Goal: Information Seeking & Learning: Learn about a topic

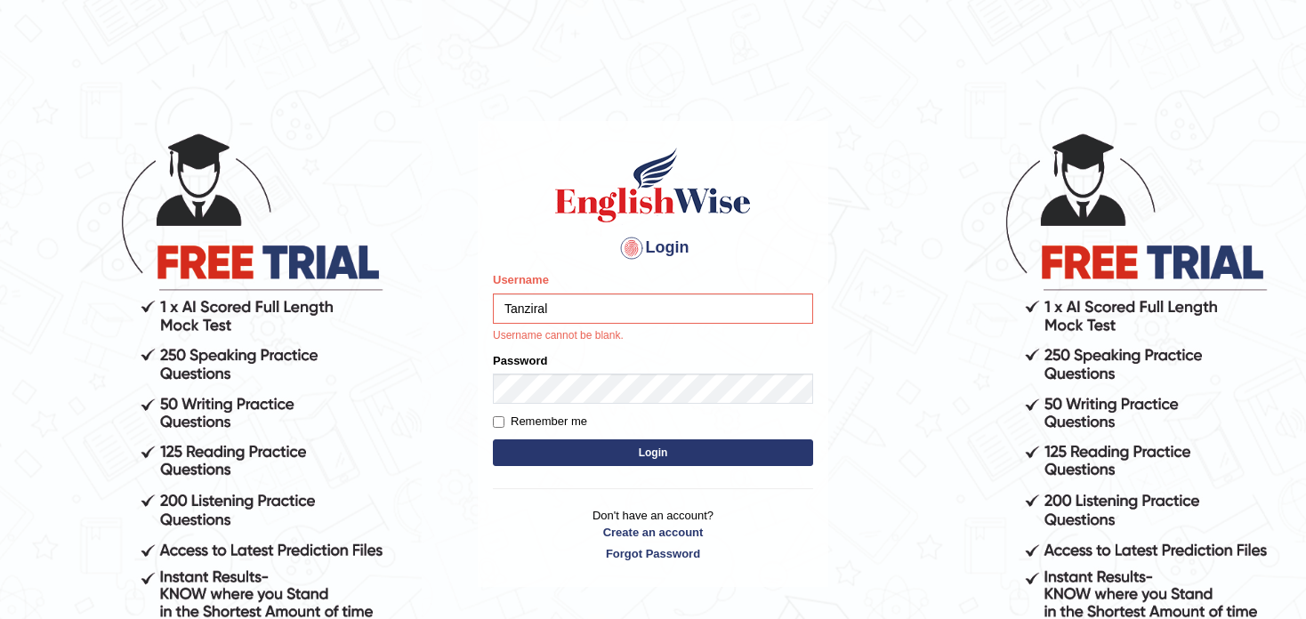
type input "Tanziral"
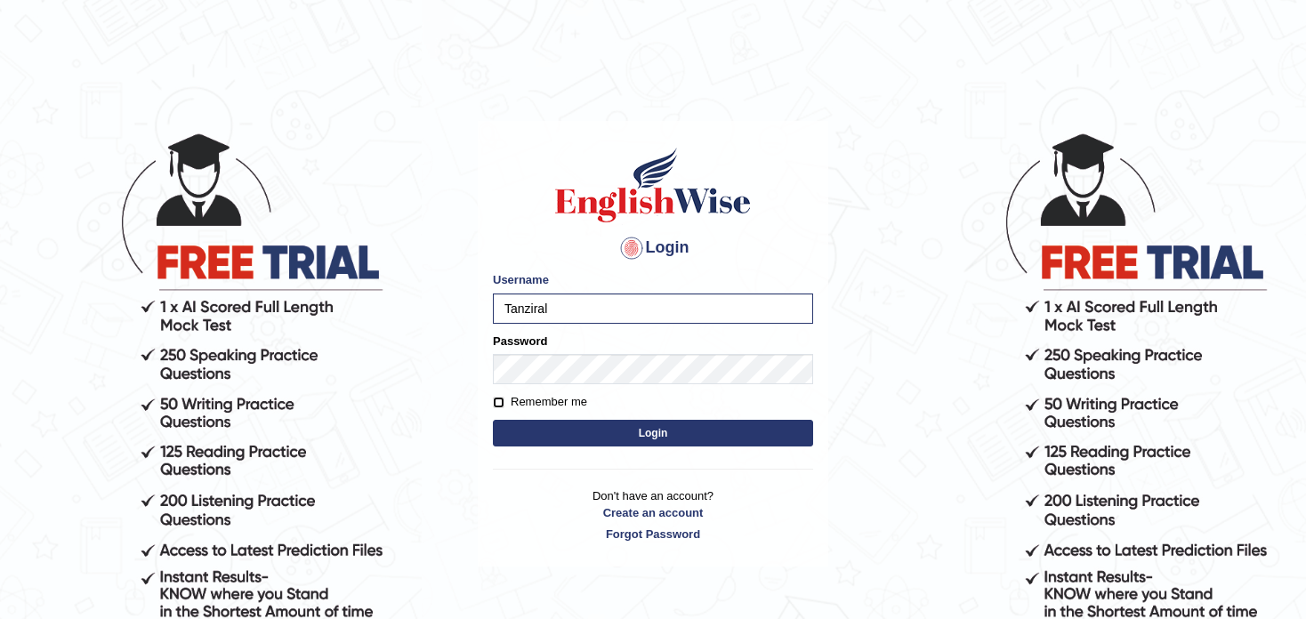
click at [502, 401] on input "Remember me" at bounding box center [499, 403] width 12 height 12
checkbox input "true"
click at [580, 435] on button "Login" at bounding box center [653, 433] width 320 height 27
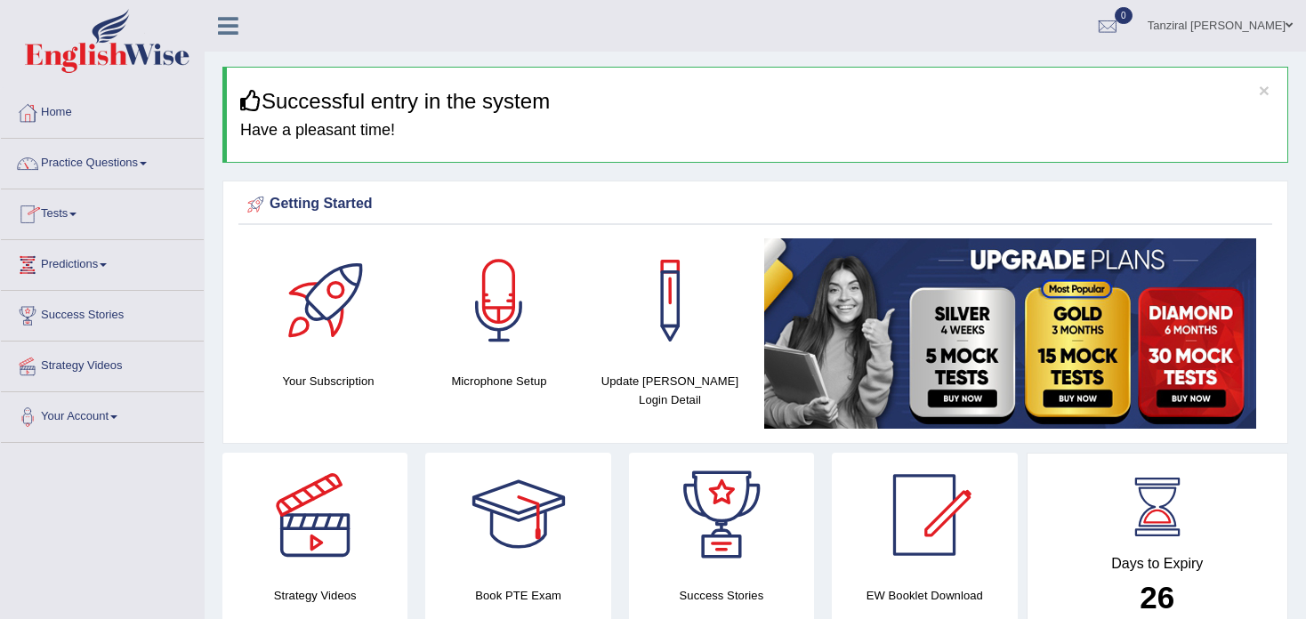
click at [76, 213] on span at bounding box center [72, 215] width 7 height 4
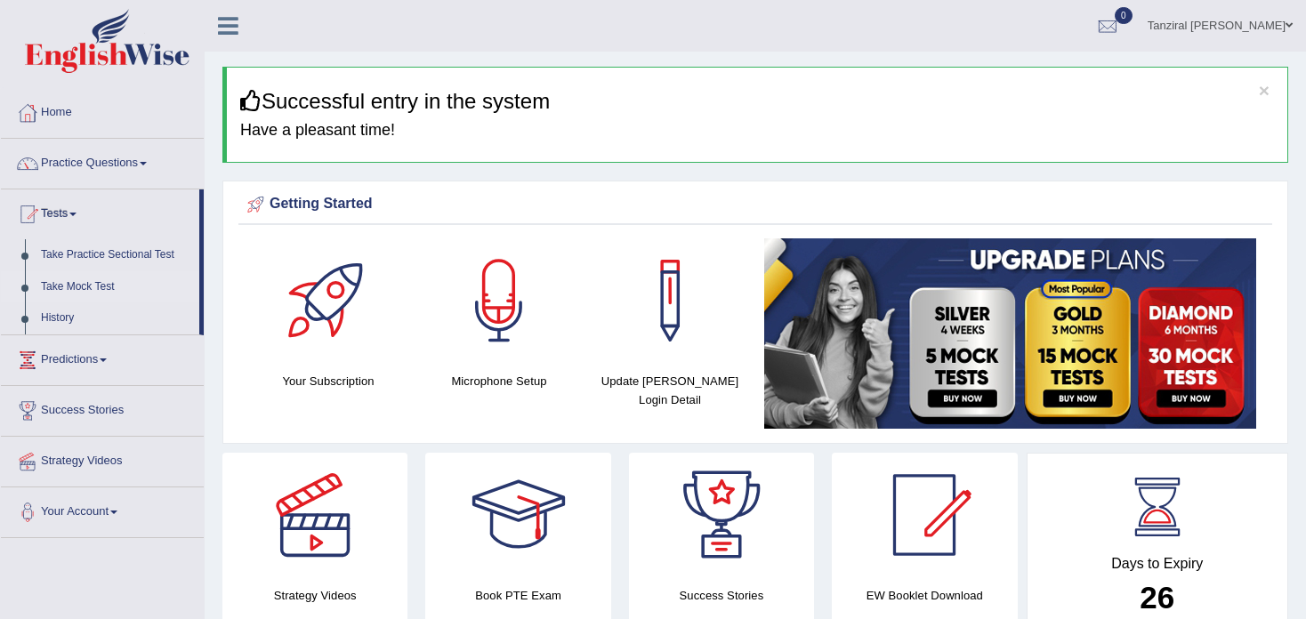
click at [91, 285] on link "Take Mock Test" at bounding box center [116, 287] width 166 height 32
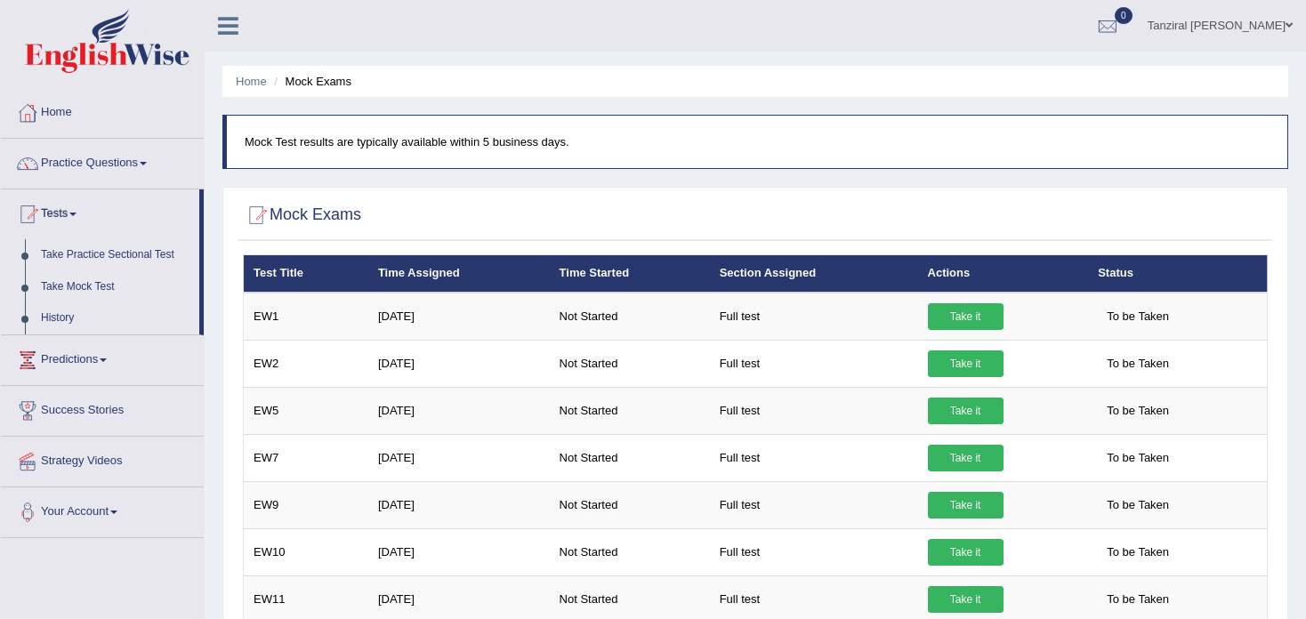
click at [84, 250] on link "Take Practice Sectional Test" at bounding box center [116, 255] width 166 height 32
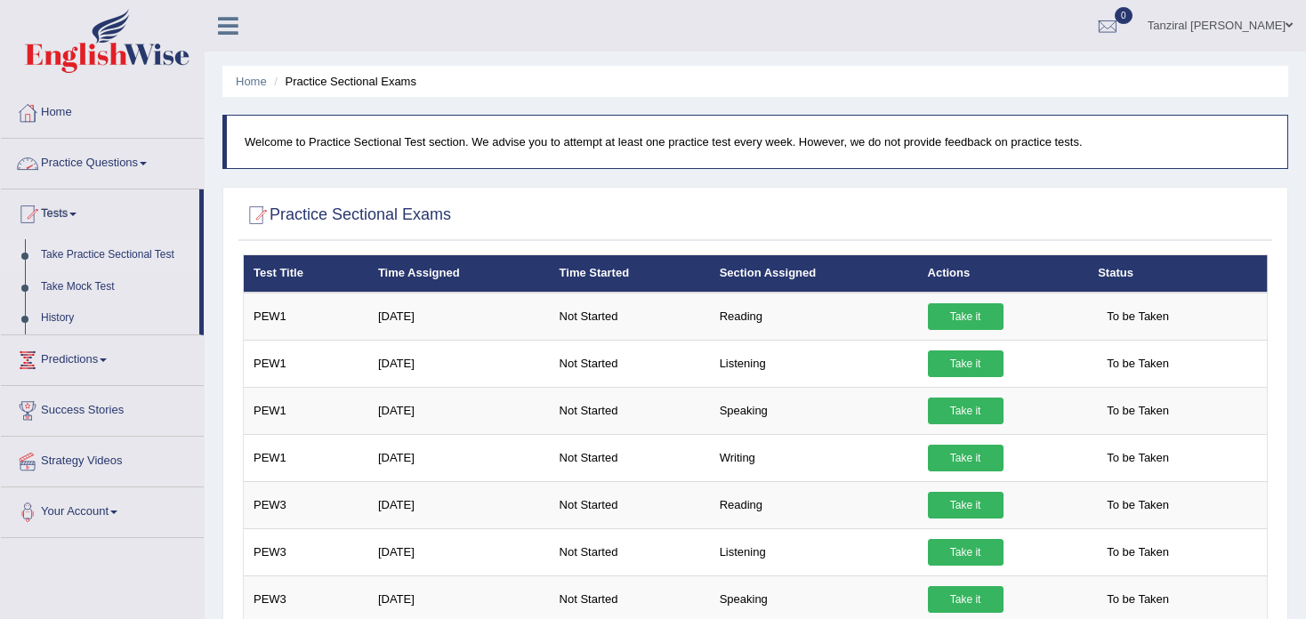
click at [111, 157] on link "Practice Questions" at bounding box center [102, 161] width 203 height 44
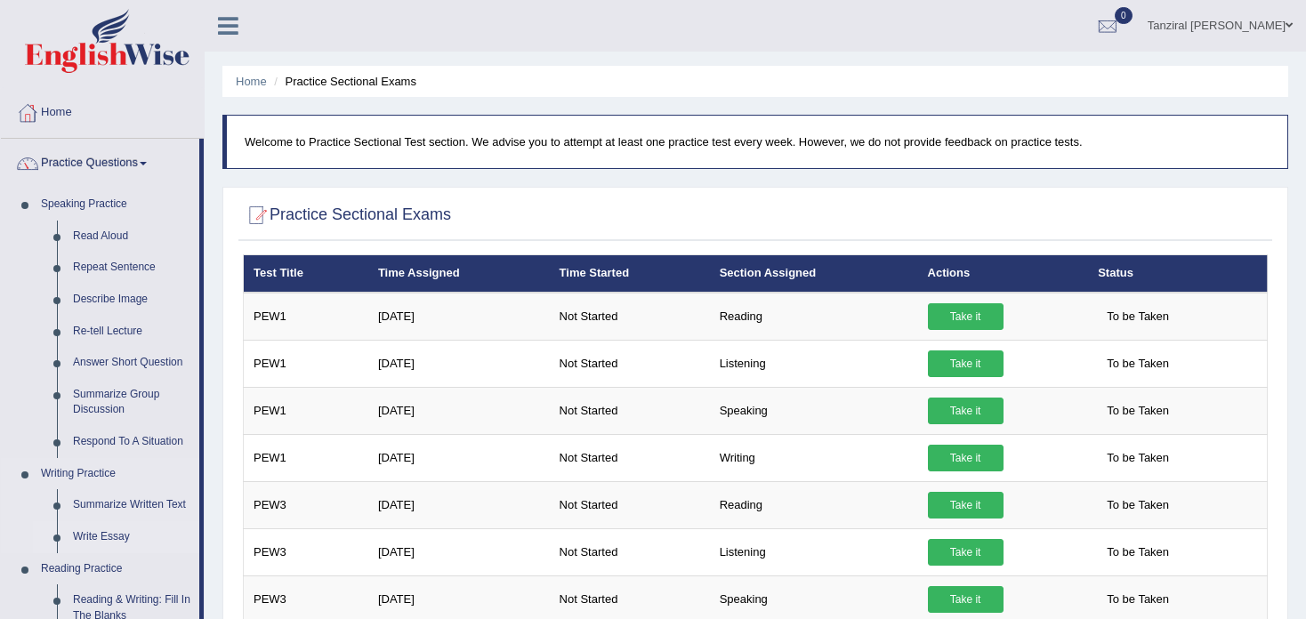
click at [114, 533] on link "Write Essay" at bounding box center [132, 537] width 134 height 32
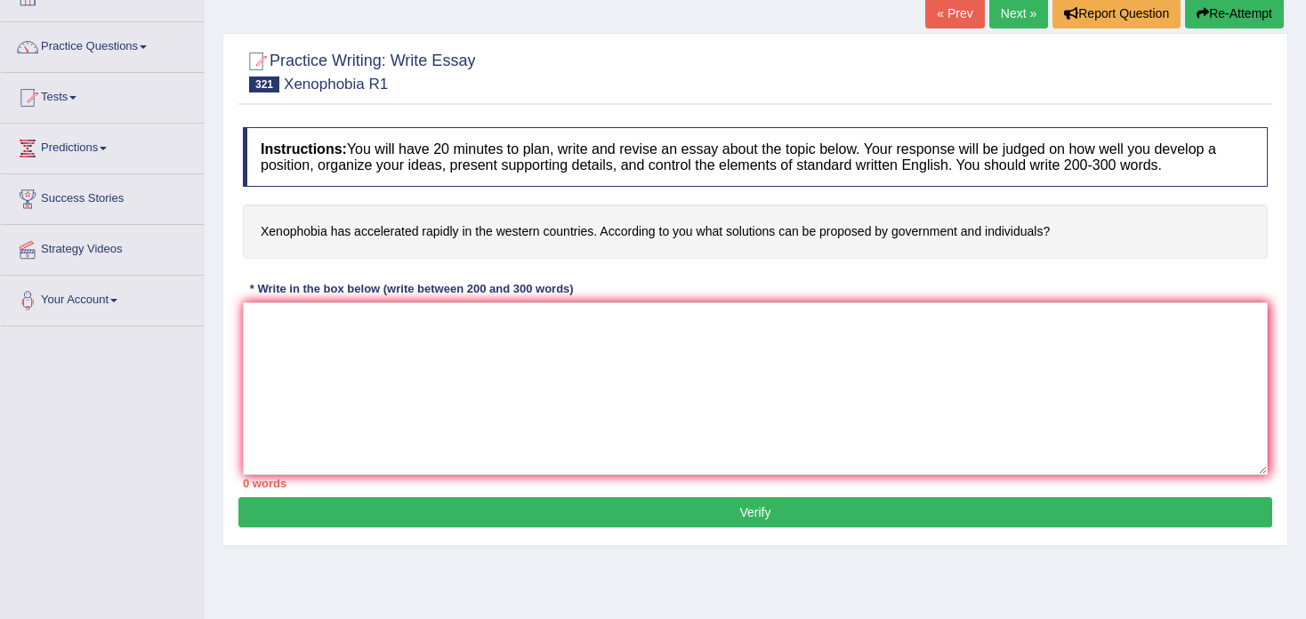
scroll to position [117, 0]
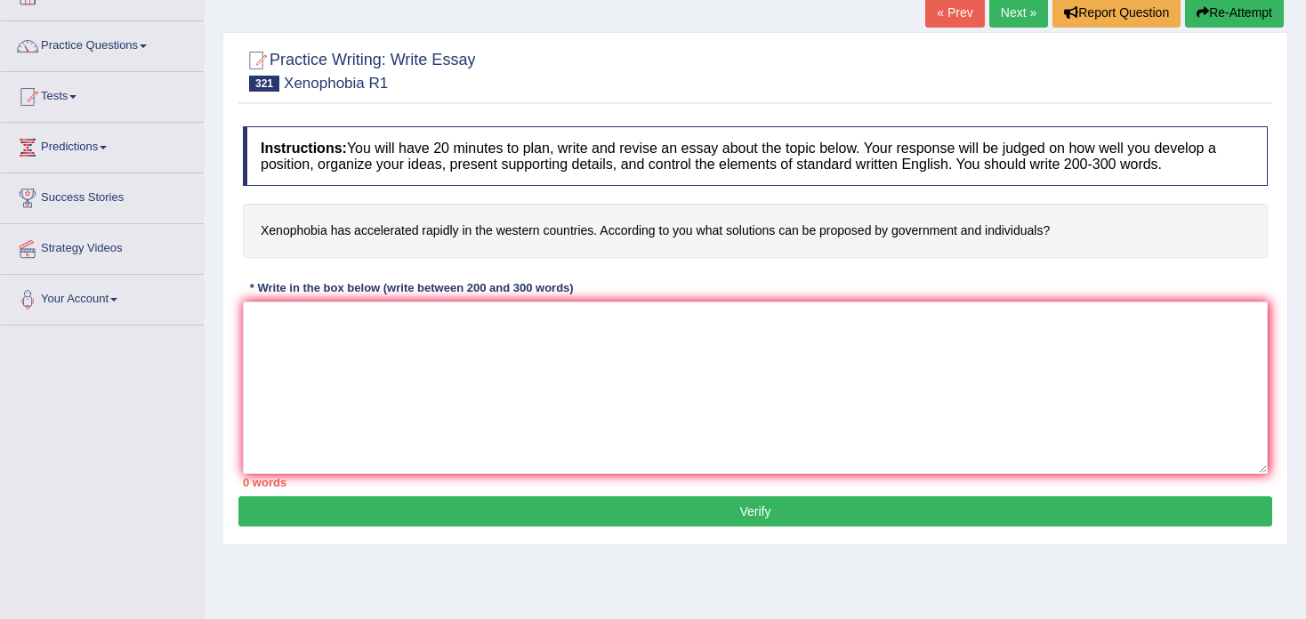
drag, startPoint x: 260, startPoint y: 226, endPoint x: 342, endPoint y: 223, distance: 82.7
click at [342, 223] on h4 "Xenophobia has accelerated rapidly in the western countries. According to you w…" at bounding box center [755, 231] width 1024 height 54
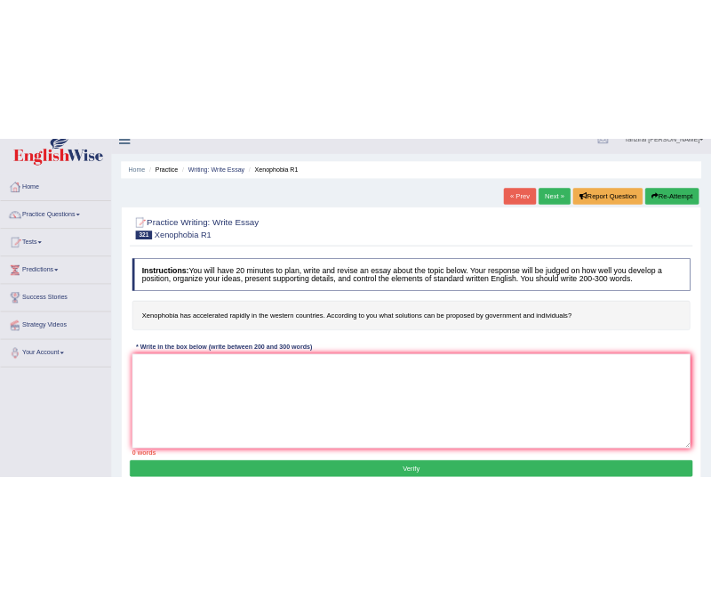
scroll to position [0, 0]
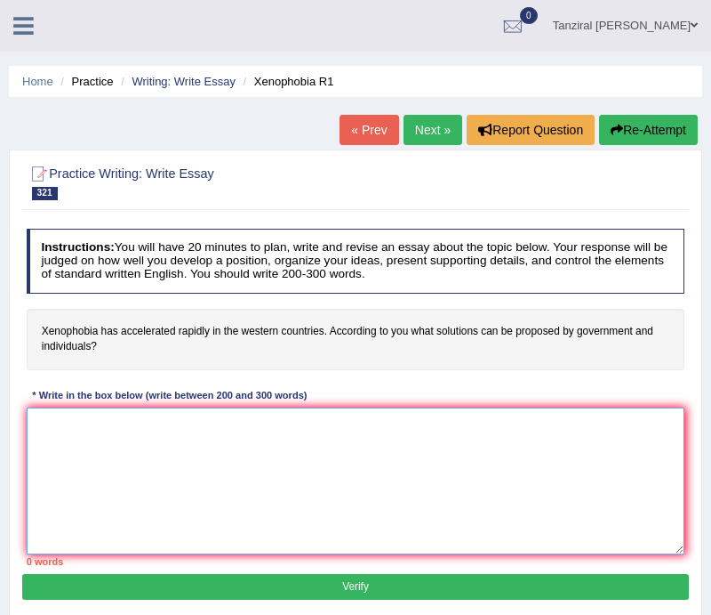
click at [140, 427] on textarea at bounding box center [356, 480] width 659 height 147
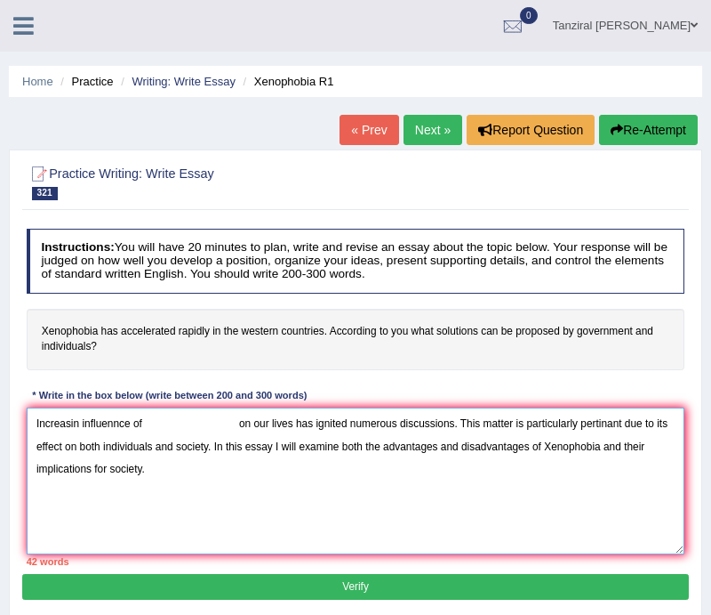
click at [367, 473] on textarea "Increasin influennce of on our lives has ignited numerous discussions. This mat…" at bounding box center [356, 480] width 659 height 147
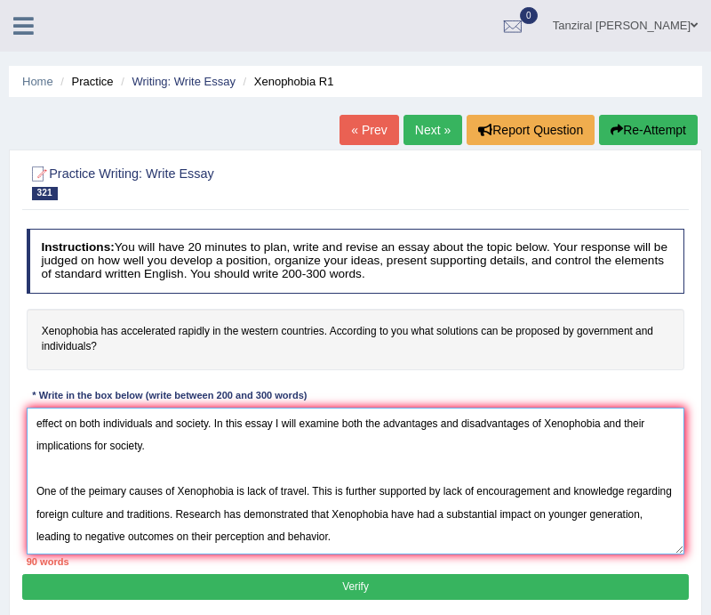
scroll to position [69, 0]
click at [87, 528] on textarea "Increasin influennce of on our lives has ignited numerous discussions. This mat…" at bounding box center [356, 480] width 659 height 147
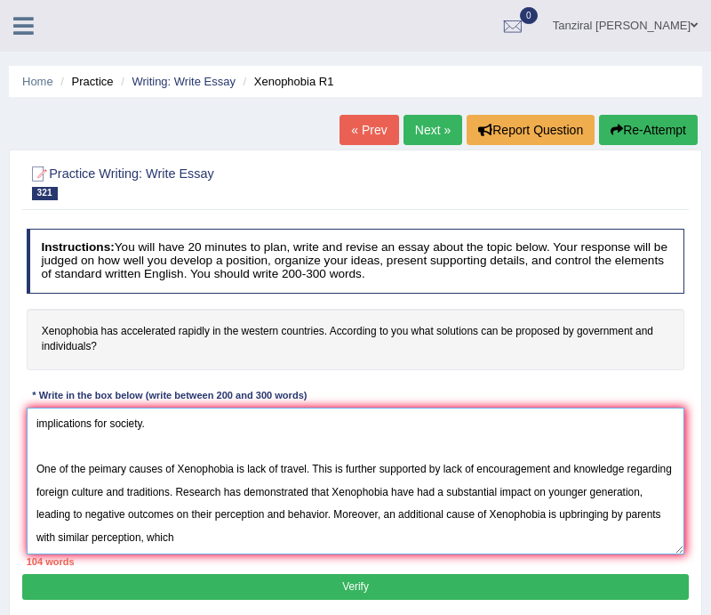
click at [302, 526] on textarea "Increasin influennce of on our lives has ignited numerous discussions. This mat…" at bounding box center [356, 480] width 659 height 147
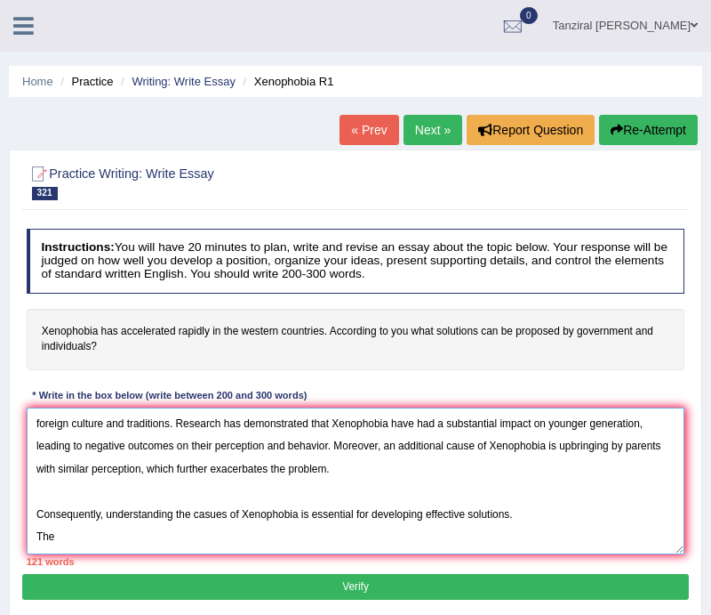
scroll to position [142, 0]
click at [389, 439] on textarea "Increasin influennce of on our lives has ignited numerous discussions. This mat…" at bounding box center [356, 480] width 659 height 147
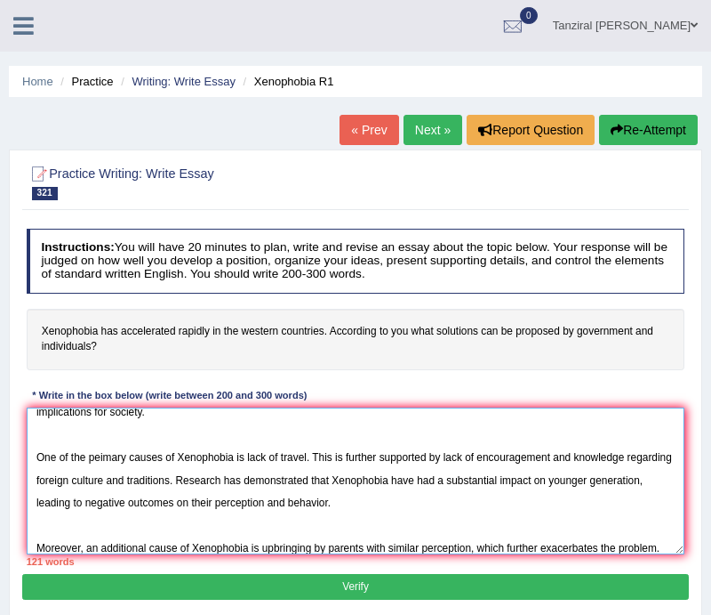
scroll to position [68, 0]
click at [95, 462] on textarea "Increasin influennce of on our lives has ignited numerous discussions. This mat…" at bounding box center [356, 480] width 659 height 147
click at [399, 502] on textarea "Increasin influennce of on our lives has ignited numerous discussions. This mat…" at bounding box center [356, 480] width 659 height 147
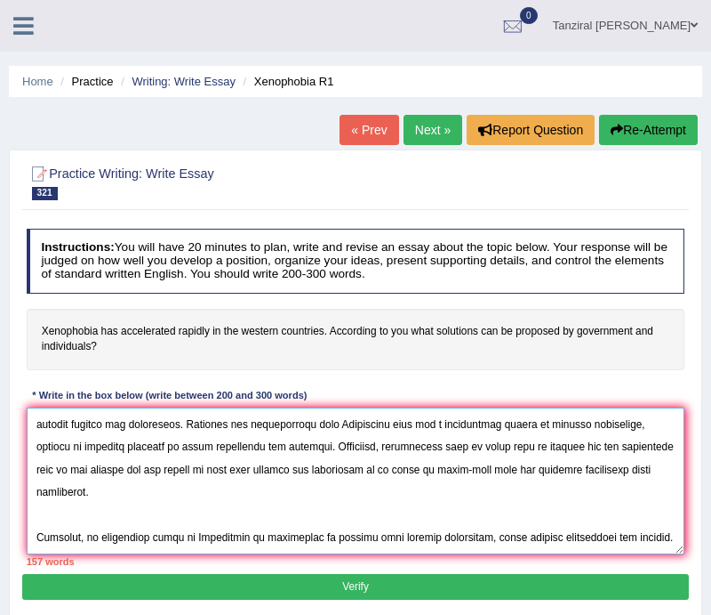
scroll to position [134, 0]
drag, startPoint x: 73, startPoint y: 468, endPoint x: 120, endPoint y: 470, distance: 47.2
click at [120, 470] on textarea at bounding box center [356, 480] width 659 height 147
drag, startPoint x: 104, startPoint y: 467, endPoint x: 133, endPoint y: 469, distance: 28.5
click at [133, 469] on textarea at bounding box center [356, 480] width 659 height 147
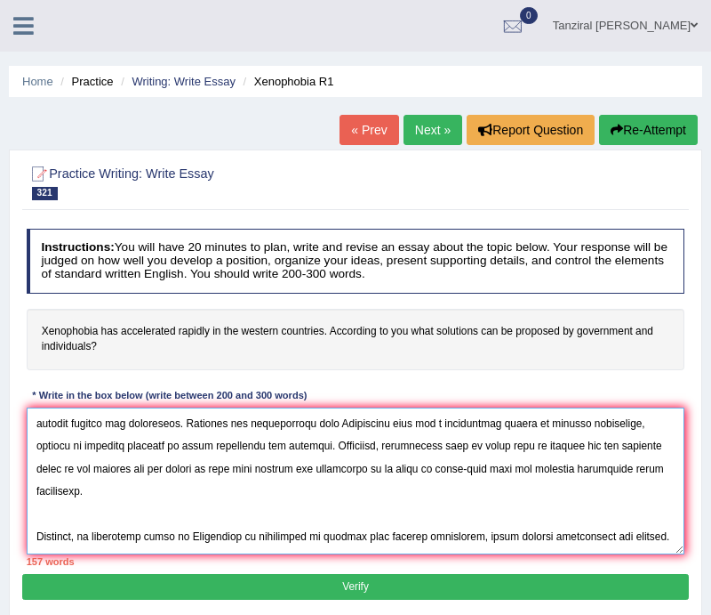
click at [141, 469] on textarea at bounding box center [356, 480] width 659 height 147
click at [187, 470] on textarea at bounding box center [356, 480] width 659 height 147
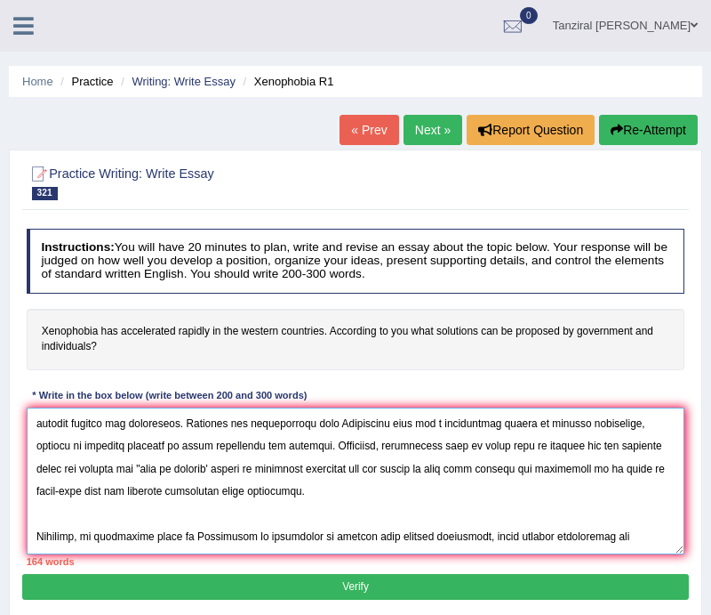
drag, startPoint x: 438, startPoint y: 469, endPoint x: 446, endPoint y: 470, distance: 9.1
click at [446, 470] on textarea at bounding box center [356, 480] width 659 height 147
click at [554, 478] on textarea at bounding box center [356, 480] width 659 height 147
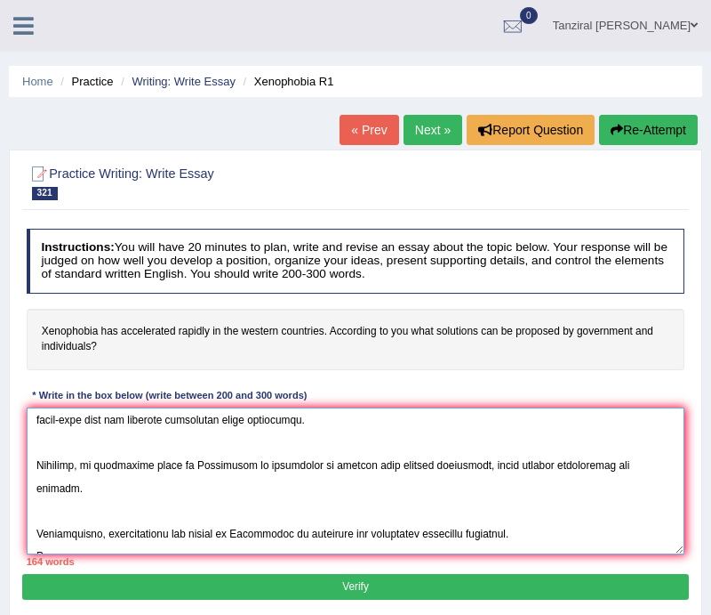
scroll to position [219, 0]
drag, startPoint x: 38, startPoint y: 510, endPoint x: 538, endPoint y: 509, distance: 499.8
click at [538, 509] on textarea at bounding box center [356, 480] width 659 height 147
drag, startPoint x: 451, startPoint y: 507, endPoint x: 345, endPoint y: 435, distance: 128.0
click at [345, 435] on textarea at bounding box center [356, 480] width 659 height 147
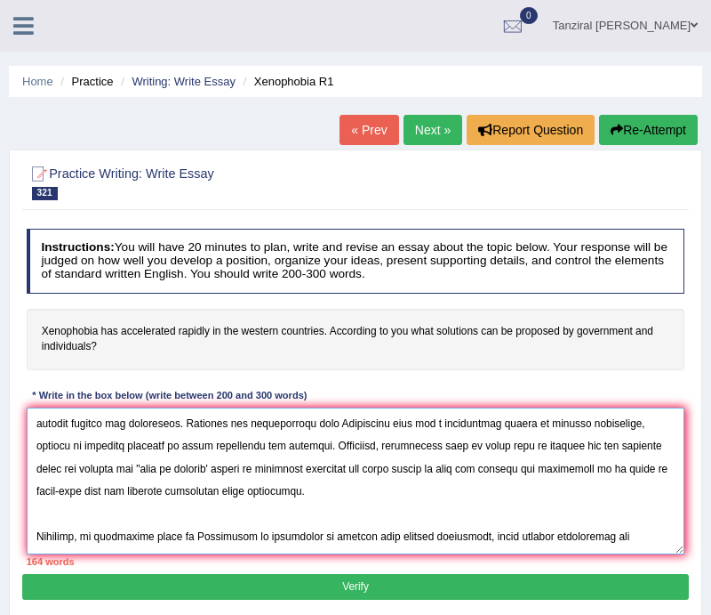
scroll to position [127, 0]
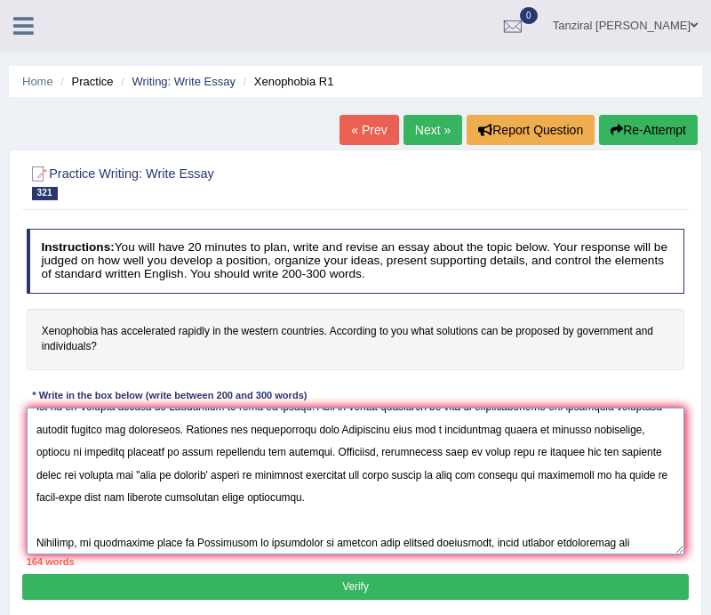
drag, startPoint x: 388, startPoint y: 451, endPoint x: 413, endPoint y: 489, distance: 45.6
click at [413, 489] on textarea at bounding box center [356, 480] width 659 height 147
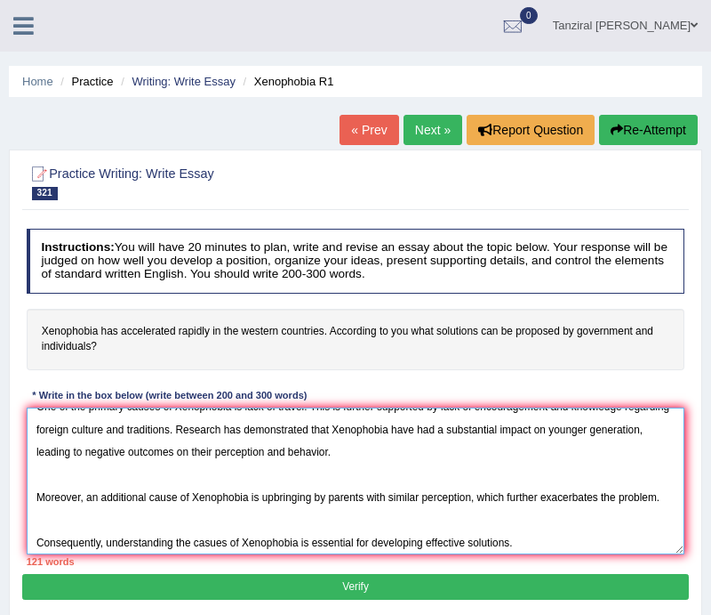
scroll to position [213, 0]
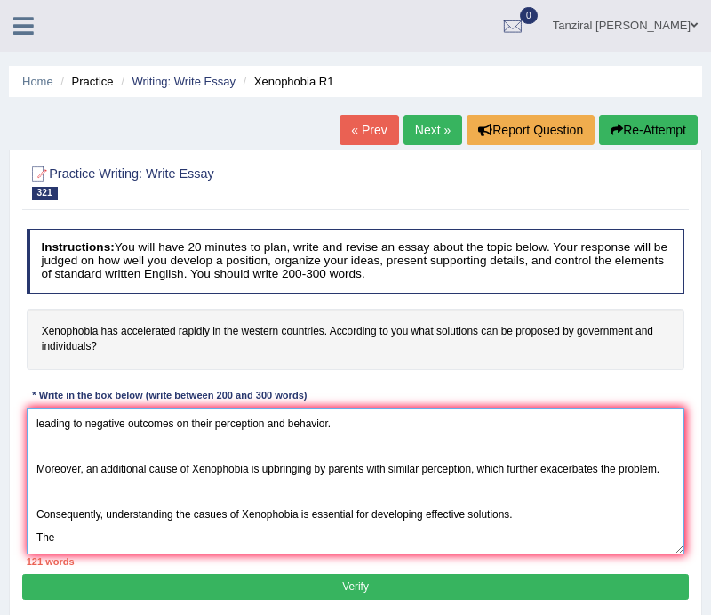
drag, startPoint x: 32, startPoint y: 491, endPoint x: 53, endPoint y: 494, distance: 21.5
click at [53, 494] on textarea "Increasin influennce of on our lives has ignited numerous discussions. This mat…" at bounding box center [356, 480] width 659 height 147
paste textarea "refore, governemnet need to spend more on tourism and let tourists enter the co…"
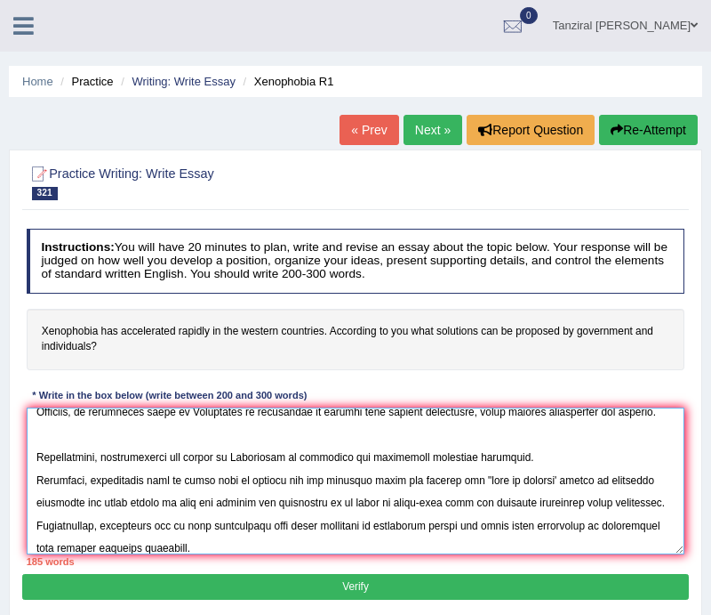
scroll to position [293, 0]
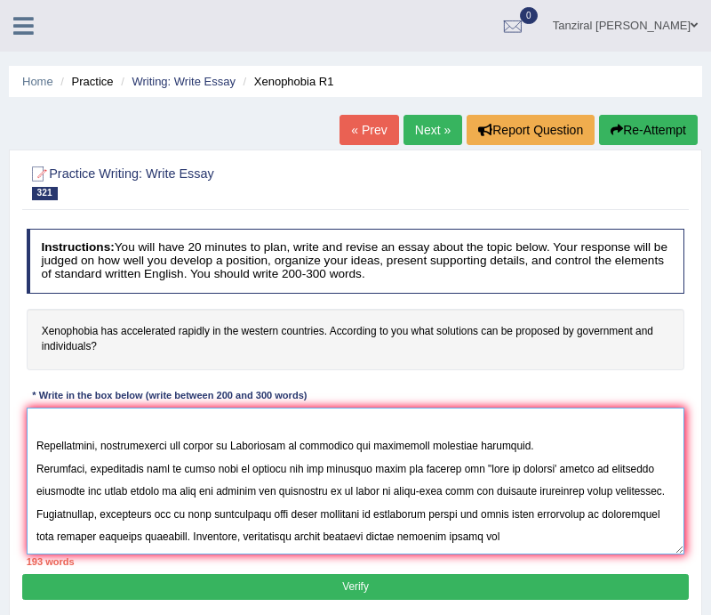
drag, startPoint x: 581, startPoint y: 426, endPoint x: 594, endPoint y: 425, distance: 13.4
click at [594, 425] on textarea at bounding box center [356, 480] width 659 height 147
click at [379, 494] on textarea at bounding box center [356, 480] width 659 height 147
click at [498, 497] on textarea at bounding box center [356, 480] width 659 height 147
click at [527, 500] on textarea at bounding box center [356, 480] width 659 height 147
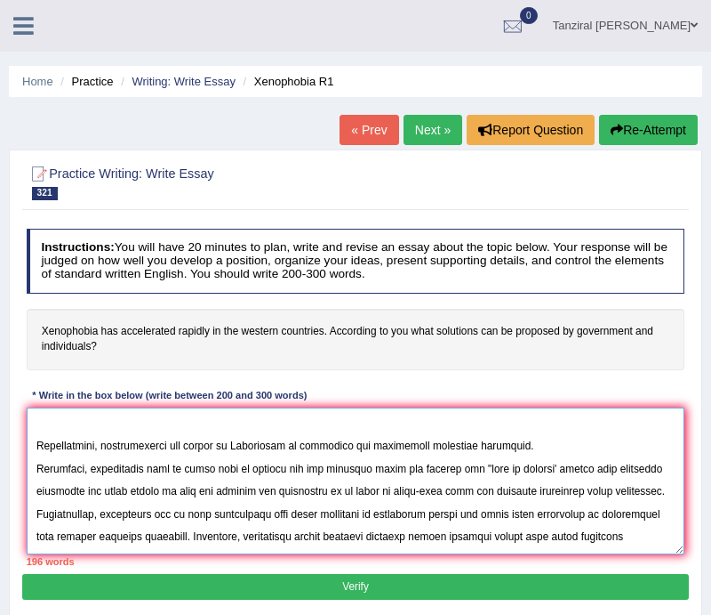
drag, startPoint x: 196, startPoint y: 489, endPoint x: 628, endPoint y: 489, distance: 432.2
click at [628, 489] on textarea at bounding box center [356, 480] width 659 height 147
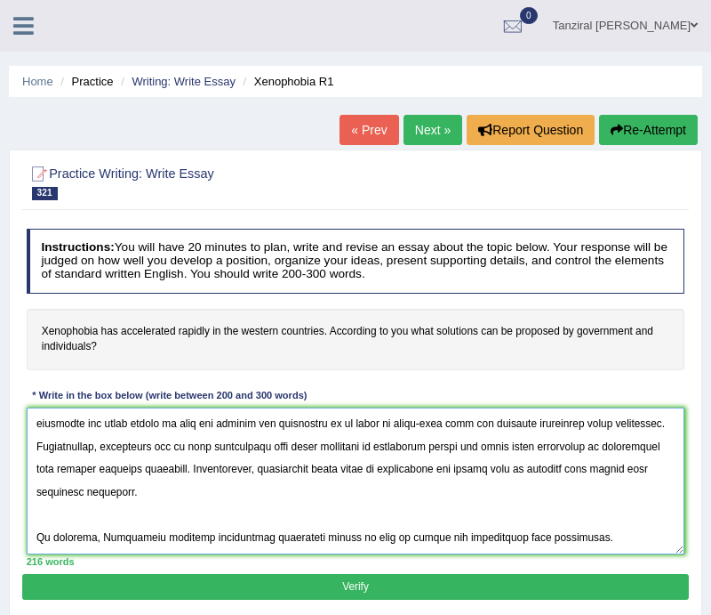
scroll to position [346, 0]
click at [430, 514] on textarea at bounding box center [356, 480] width 659 height 147
click at [537, 519] on textarea at bounding box center [356, 480] width 659 height 147
click at [622, 518] on textarea at bounding box center [356, 480] width 659 height 147
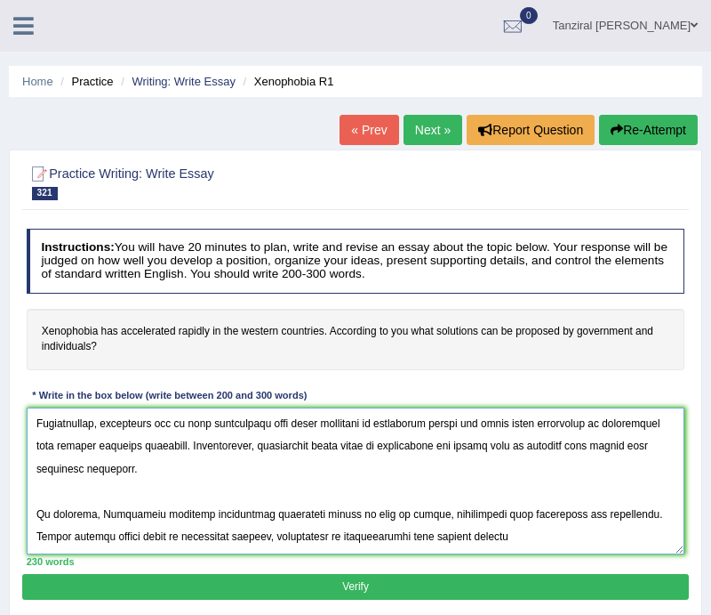
scroll to position [399, 0]
drag, startPoint x: 243, startPoint y: 539, endPoint x: 468, endPoint y: 497, distance: 228.8
click at [468, 497] on textarea at bounding box center [356, 480] width 659 height 147
click at [245, 520] on textarea at bounding box center [356, 480] width 659 height 147
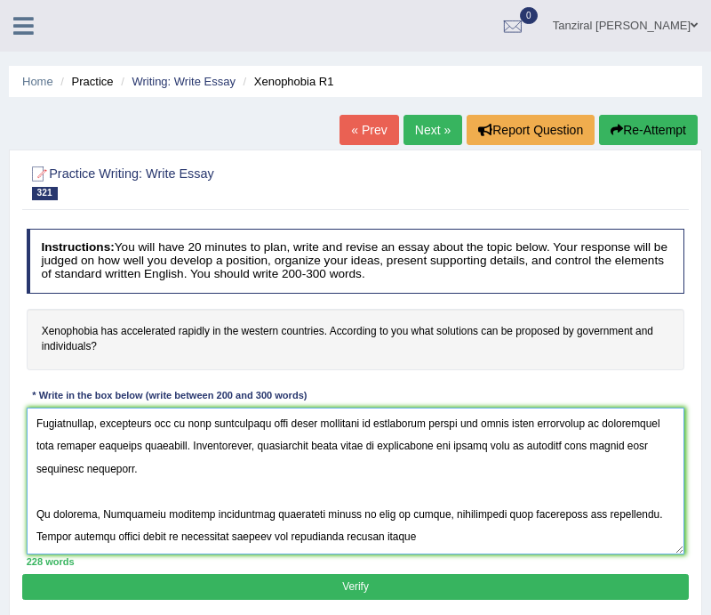
click at [403, 518] on textarea at bounding box center [356, 480] width 659 height 147
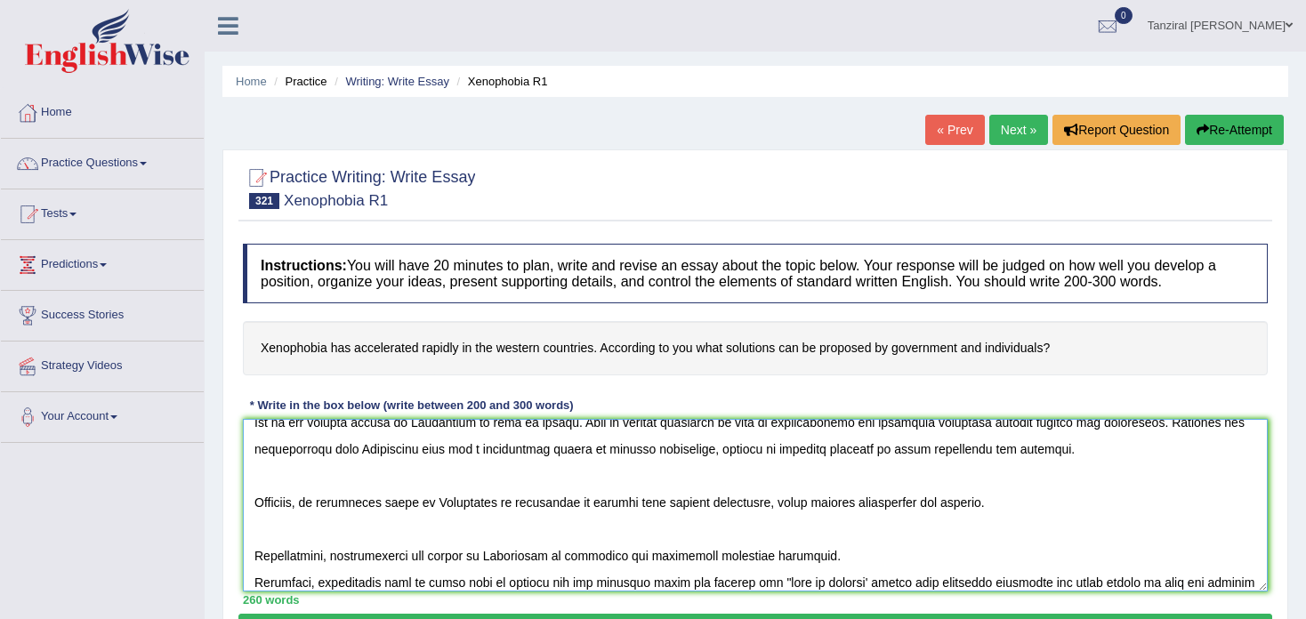
scroll to position [0, 0]
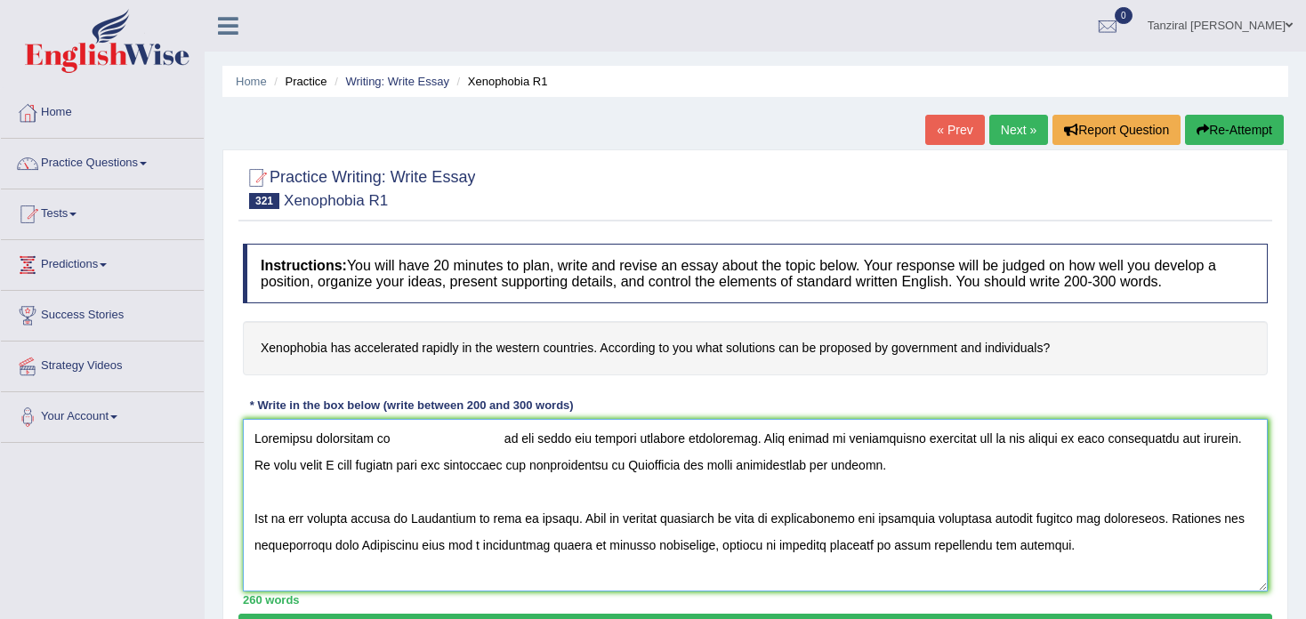
click at [305, 448] on textarea at bounding box center [755, 505] width 1024 height 173
click at [351, 433] on textarea at bounding box center [755, 505] width 1024 height 173
drag, startPoint x: 314, startPoint y: 437, endPoint x: 366, endPoint y: 438, distance: 51.6
click at [366, 438] on textarea at bounding box center [755, 505] width 1024 height 173
click at [393, 438] on textarea at bounding box center [755, 505] width 1024 height 173
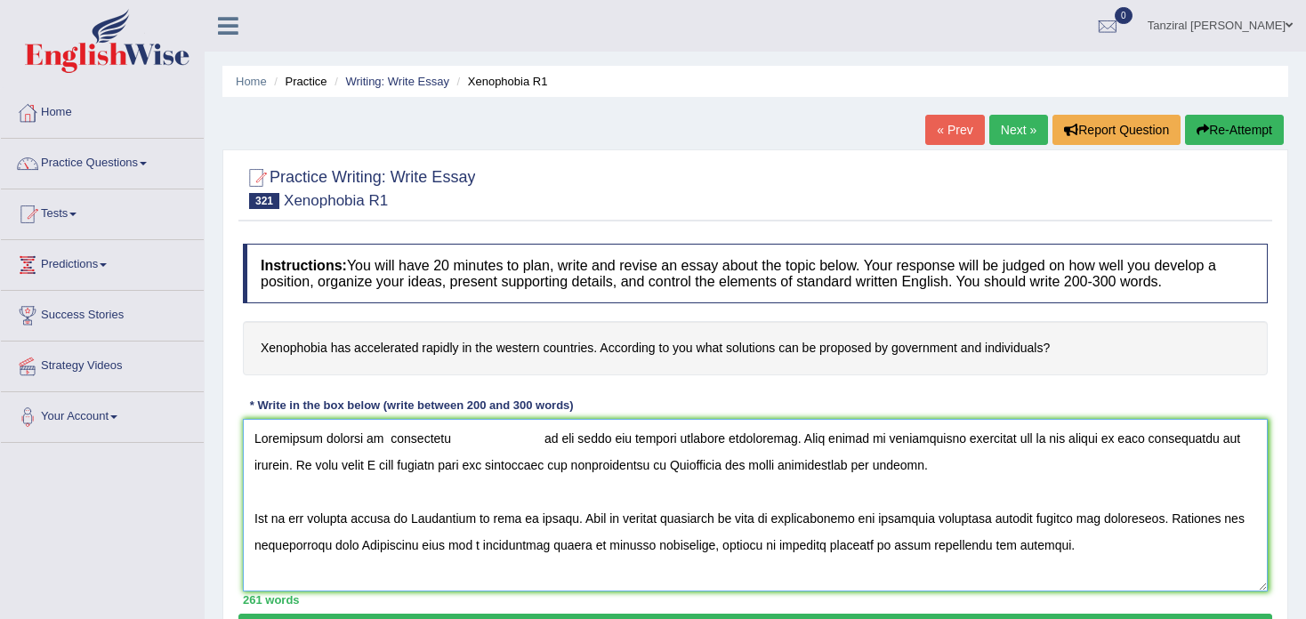
click at [537, 438] on textarea at bounding box center [755, 505] width 1024 height 173
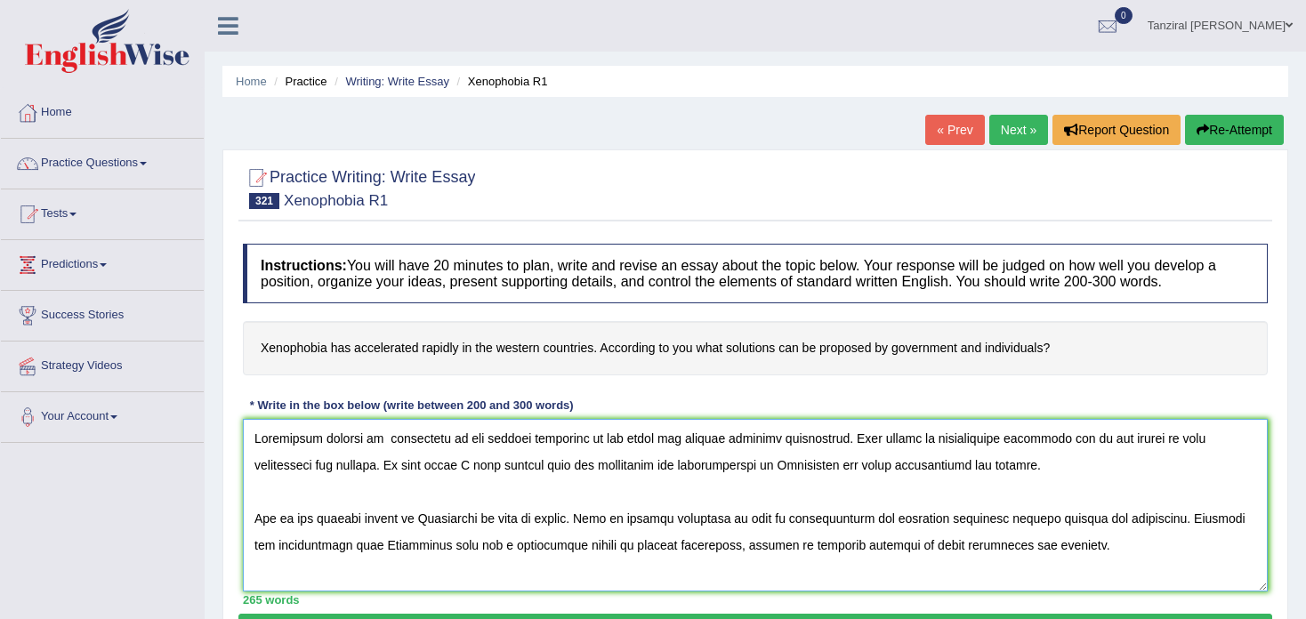
drag, startPoint x: 583, startPoint y: 437, endPoint x: 646, endPoint y: 440, distance: 63.2
click at [646, 440] on textarea at bounding box center [755, 505] width 1024 height 173
click at [320, 470] on textarea at bounding box center [755, 505] width 1024 height 173
click at [654, 467] on textarea at bounding box center [755, 505] width 1024 height 173
click at [888, 467] on textarea at bounding box center [755, 505] width 1024 height 173
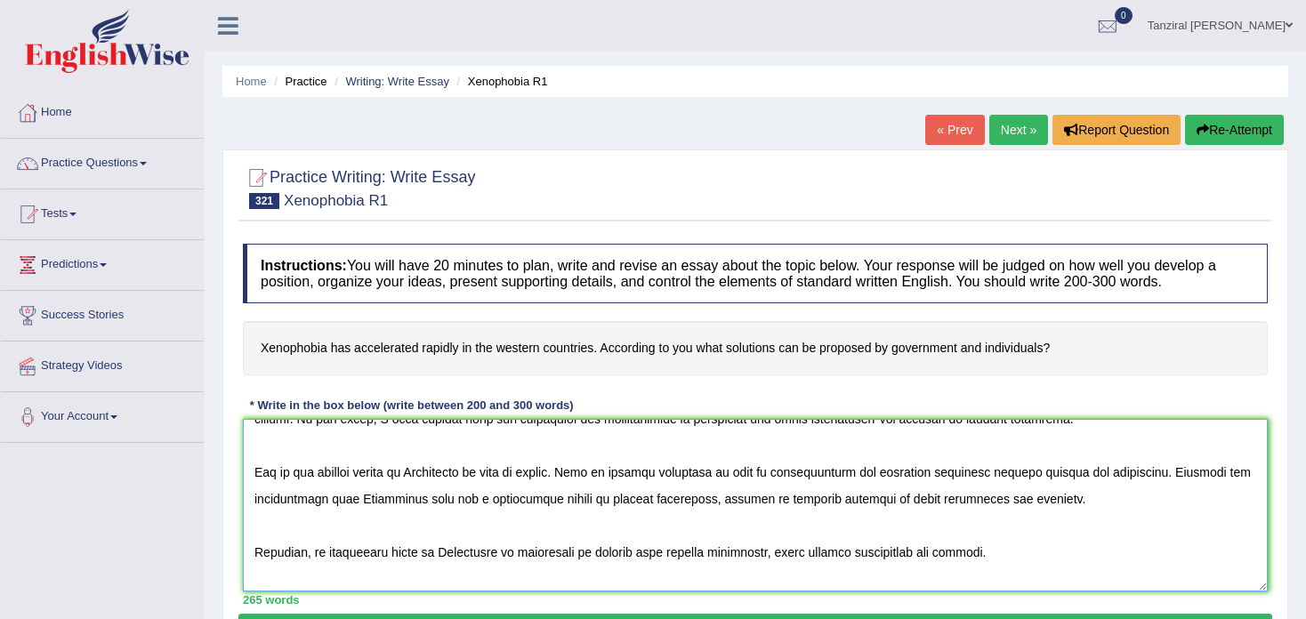
scroll to position [46, 0]
click at [566, 473] on textarea at bounding box center [755, 505] width 1024 height 173
click at [423, 470] on textarea at bounding box center [755, 505] width 1024 height 173
click at [501, 500] on textarea at bounding box center [755, 505] width 1024 height 173
click at [253, 551] on textarea at bounding box center [755, 505] width 1024 height 173
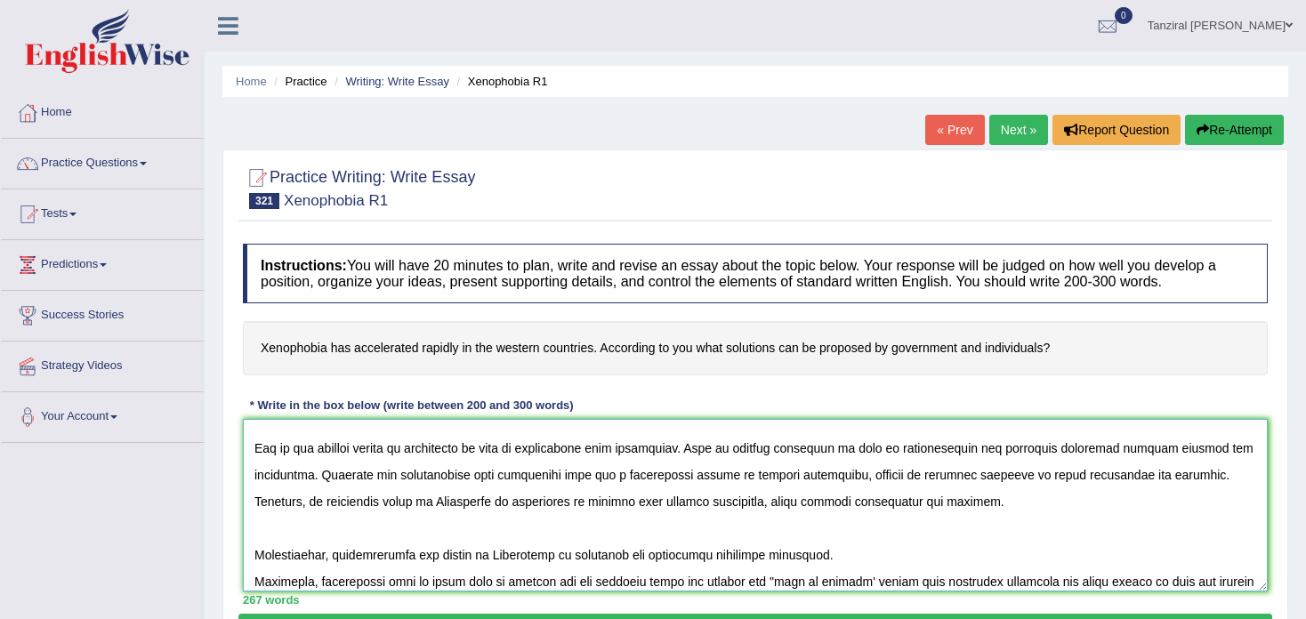
scroll to position [80, 0]
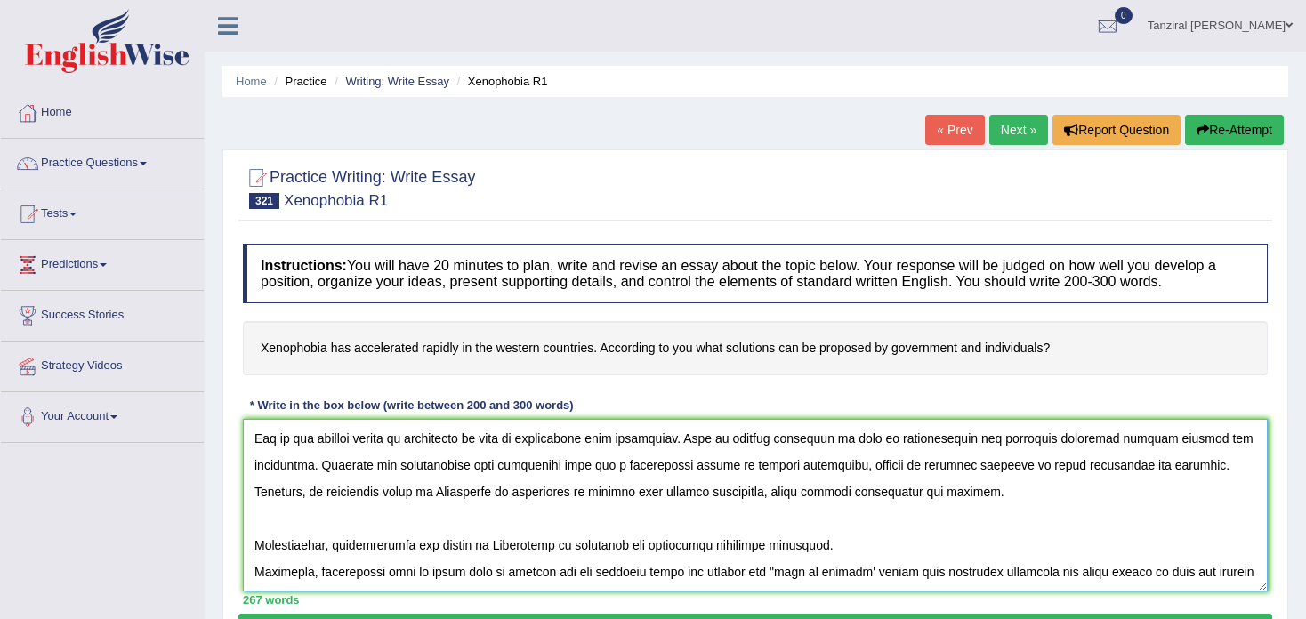
drag, startPoint x: 253, startPoint y: 572, endPoint x: 816, endPoint y: 543, distance: 563.7
click at [816, 543] on textarea at bounding box center [755, 505] width 1024 height 173
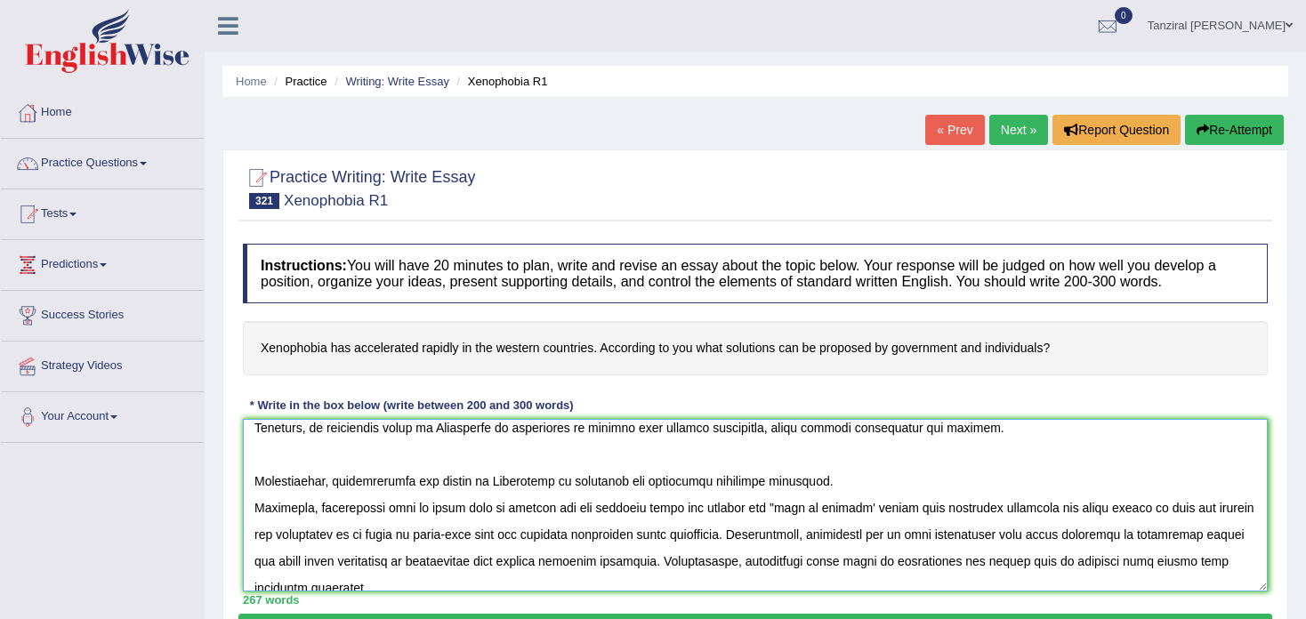
scroll to position [146, 0]
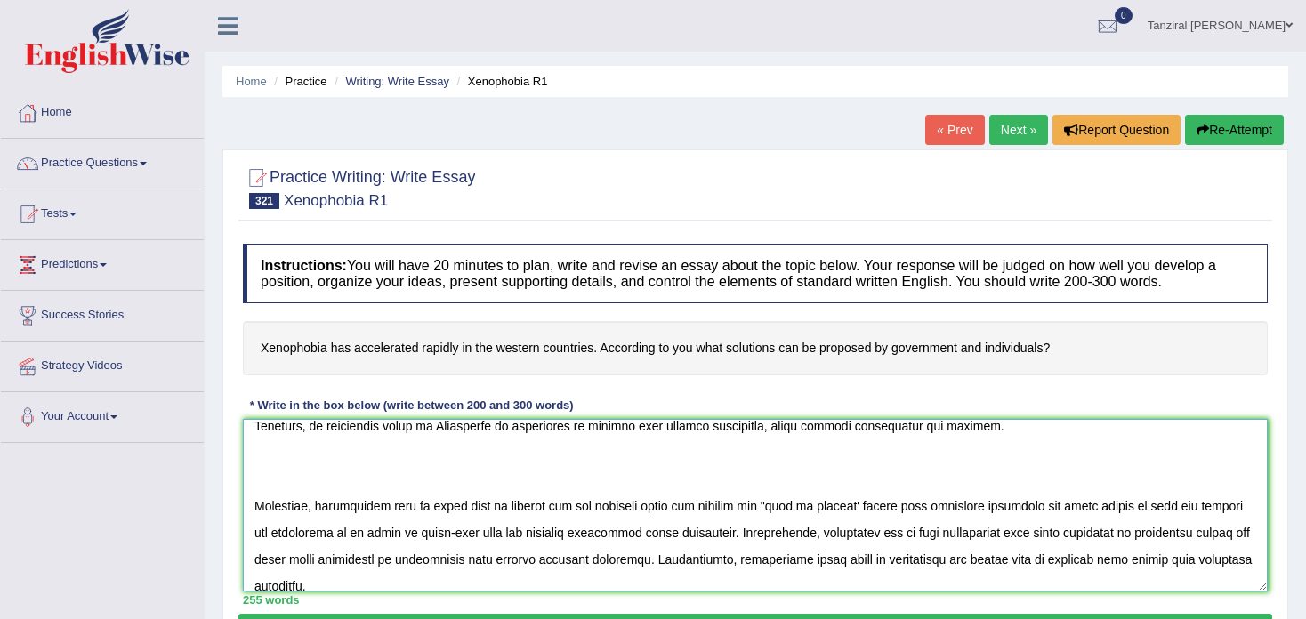
click at [253, 500] on textarea at bounding box center [755, 505] width 1024 height 173
click at [259, 438] on textarea at bounding box center [755, 505] width 1024 height 173
click at [253, 502] on textarea at bounding box center [755, 505] width 1024 height 173
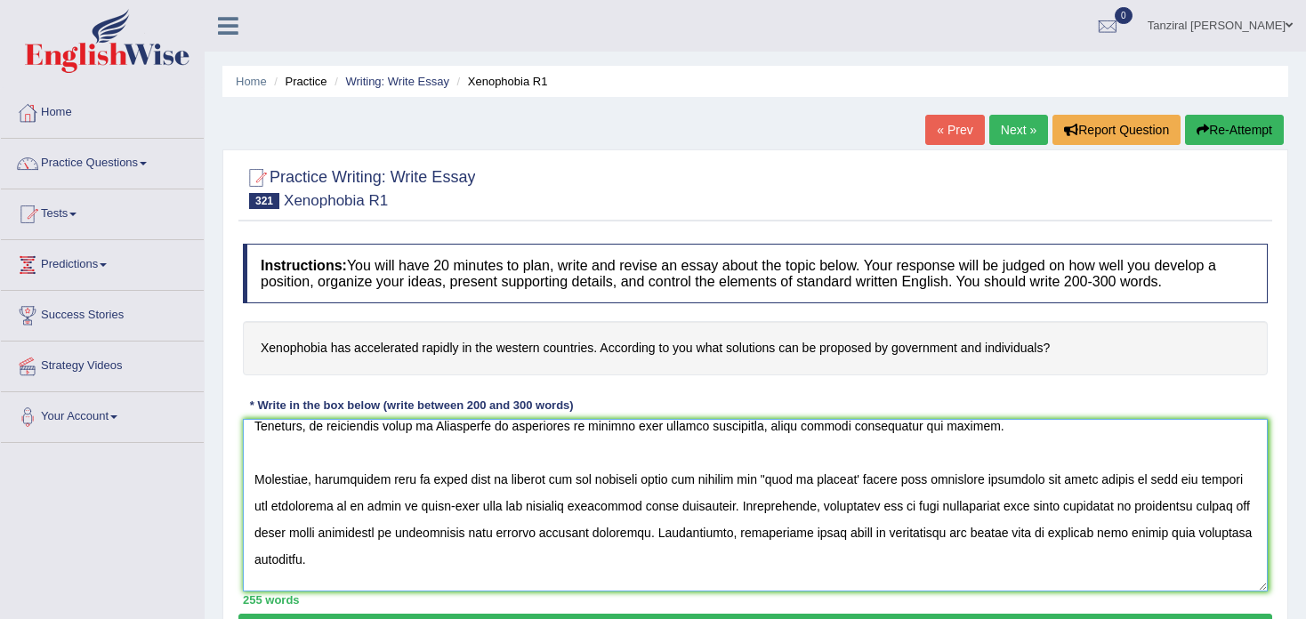
click at [860, 506] on textarea at bounding box center [755, 505] width 1024 height 173
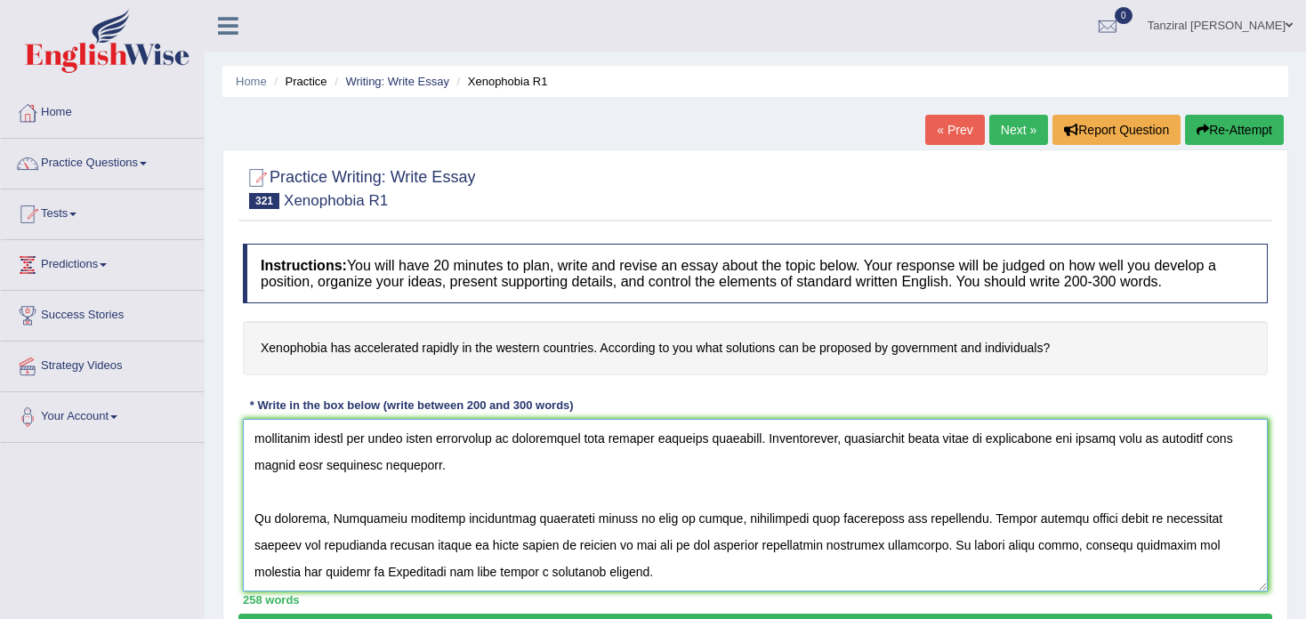
scroll to position [264, 0]
drag, startPoint x: 664, startPoint y: 494, endPoint x: 695, endPoint y: 497, distance: 31.3
click at [695, 497] on textarea at bounding box center [755, 505] width 1024 height 173
click at [1120, 495] on textarea at bounding box center [755, 505] width 1024 height 173
click at [263, 548] on textarea at bounding box center [755, 505] width 1024 height 173
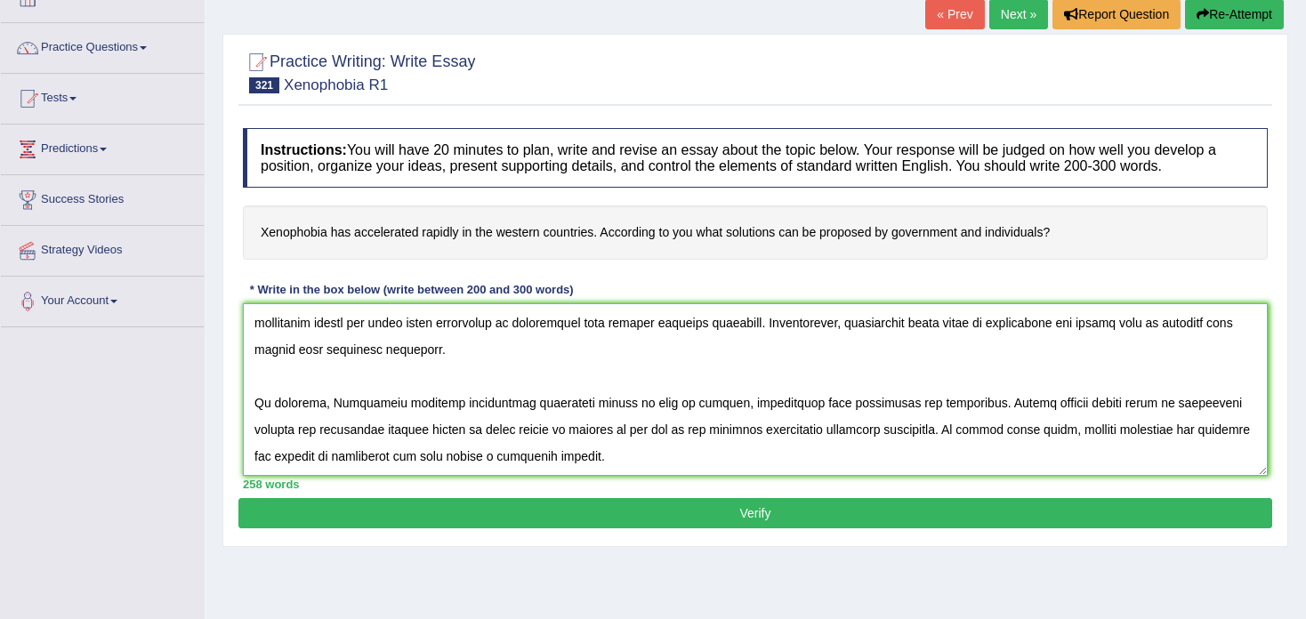
scroll to position [117, 0]
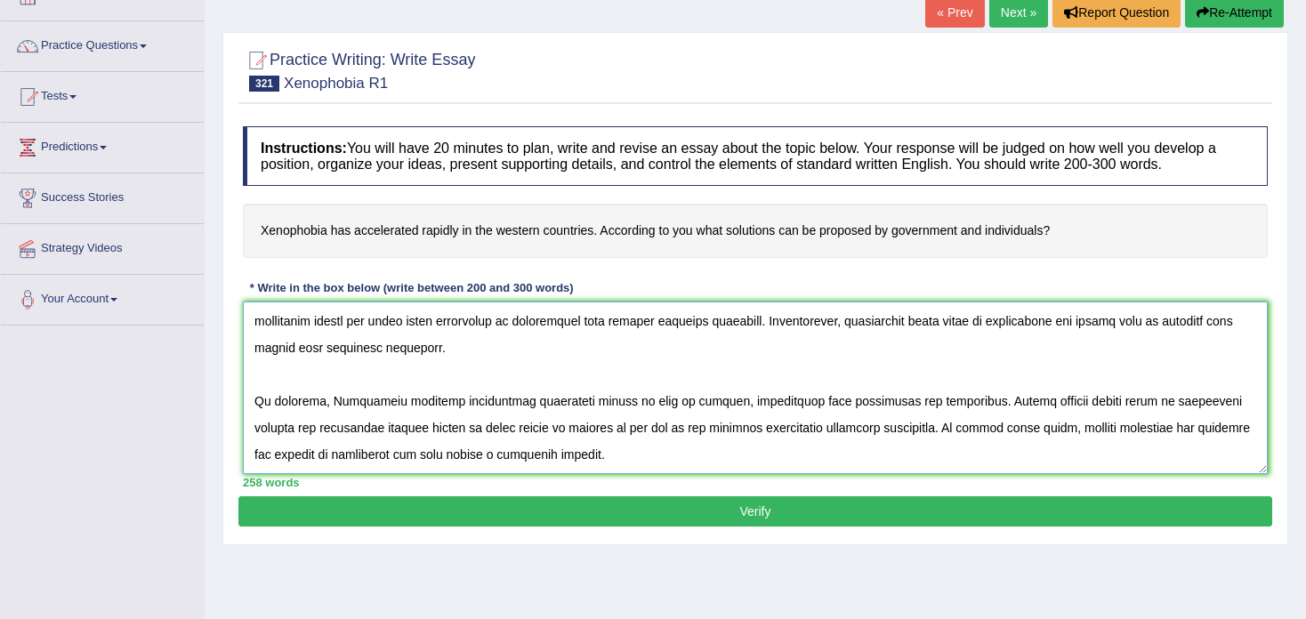
type textarea "Increasing concern of xenophobia in the western countries has ignited numerous …"
click at [518, 496] on button "Verify" at bounding box center [754, 511] width 1033 height 30
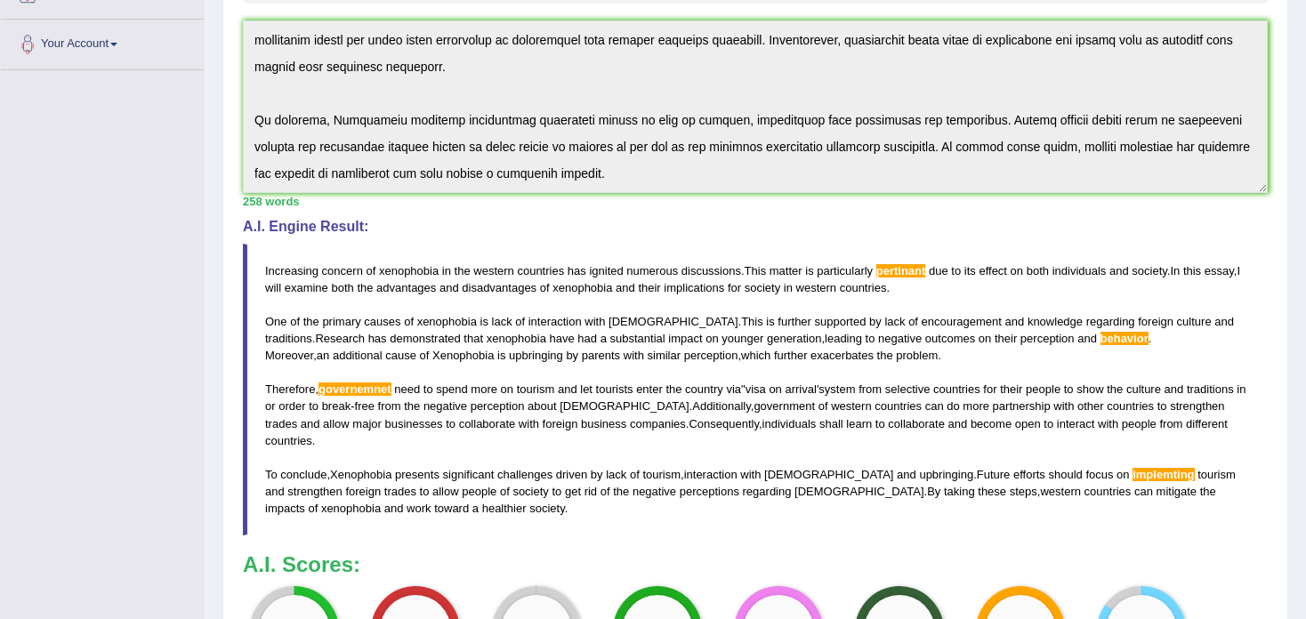
scroll to position [372, 0]
click at [262, 266] on blockquote "Increasing concern of xenophobia in the western countries has ignited numerous …" at bounding box center [755, 391] width 1024 height 293
drag, startPoint x: 262, startPoint y: 266, endPoint x: 415, endPoint y: 460, distance: 246.9
click at [415, 460] on blockquote "Increasing concern of xenophobia in the western countries has ignited numerous …" at bounding box center [755, 391] width 1024 height 293
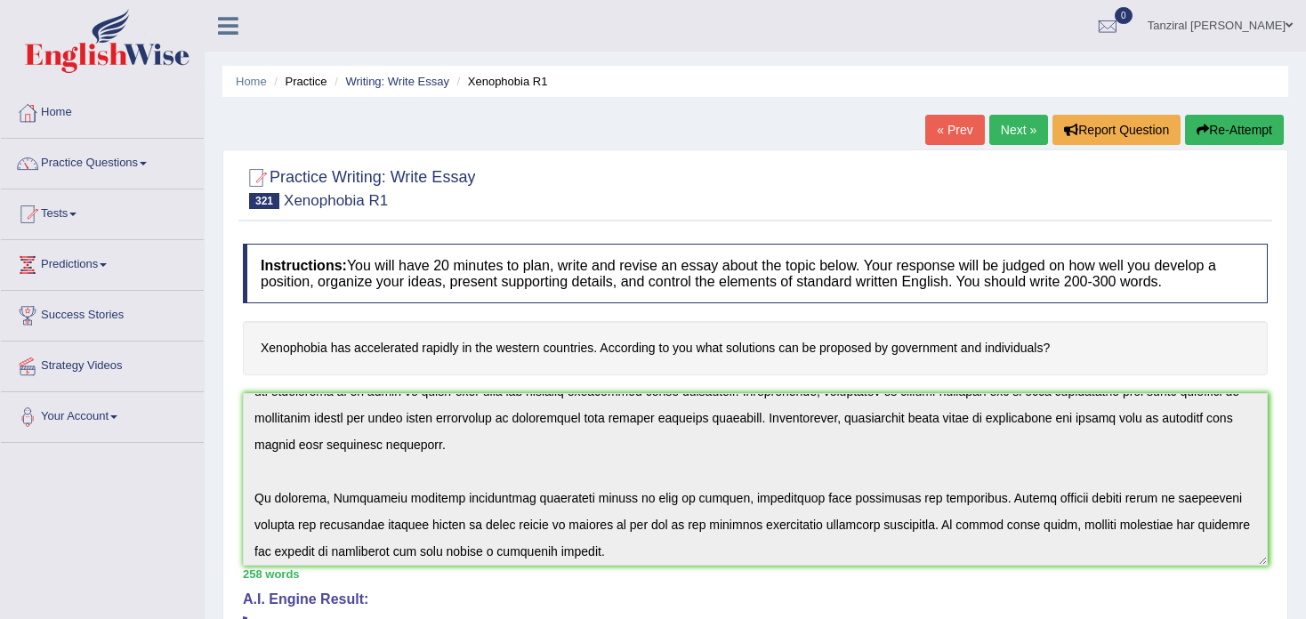
scroll to position [293, 0]
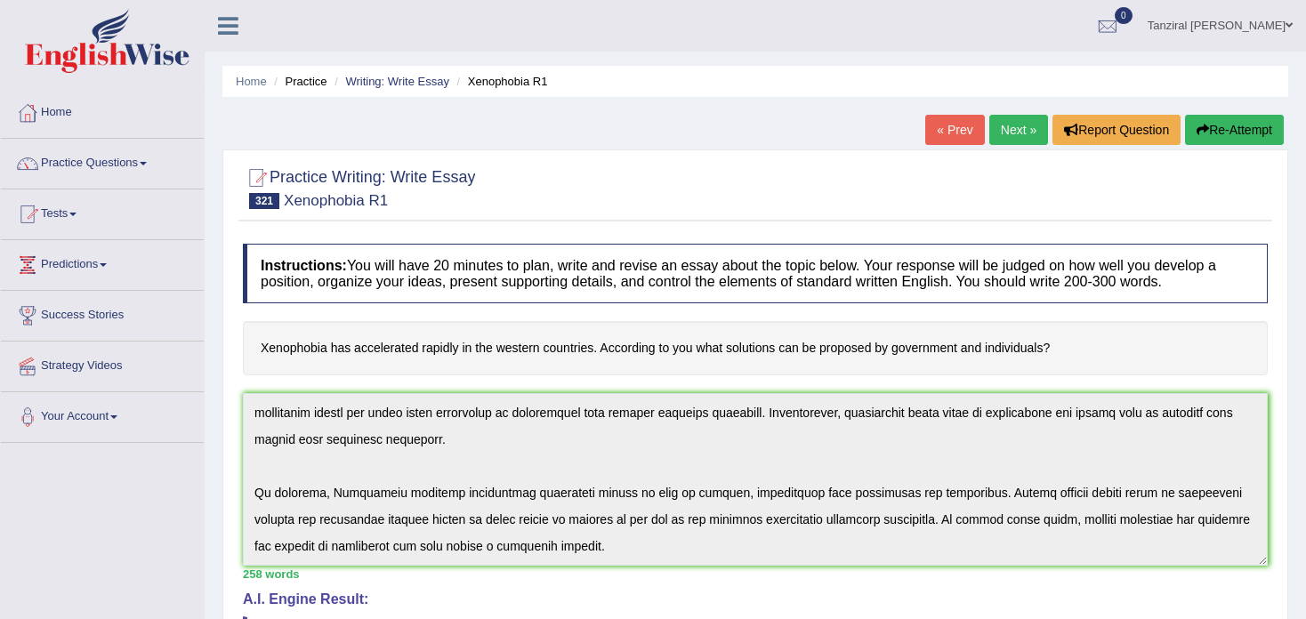
click at [1255, 120] on button "Re-Attempt" at bounding box center [1234, 130] width 99 height 30
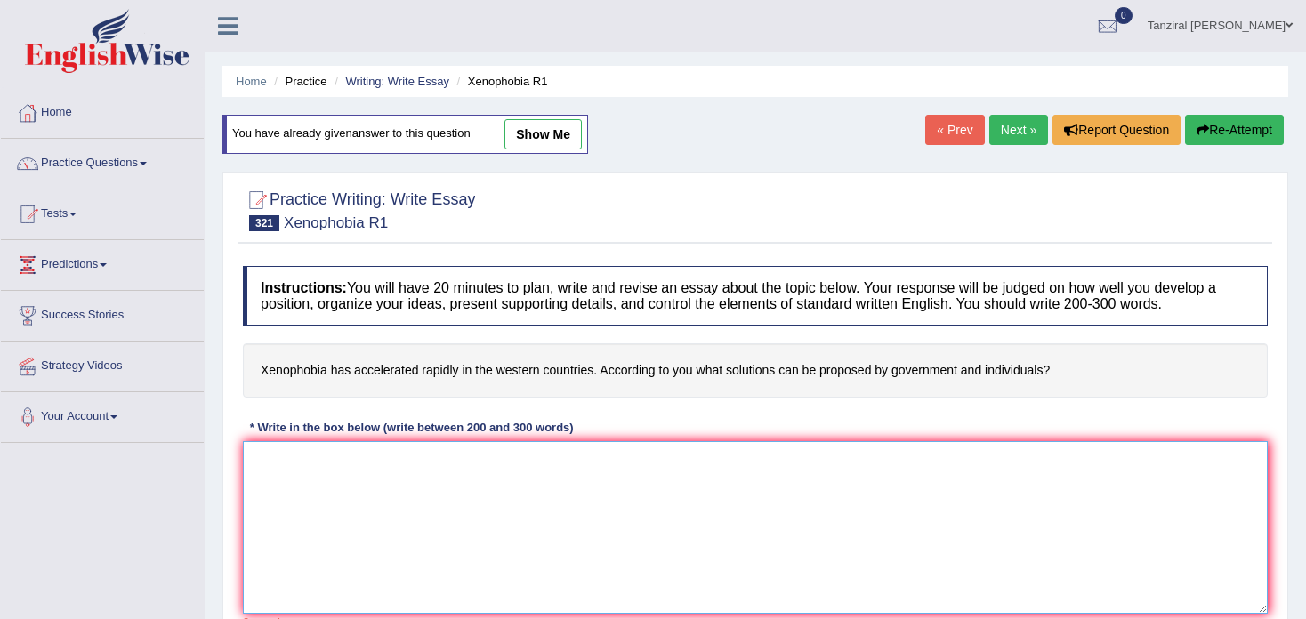
paste textarea "Increasing concern of xenophobia in the western countries has ignited numerous …"
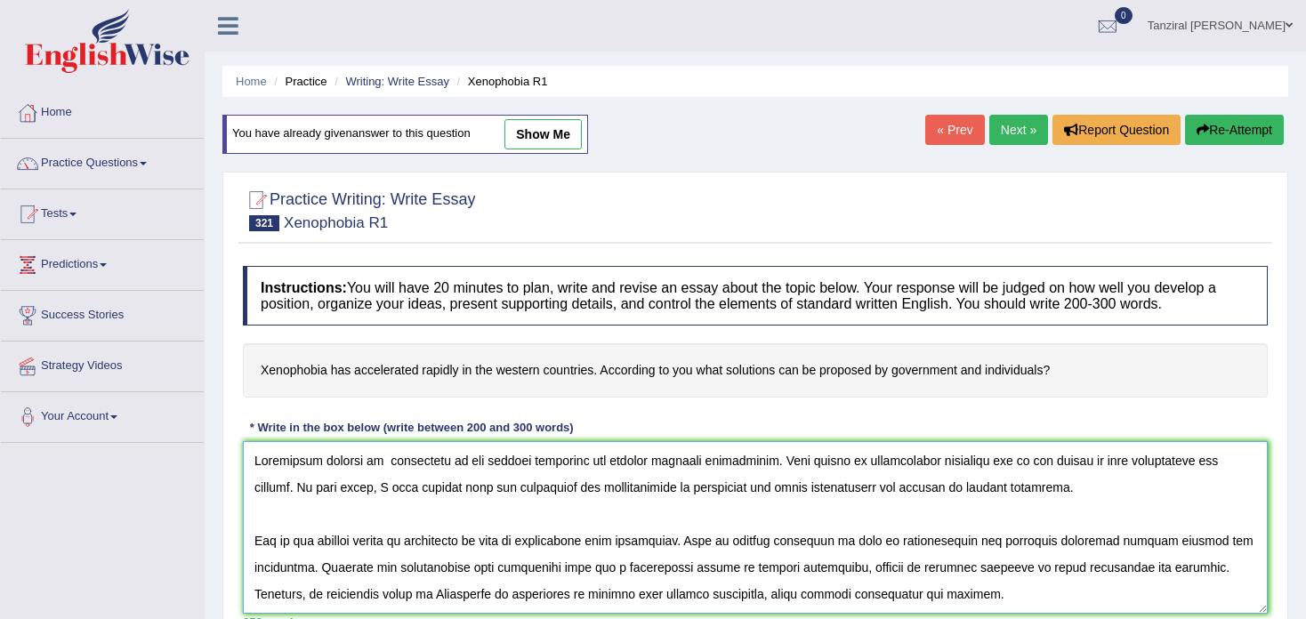
click at [956, 461] on textarea at bounding box center [755, 527] width 1024 height 173
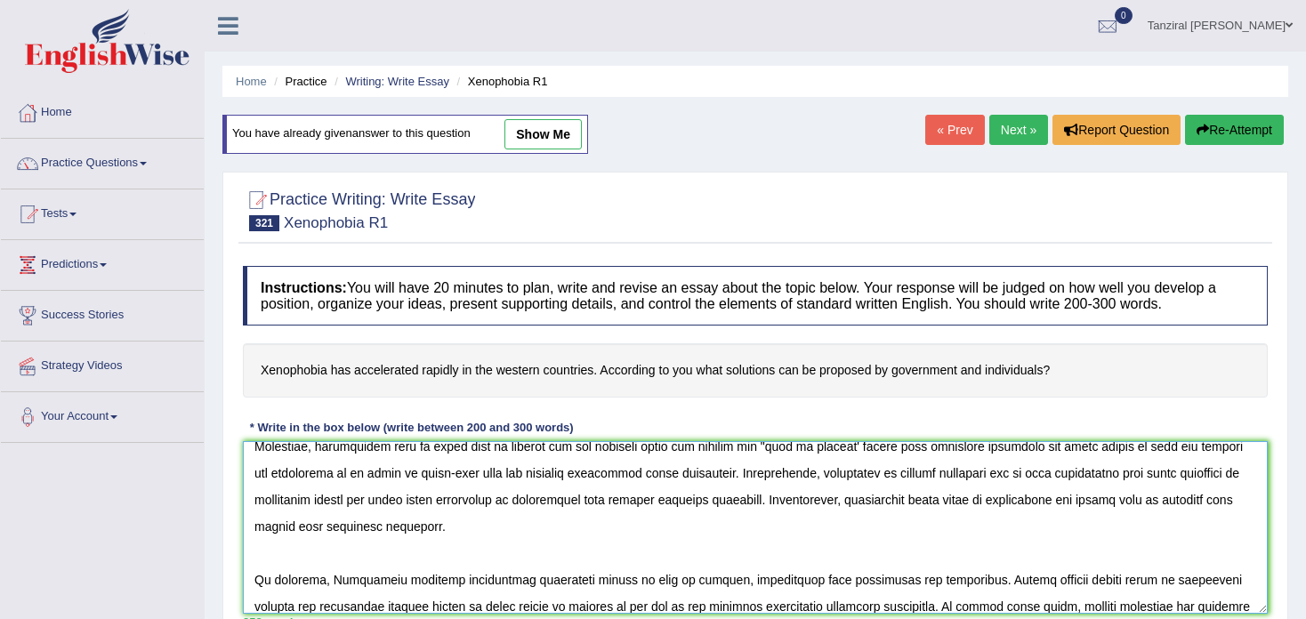
scroll to position [191, 0]
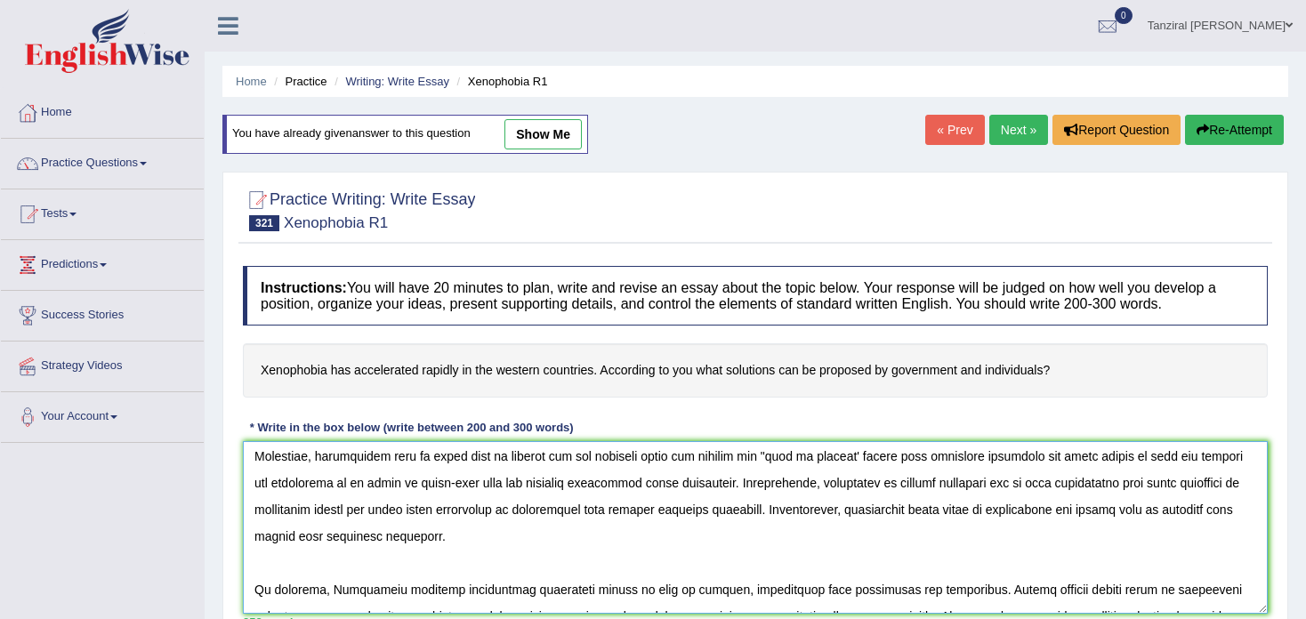
click at [415, 460] on textarea at bounding box center [755, 527] width 1024 height 173
click at [384, 453] on textarea at bounding box center [755, 527] width 1024 height 173
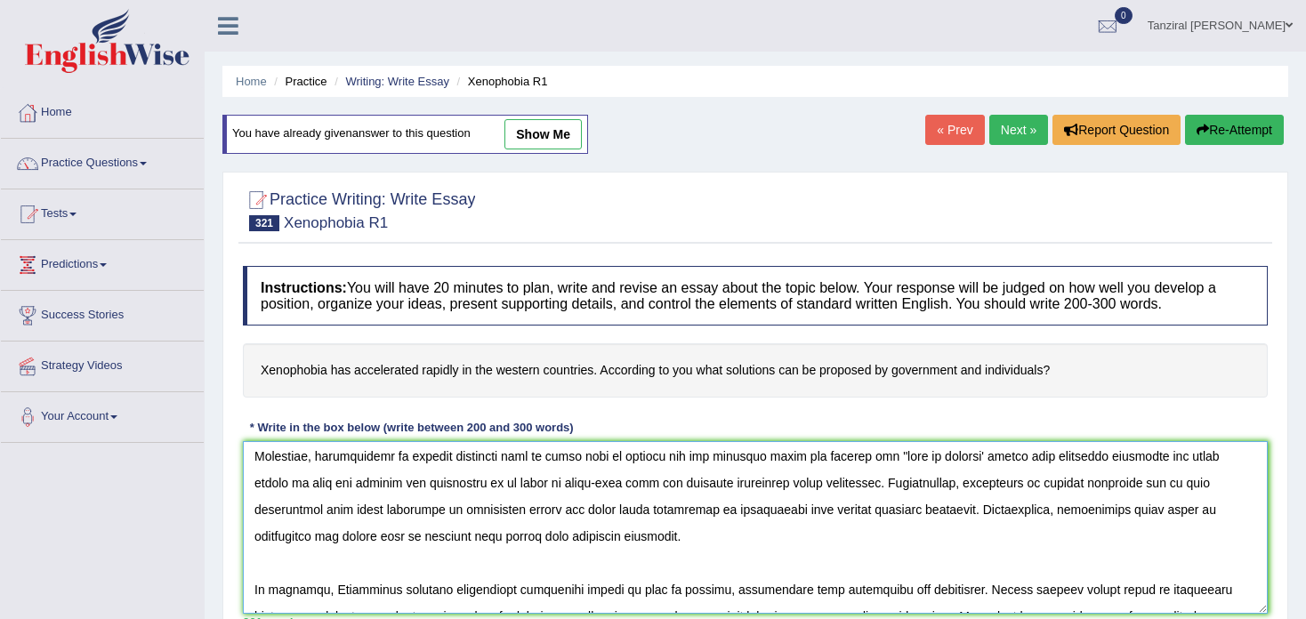
click at [863, 450] on textarea at bounding box center [755, 527] width 1024 height 173
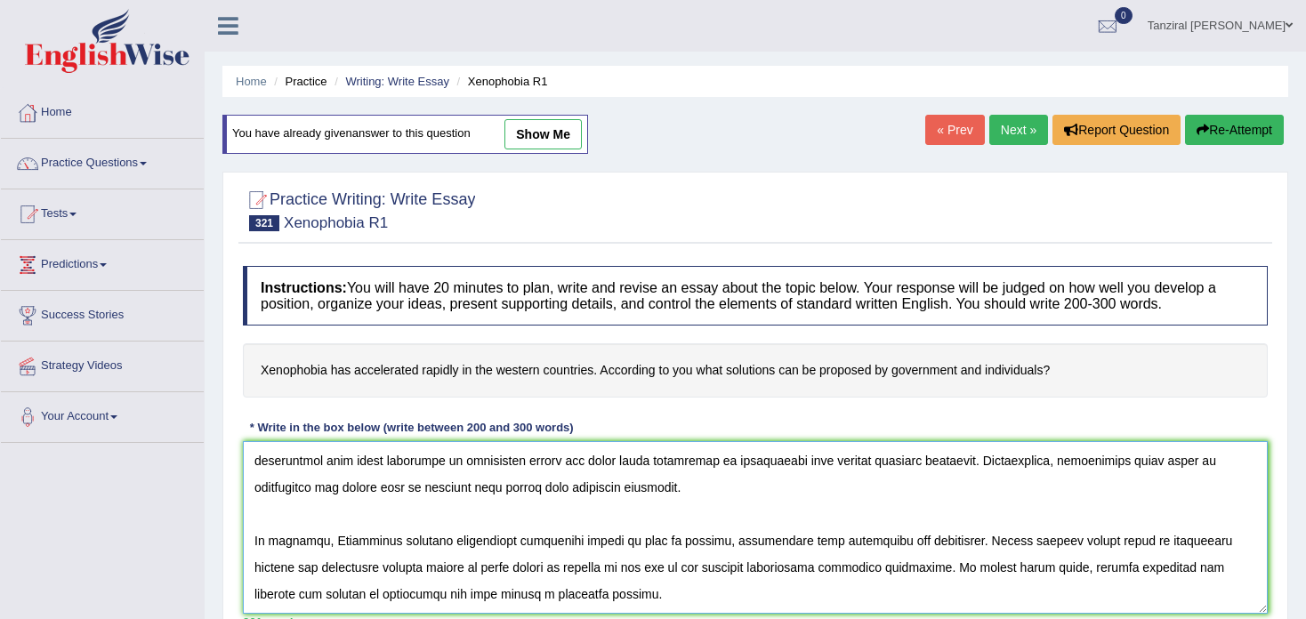
scroll to position [277, 0]
click at [335, 505] on textarea at bounding box center [755, 527] width 1024 height 173
click at [1151, 502] on textarea at bounding box center [755, 527] width 1024 height 173
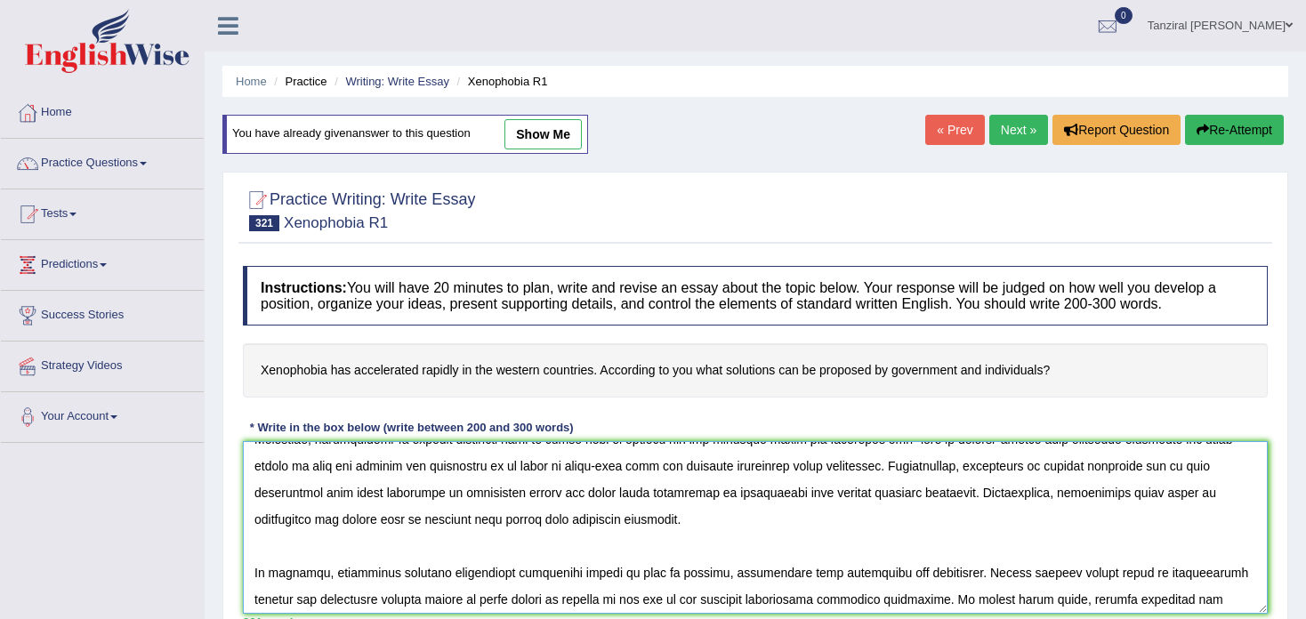
scroll to position [176, 0]
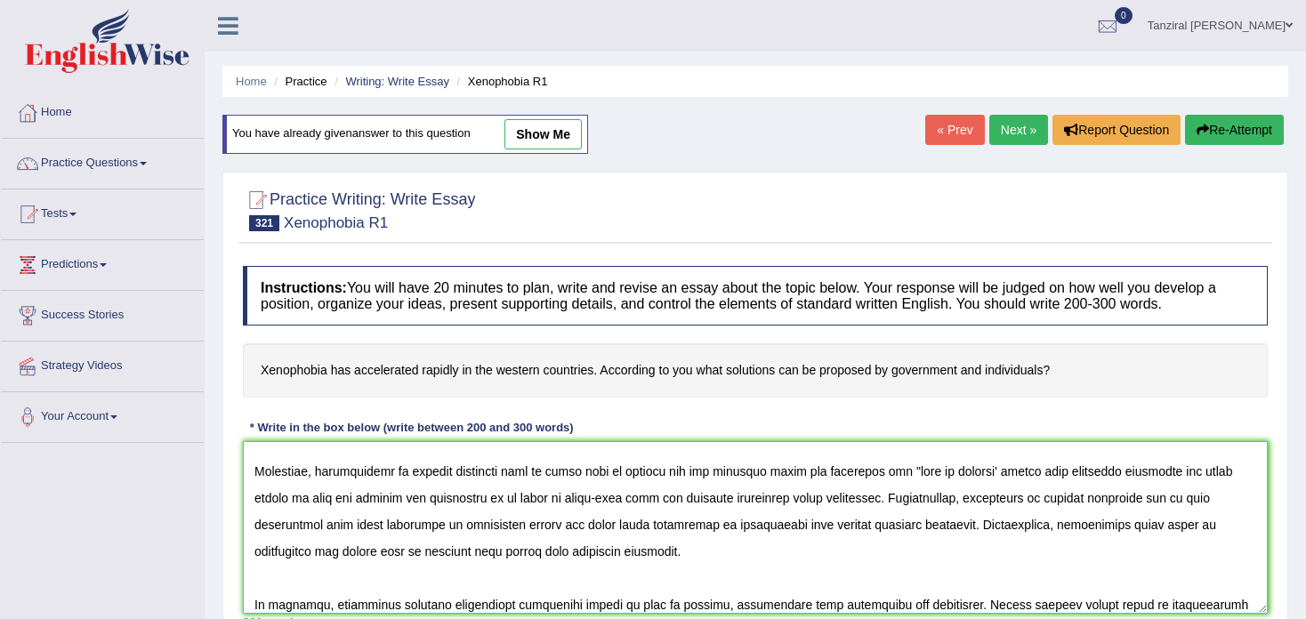
click at [374, 468] on textarea at bounding box center [755, 527] width 1024 height 173
click at [358, 469] on textarea at bounding box center [755, 527] width 1024 height 173
click at [368, 470] on textarea at bounding box center [755, 527] width 1024 height 173
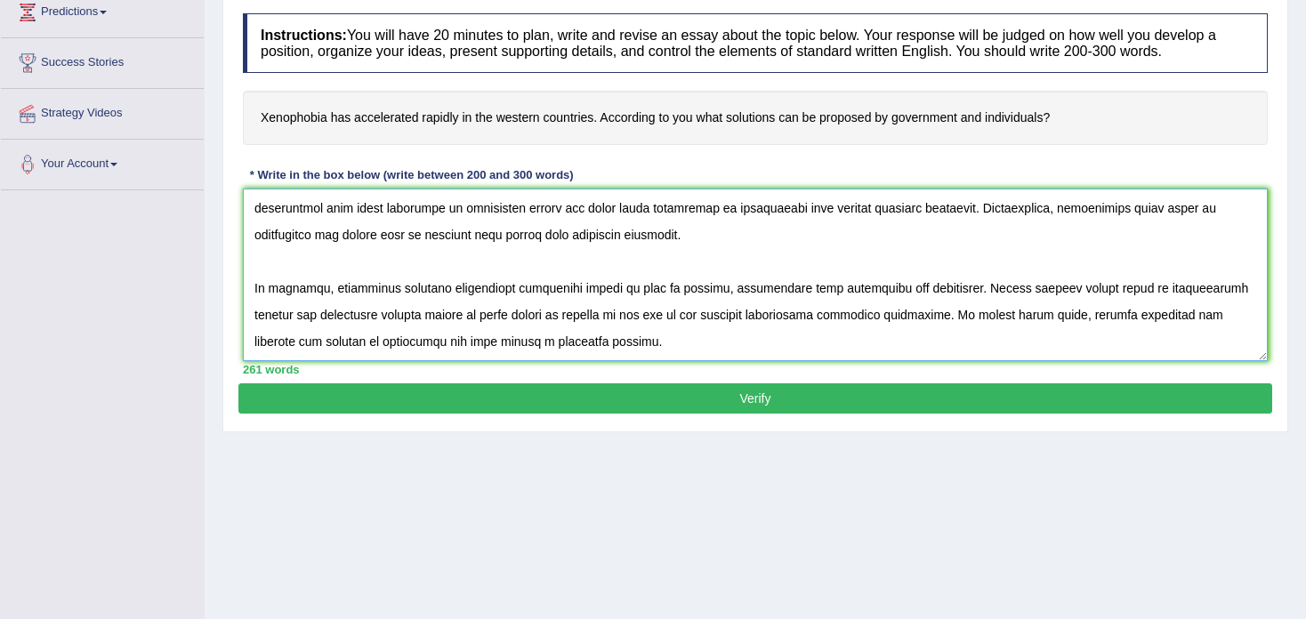
scroll to position [277, 0]
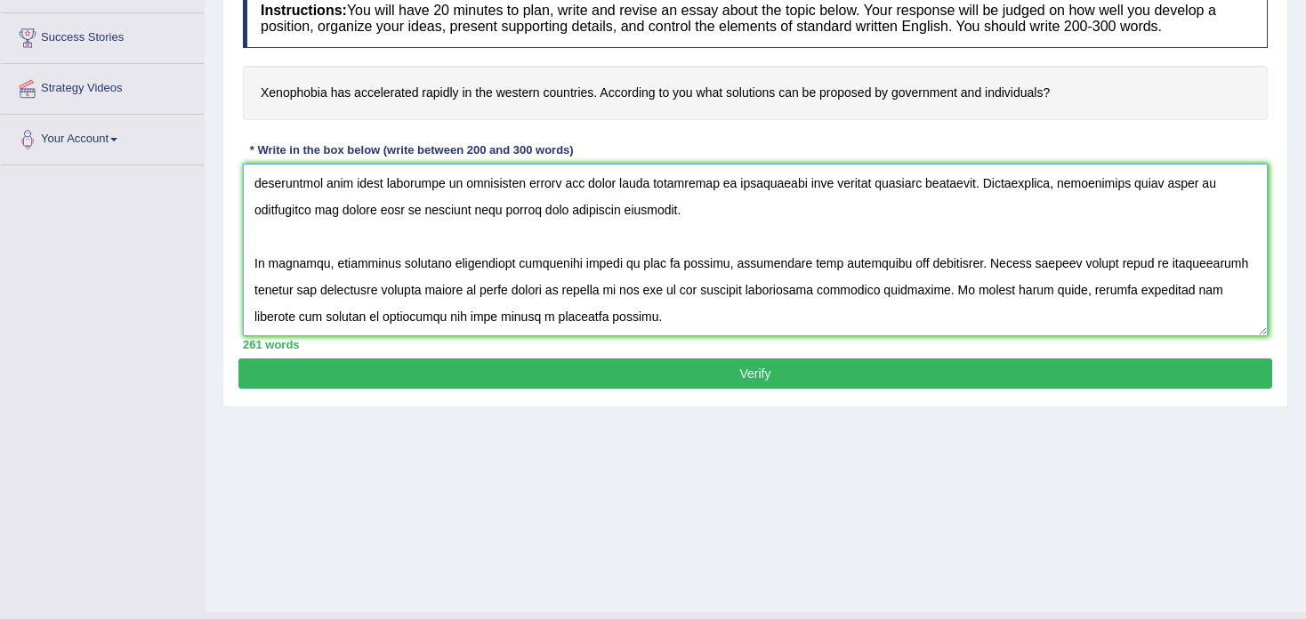
type textarea "Increasing concern of xenophobia in the western countries has ignited numerous …"
click at [689, 370] on button "Verify" at bounding box center [754, 373] width 1033 height 30
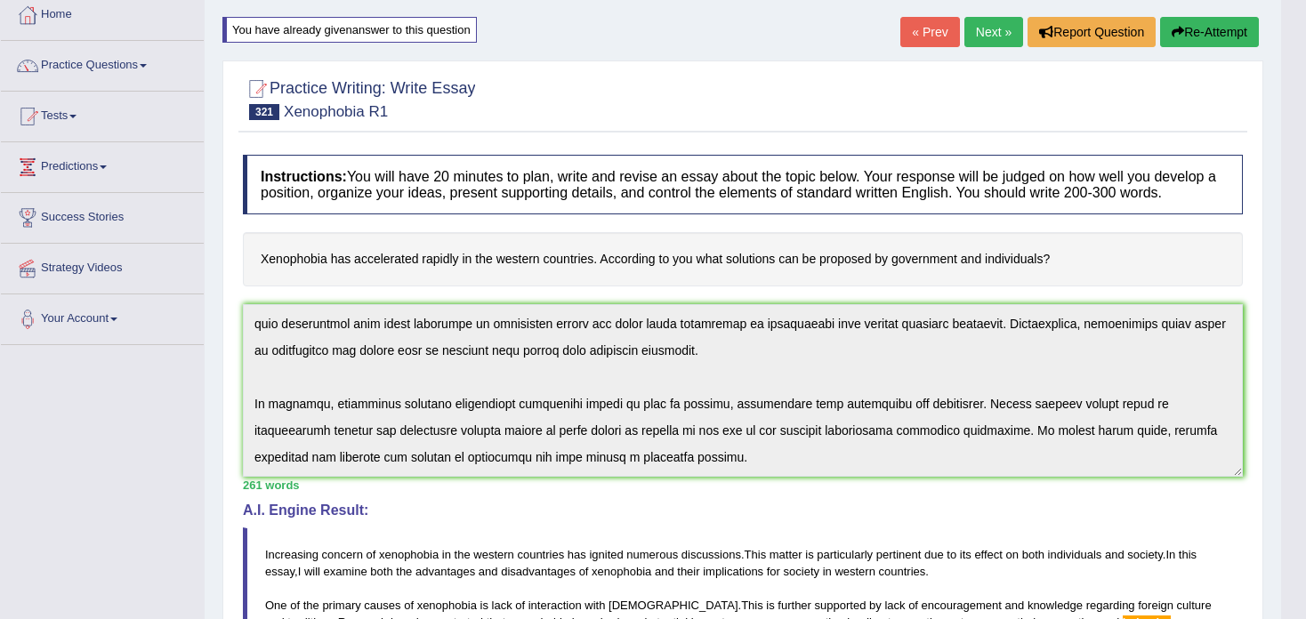
scroll to position [0, 0]
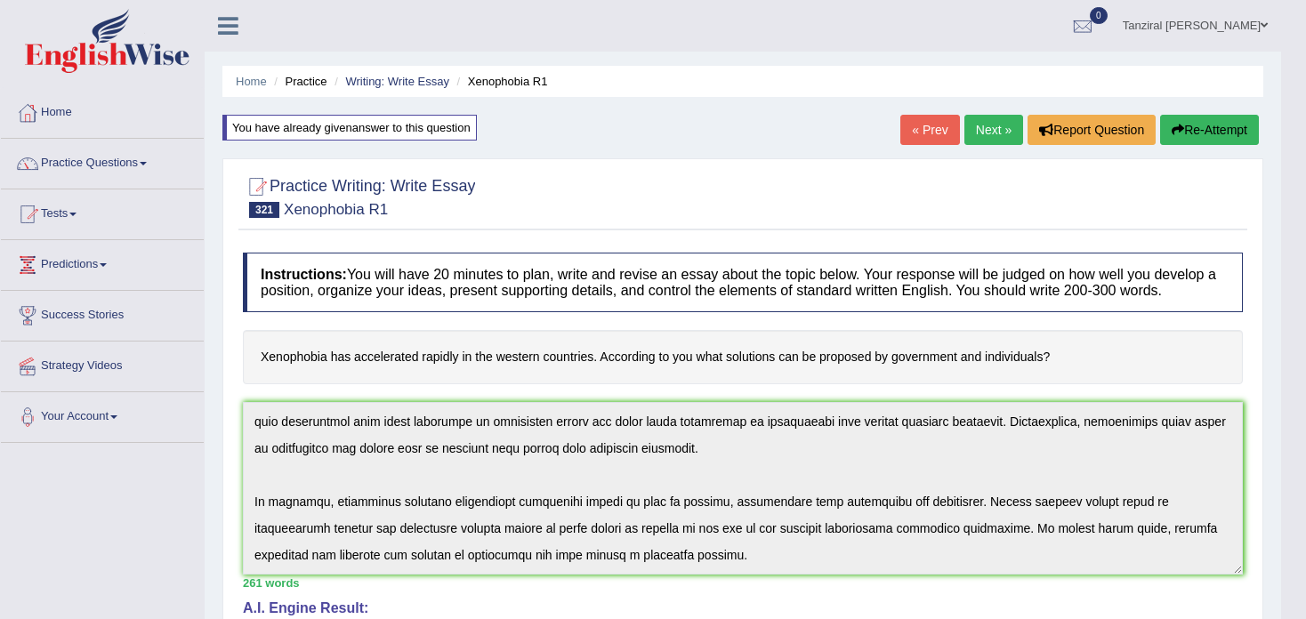
click at [74, 173] on link "Practice Questions" at bounding box center [102, 161] width 203 height 44
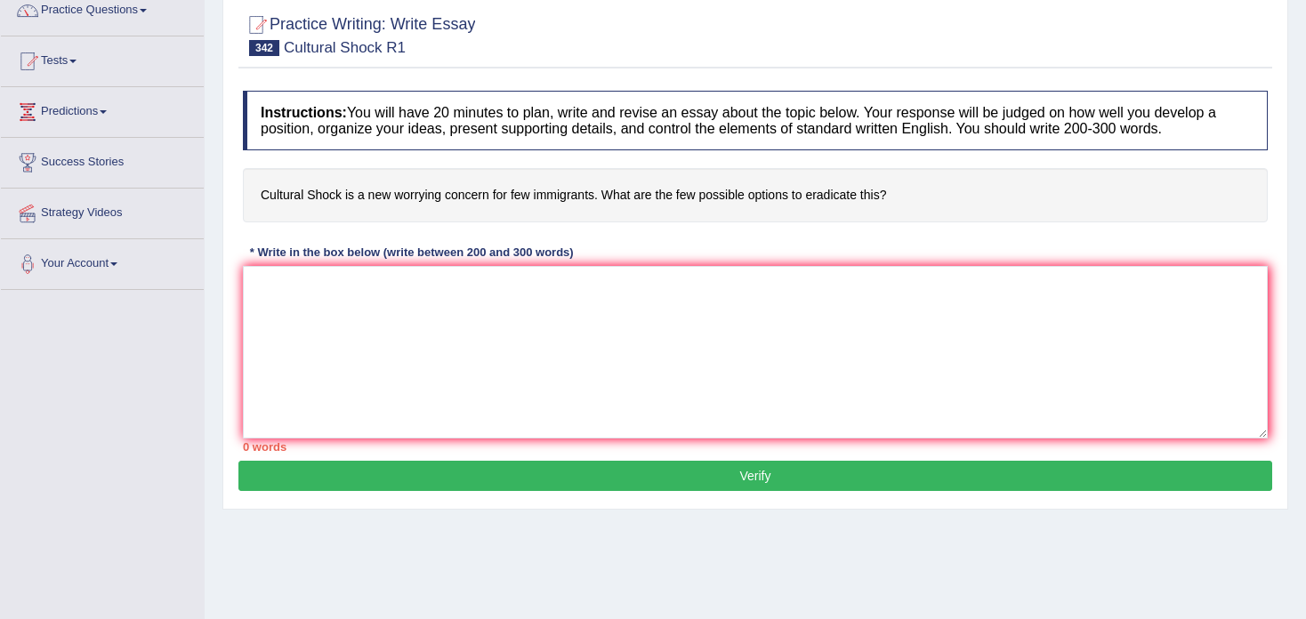
scroll to position [155, 0]
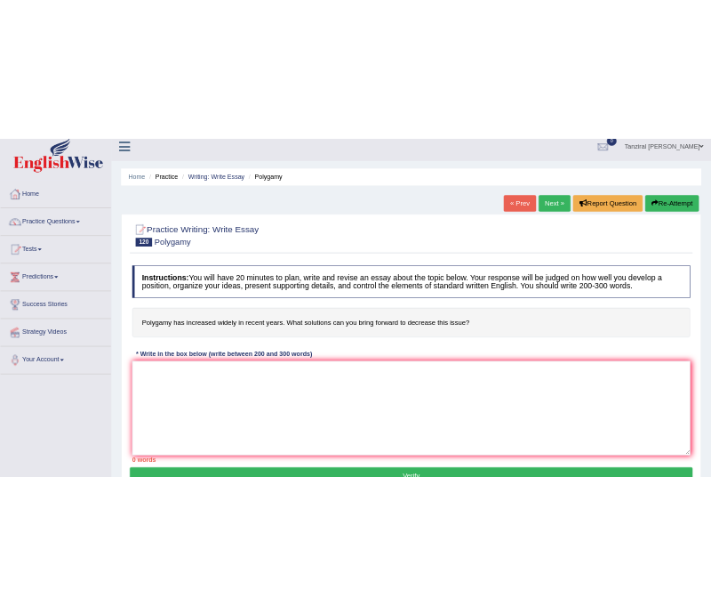
scroll to position [17, 0]
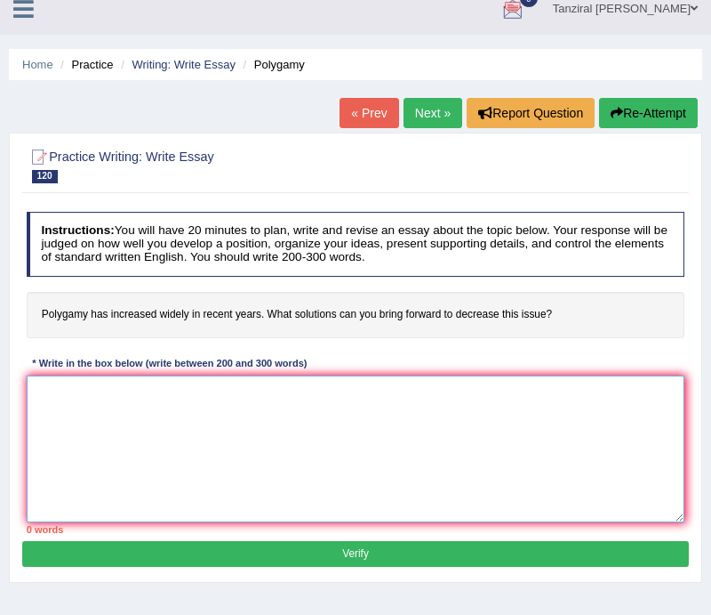
click at [276, 400] on textarea at bounding box center [356, 448] width 659 height 147
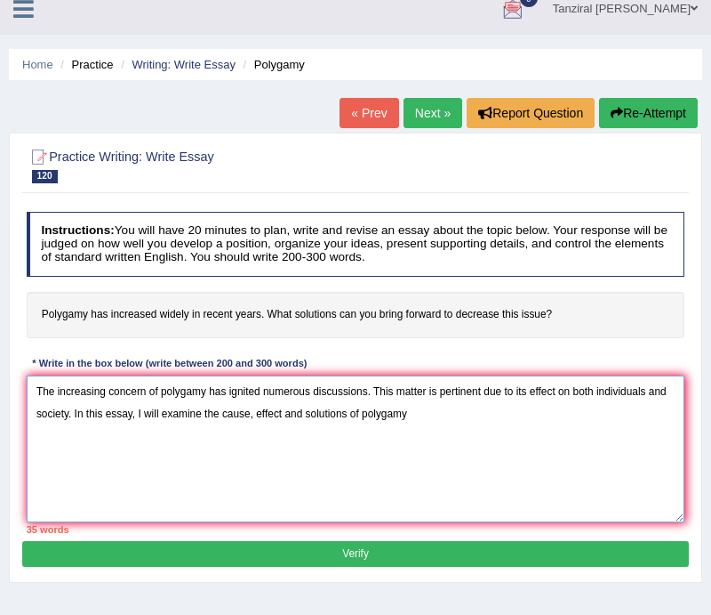
click at [255, 417] on textarea "The increasing concern of polygamy has ignited numerous discussions. This matte…" at bounding box center [356, 448] width 659 height 147
click at [248, 414] on textarea "The increasing concern of polygamy has ignited numerous discussions. This matte…" at bounding box center [356, 448] width 659 height 147
click at [302, 419] on textarea "The increasing concern of polygamy has ignited numerous discussions. This matte…" at bounding box center [356, 448] width 659 height 147
drag, startPoint x: 312, startPoint y: 414, endPoint x: 380, endPoint y: 416, distance: 67.6
click at [380, 416] on textarea "The increasing concern of polygamy has ignited numerous discussions. This matte…" at bounding box center [356, 448] width 659 height 147
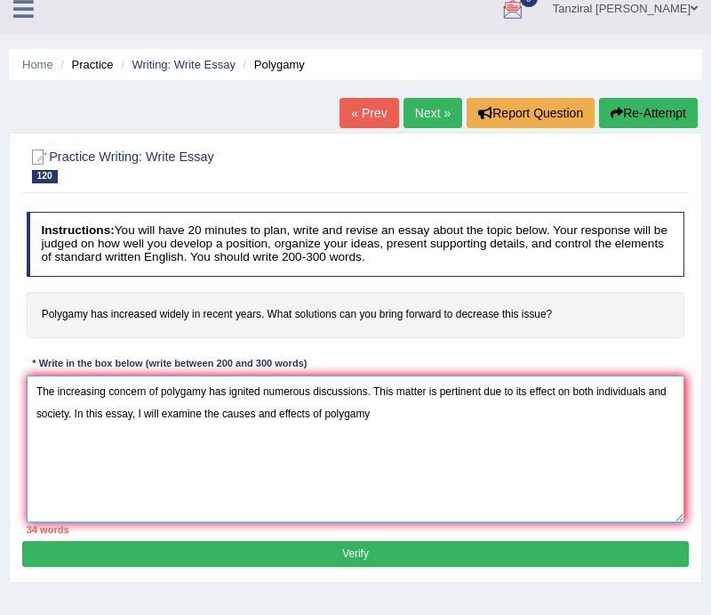
click at [378, 416] on textarea "The increasing concern of polygamy has ignited numerous discussions. This matte…" at bounding box center [356, 448] width 659 height 147
click at [162, 478] on textarea "The increasing concern of polygamy has ignited numerous discussions. This matte…" at bounding box center [356, 448] width 659 height 147
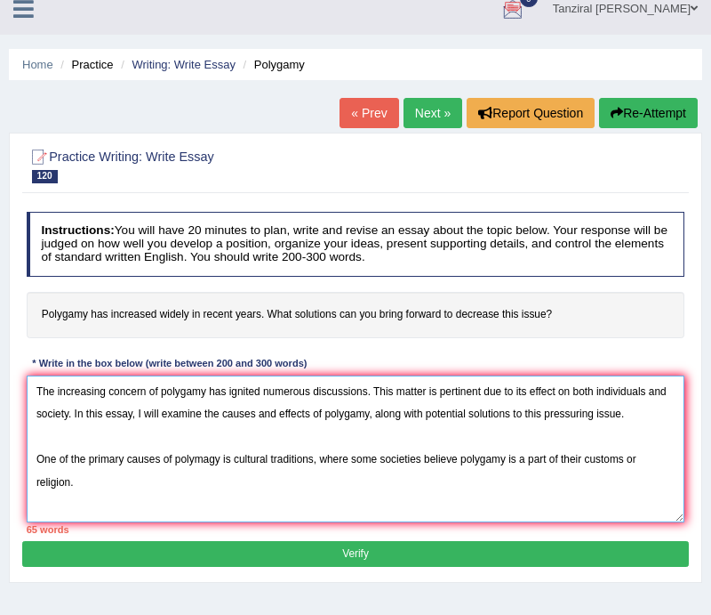
click at [82, 484] on textarea "The increasing concern of polygamy has ignited numerous discussions. This matte…" at bounding box center [356, 448] width 659 height 147
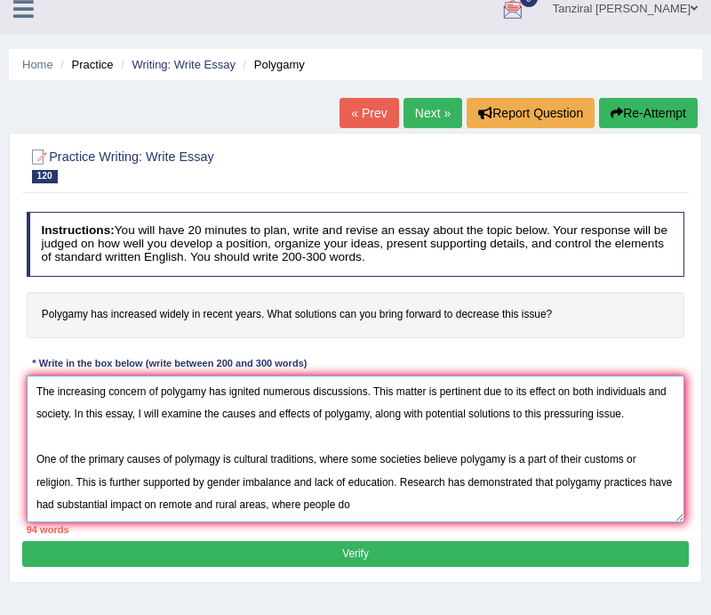
click at [366, 504] on textarea "The increasing concern of polygamy has ignited numerous discussions. This matte…" at bounding box center [356, 448] width 659 height 147
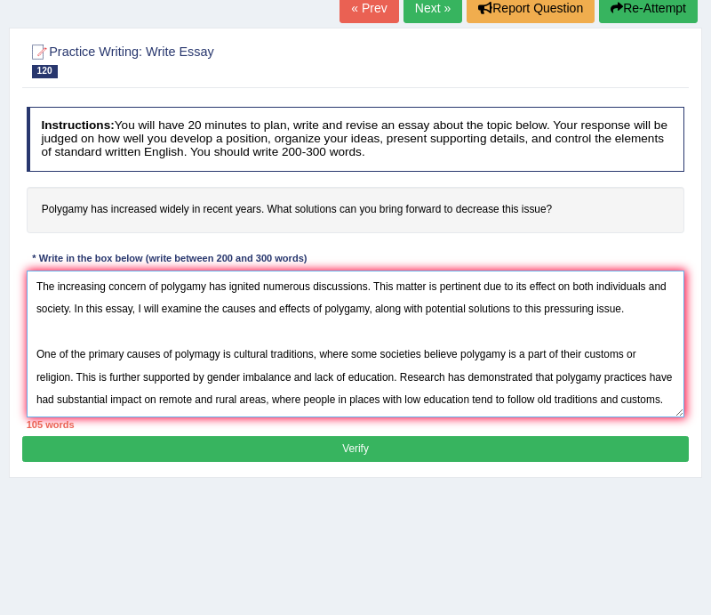
scroll to position [41, 0]
click at [405, 382] on textarea "The increasing concern of polygamy has ignited numerous discussions. This matte…" at bounding box center [356, 343] width 659 height 147
click at [142, 385] on textarea "The increasing concern of polygamy has ignited numerous discussions. This matte…" at bounding box center [356, 343] width 659 height 147
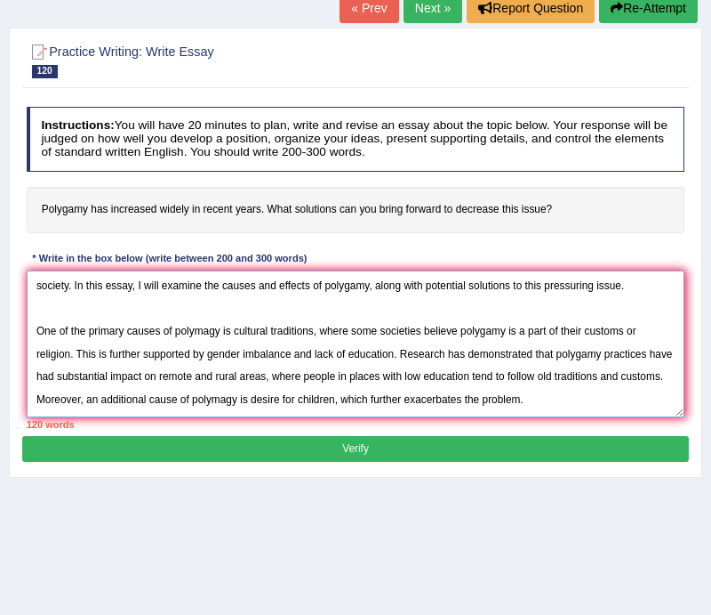
scroll to position [106, 0]
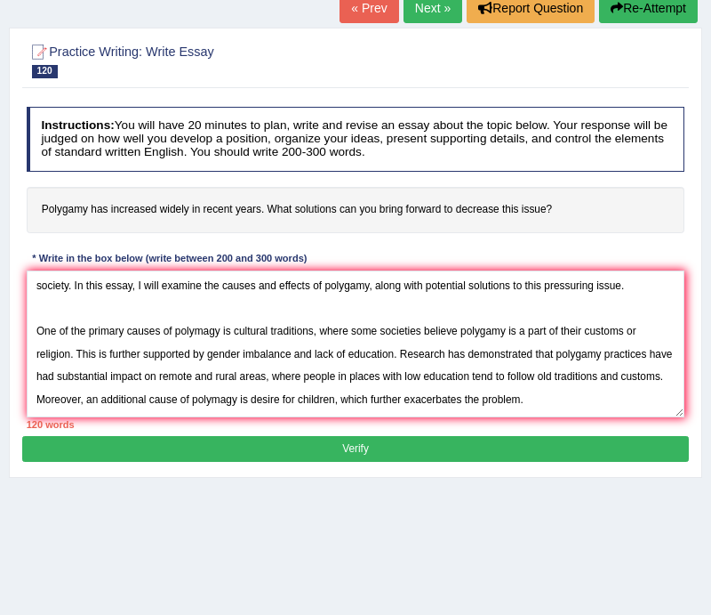
click at [531, 245] on div "Instructions: You will have 20 minutes to plan, write and revise an essay about…" at bounding box center [355, 268] width 666 height 336
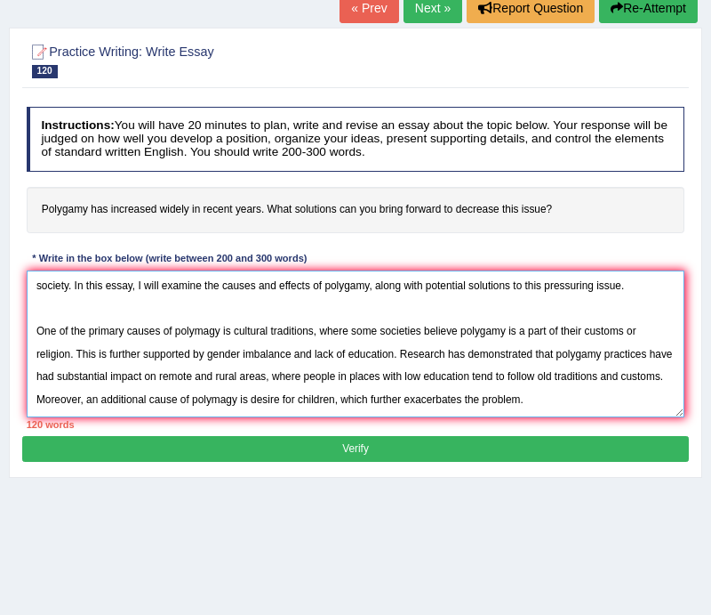
click at [71, 361] on textarea "The increasing concern of polygamy has ignited numerous discussions. This matte…" at bounding box center [356, 343] width 659 height 147
click at [125, 383] on textarea "The increasing concern of polygamy has ignited numerous discussions. This matte…" at bounding box center [356, 343] width 659 height 147
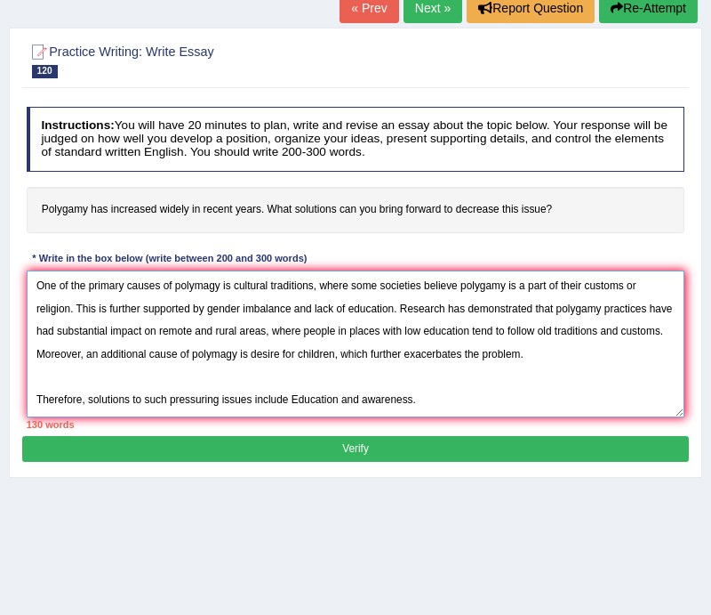
click at [300, 380] on textarea "The increasing concern of polygamy has ignited numerous discussions. This matte…" at bounding box center [356, 343] width 659 height 147
click at [431, 377] on textarea "The increasing concern of polygamy has ignited numerous discussions. This matte…" at bounding box center [356, 343] width 659 height 147
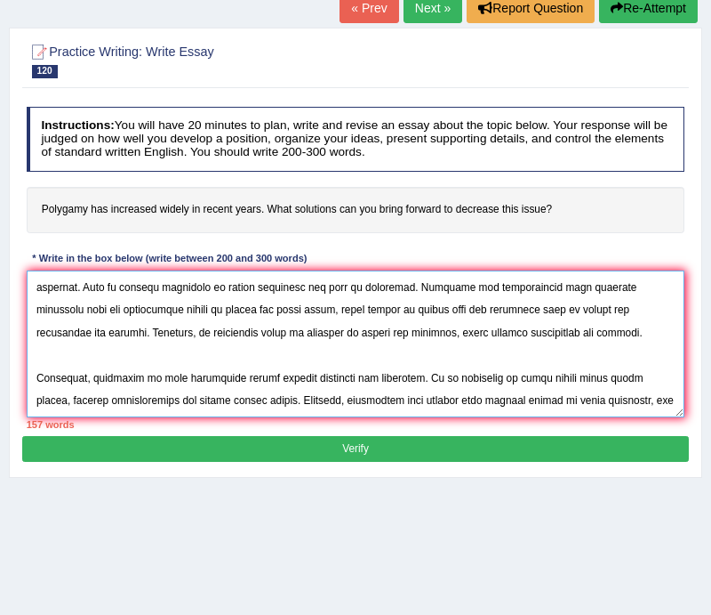
scroll to position [120, 0]
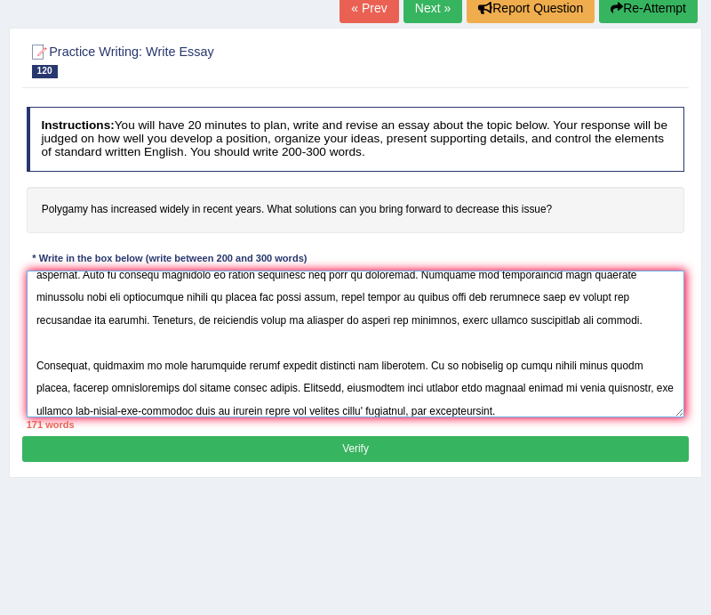
click at [453, 406] on textarea at bounding box center [356, 343] width 659 height 147
click at [449, 411] on textarea at bounding box center [356, 343] width 659 height 147
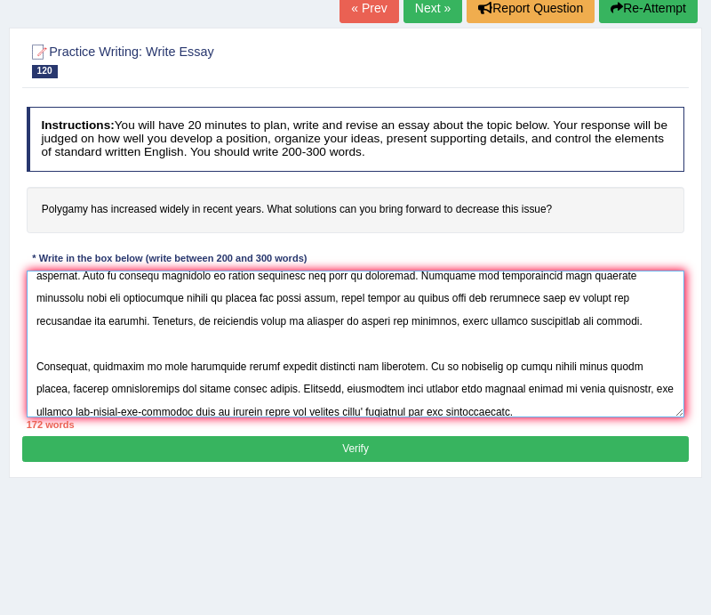
scroll to position [186, 0]
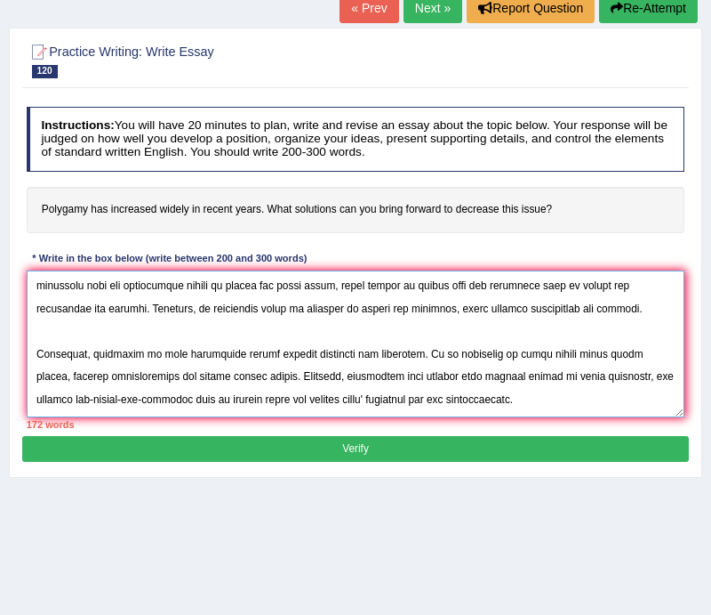
click at [562, 359] on textarea at bounding box center [356, 343] width 659 height 147
click at [370, 369] on textarea at bounding box center [356, 343] width 659 height 147
click at [36, 307] on textarea at bounding box center [356, 343] width 659 height 147
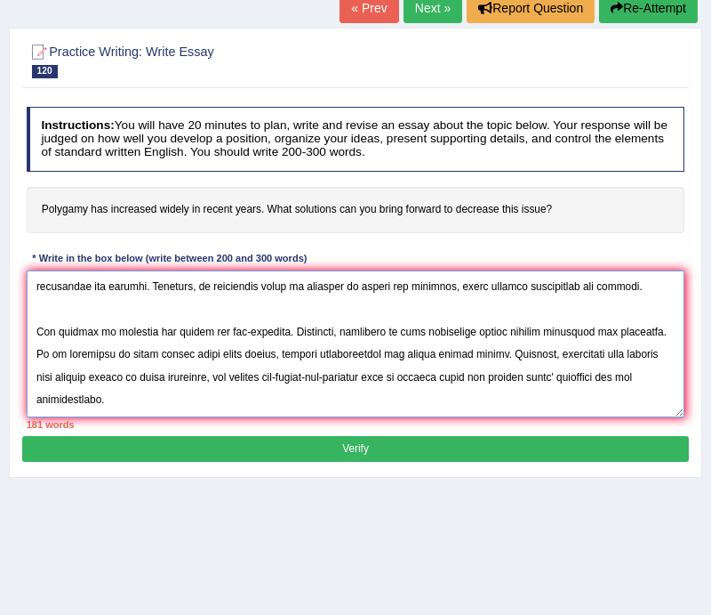
click at [42, 397] on textarea at bounding box center [356, 343] width 659 height 147
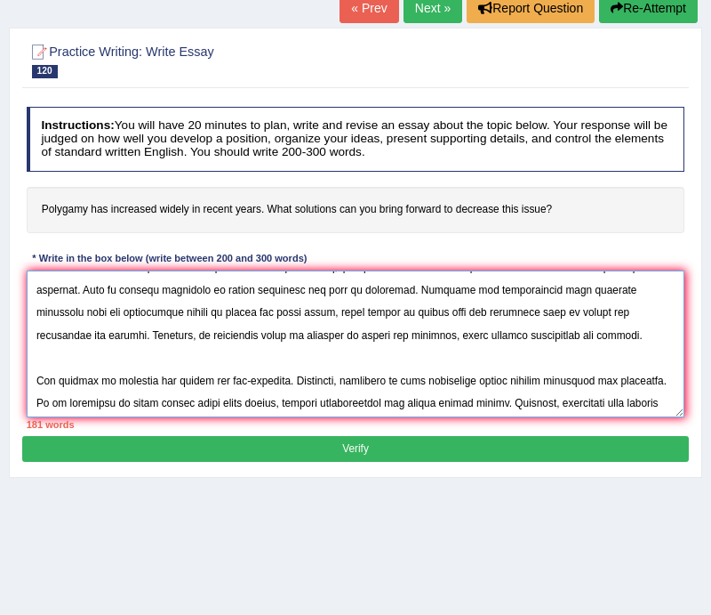
scroll to position [124, 0]
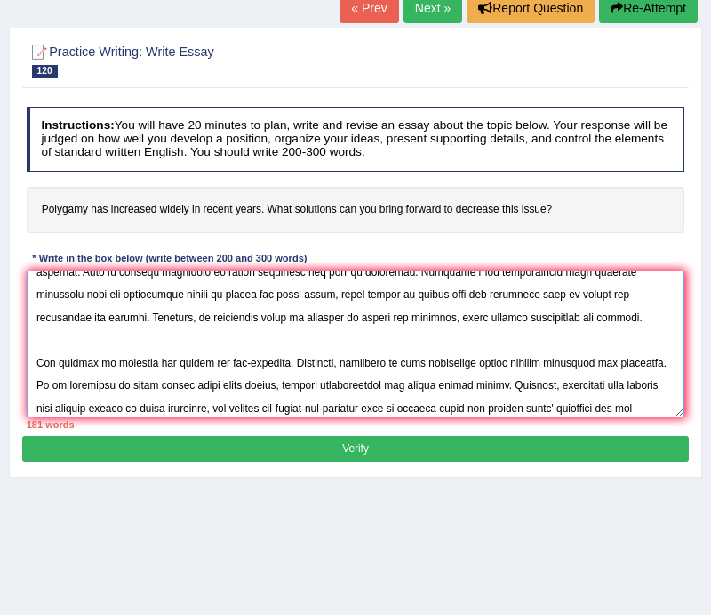
click at [578, 322] on textarea at bounding box center [356, 343] width 659 height 147
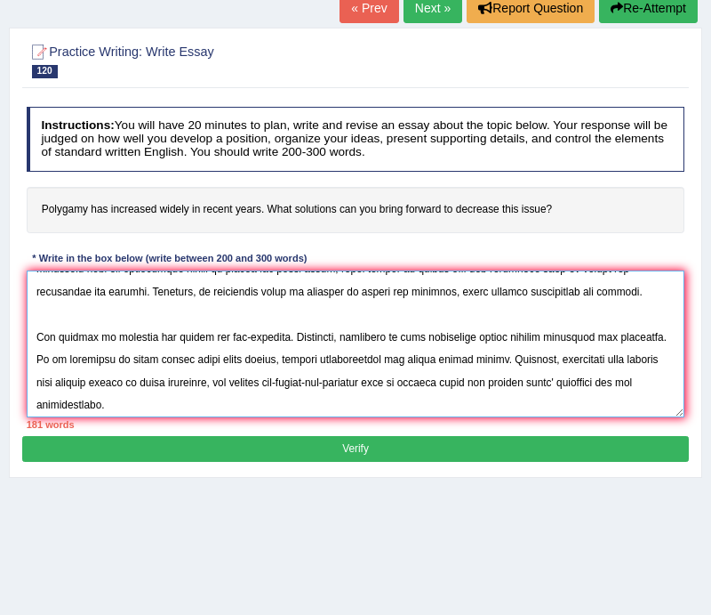
scroll to position [151, 0]
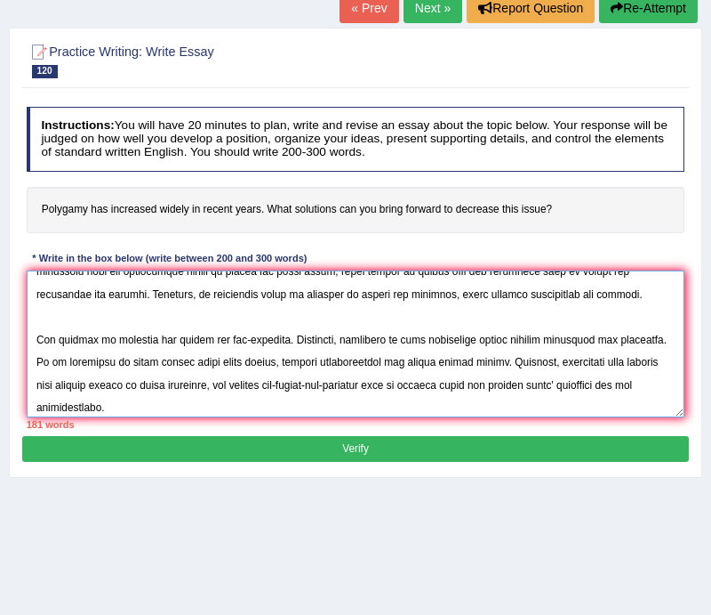
click at [283, 338] on textarea at bounding box center [356, 343] width 659 height 147
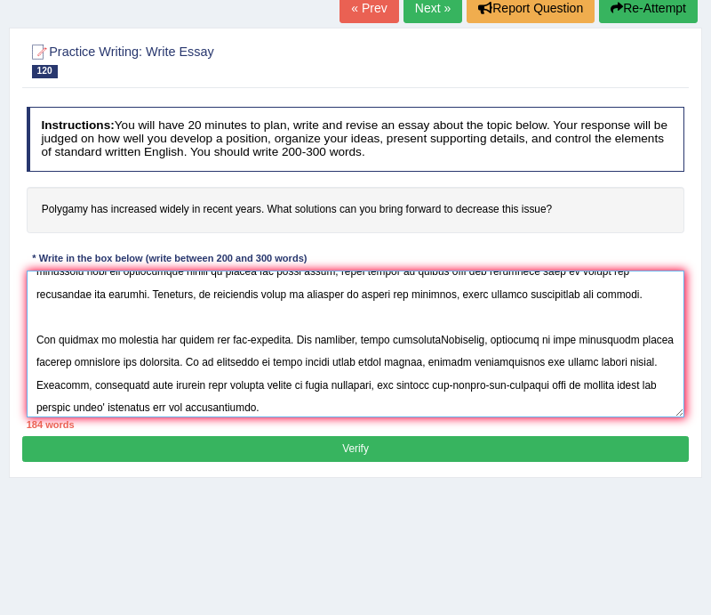
click at [347, 340] on textarea at bounding box center [356, 343] width 659 height 147
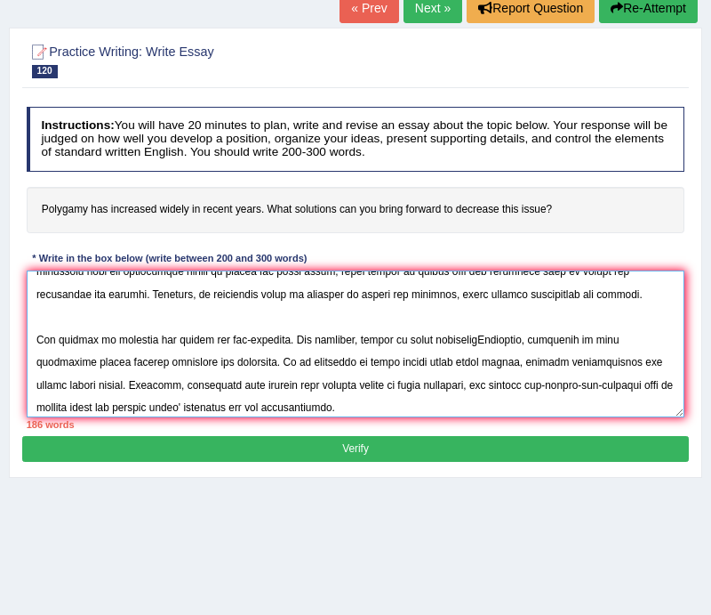
click at [462, 339] on textarea at bounding box center [356, 343] width 659 height 147
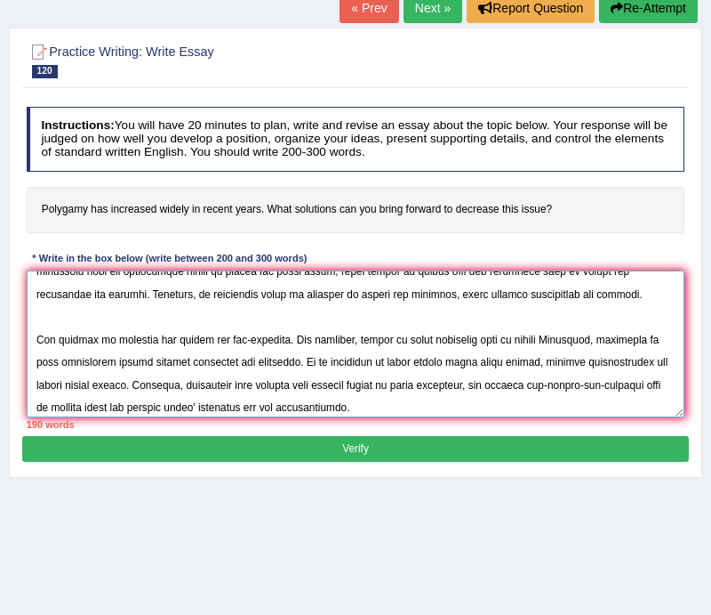
click at [498, 339] on textarea at bounding box center [356, 343] width 659 height 147
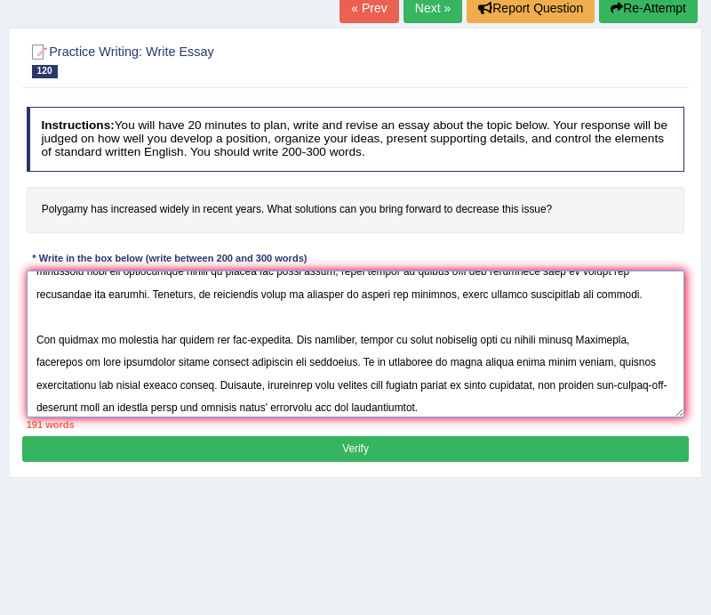
click at [567, 337] on textarea at bounding box center [356, 343] width 659 height 147
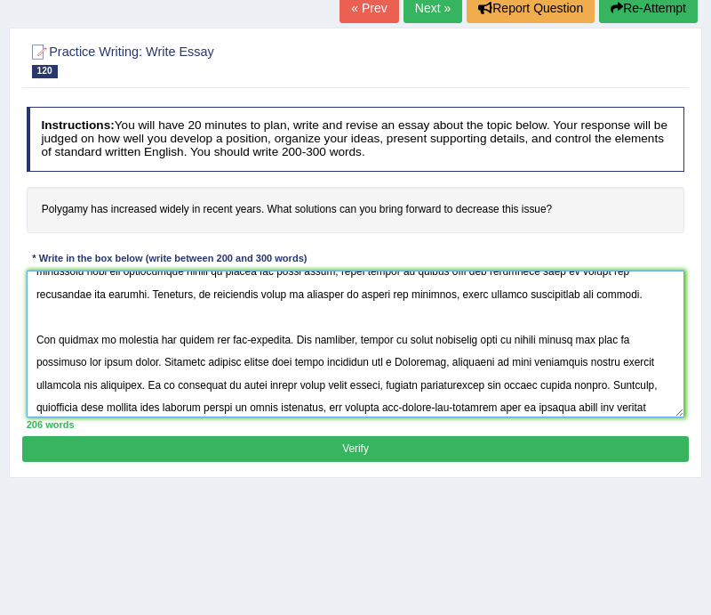
click at [331, 361] on textarea at bounding box center [356, 343] width 659 height 147
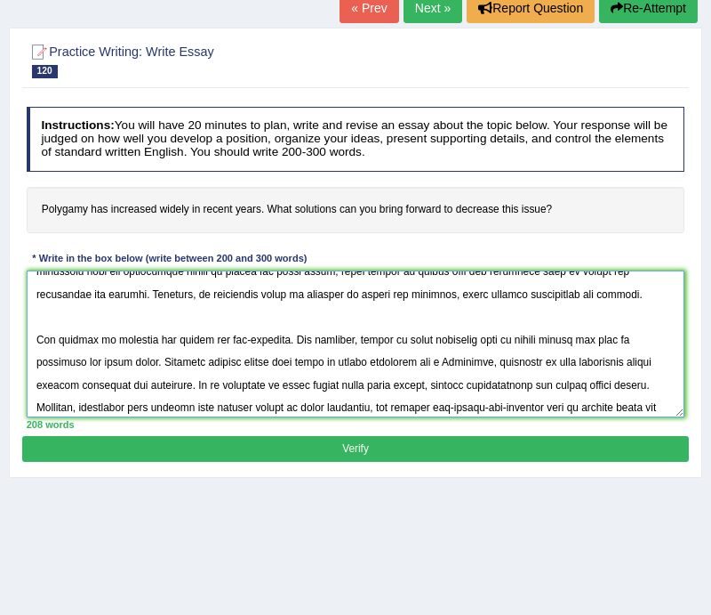
click at [425, 359] on textarea at bounding box center [356, 343] width 659 height 147
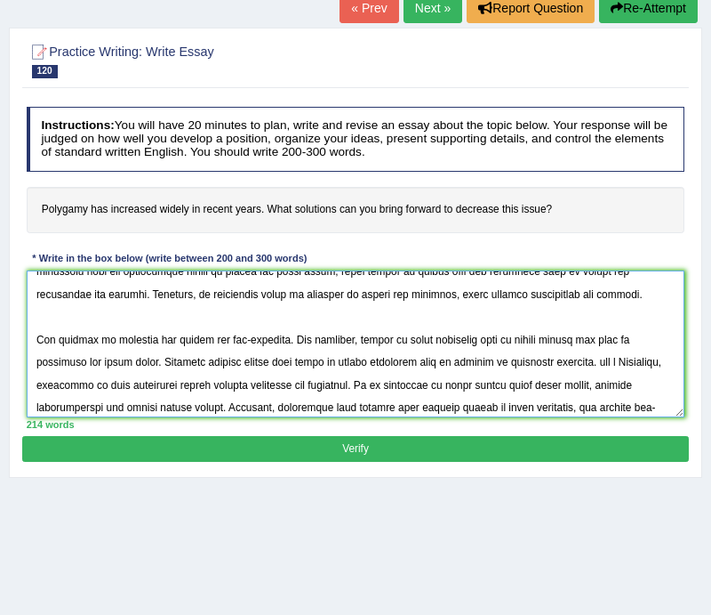
click at [214, 363] on textarea at bounding box center [356, 343] width 659 height 147
drag, startPoint x: 278, startPoint y: 364, endPoint x: 244, endPoint y: 362, distance: 34.7
click at [244, 362] on textarea at bounding box center [356, 343] width 659 height 147
click at [486, 363] on textarea at bounding box center [356, 343] width 659 height 147
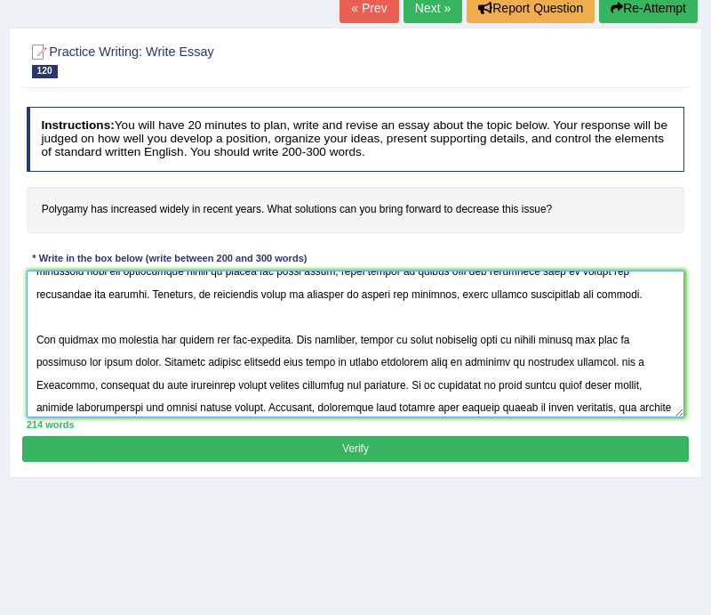
click at [448, 375] on textarea at bounding box center [356, 343] width 659 height 147
click at [587, 364] on textarea at bounding box center [356, 343] width 659 height 147
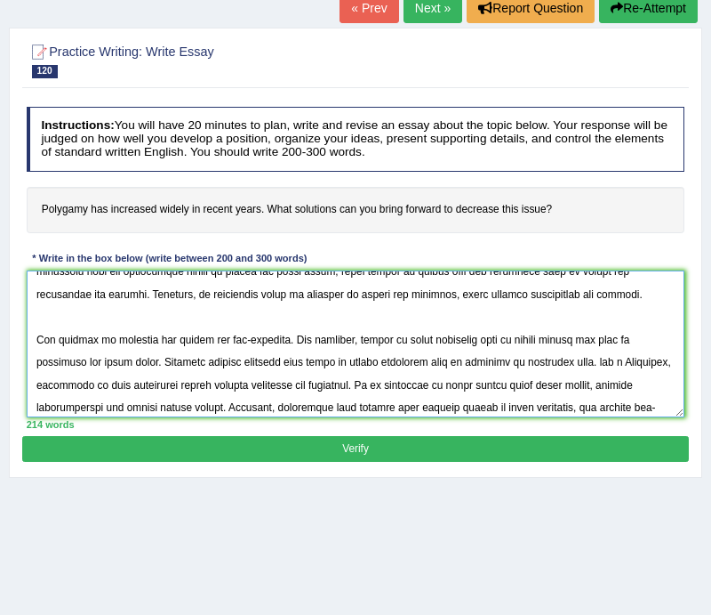
click at [455, 382] on textarea at bounding box center [356, 343] width 659 height 147
click at [608, 361] on textarea at bounding box center [356, 343] width 659 height 147
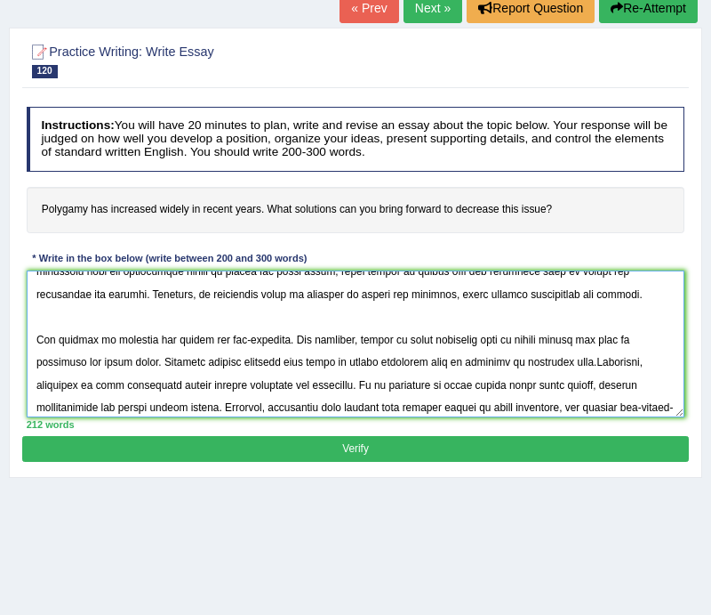
click at [640, 365] on textarea at bounding box center [356, 343] width 659 height 147
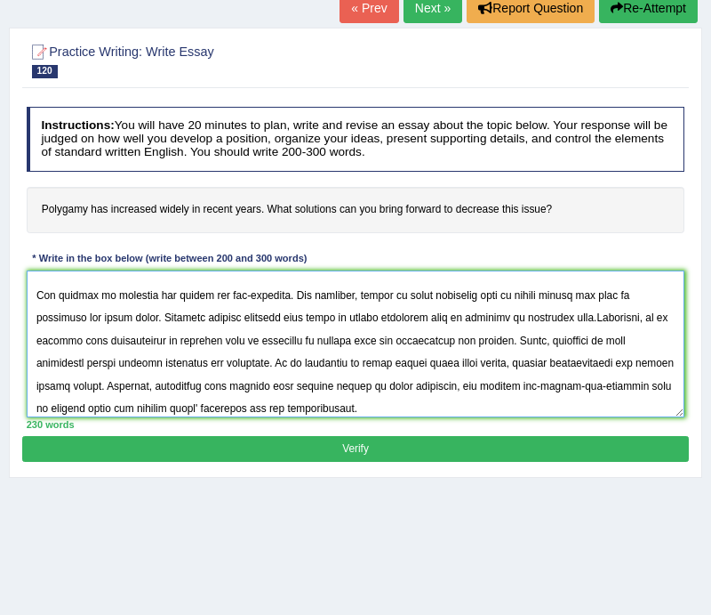
scroll to position [204, 0]
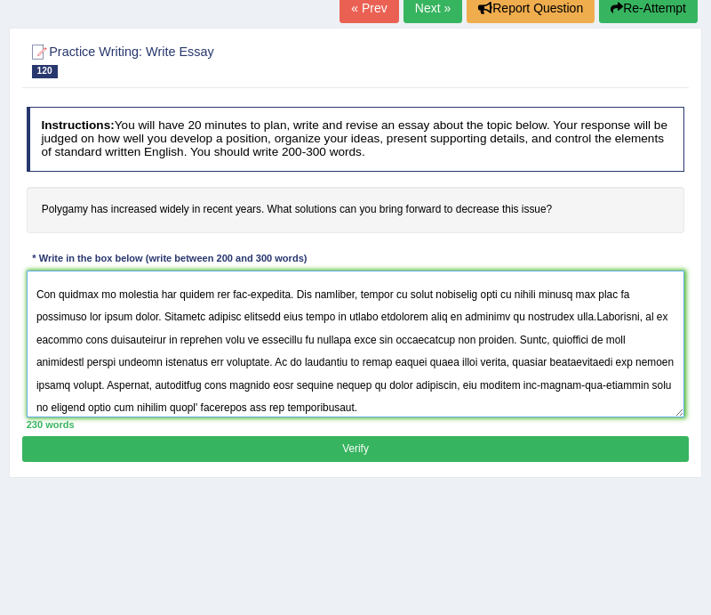
click at [117, 365] on textarea at bounding box center [356, 343] width 659 height 147
click at [149, 367] on textarea at bounding box center [356, 343] width 659 height 147
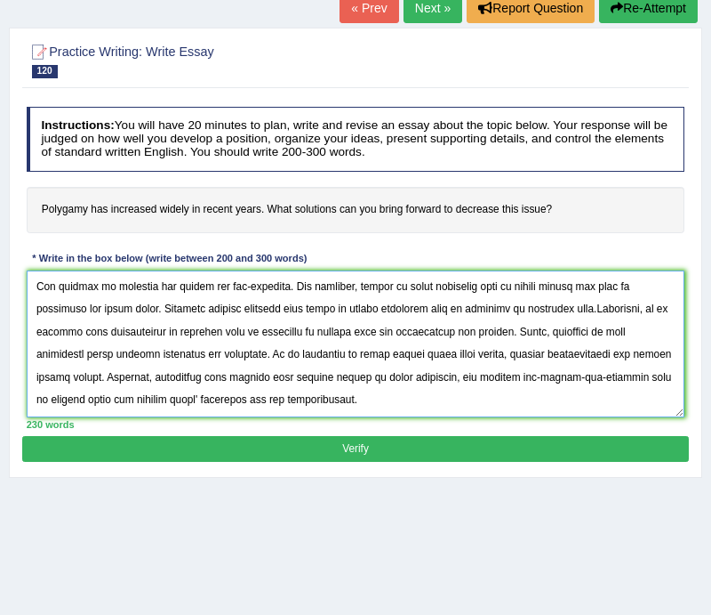
scroll to position [267, 0]
click at [70, 390] on textarea at bounding box center [356, 343] width 659 height 147
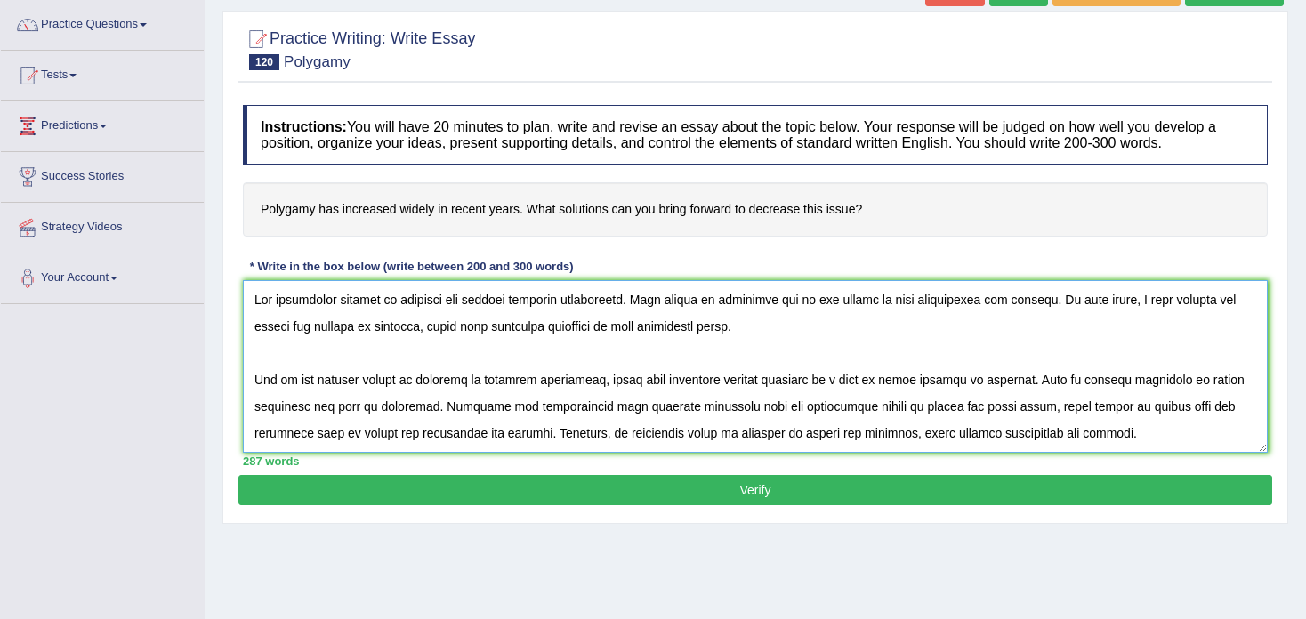
scroll to position [52, 0]
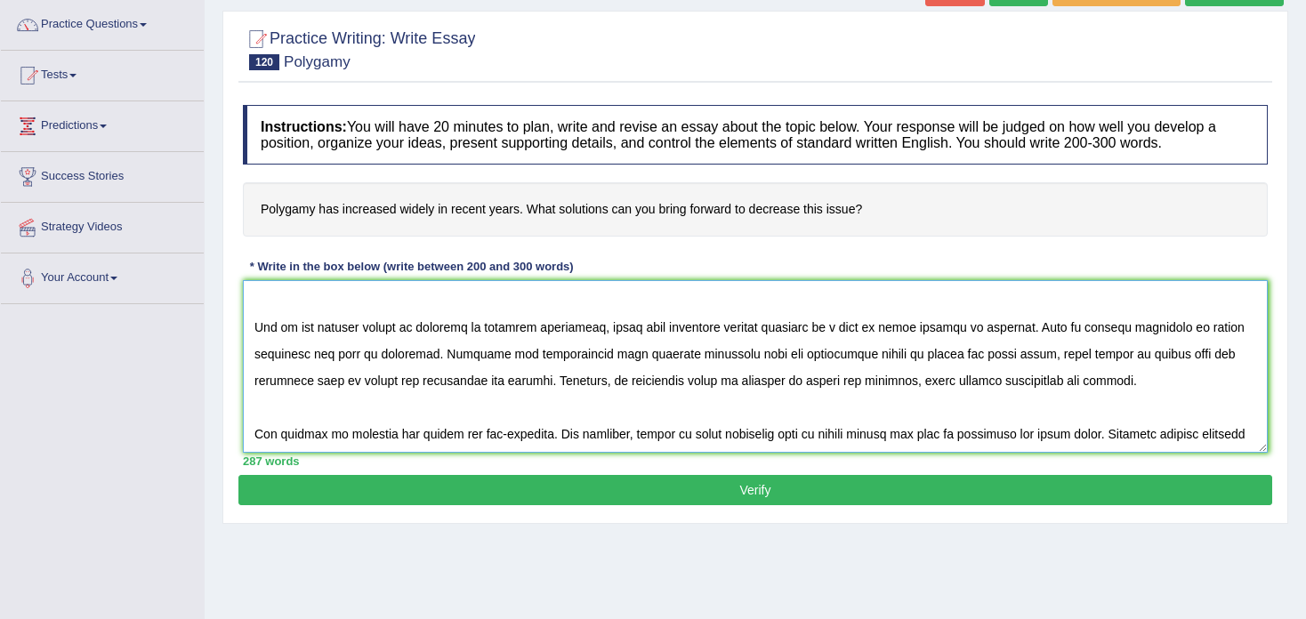
click at [309, 382] on textarea at bounding box center [755, 366] width 1024 height 173
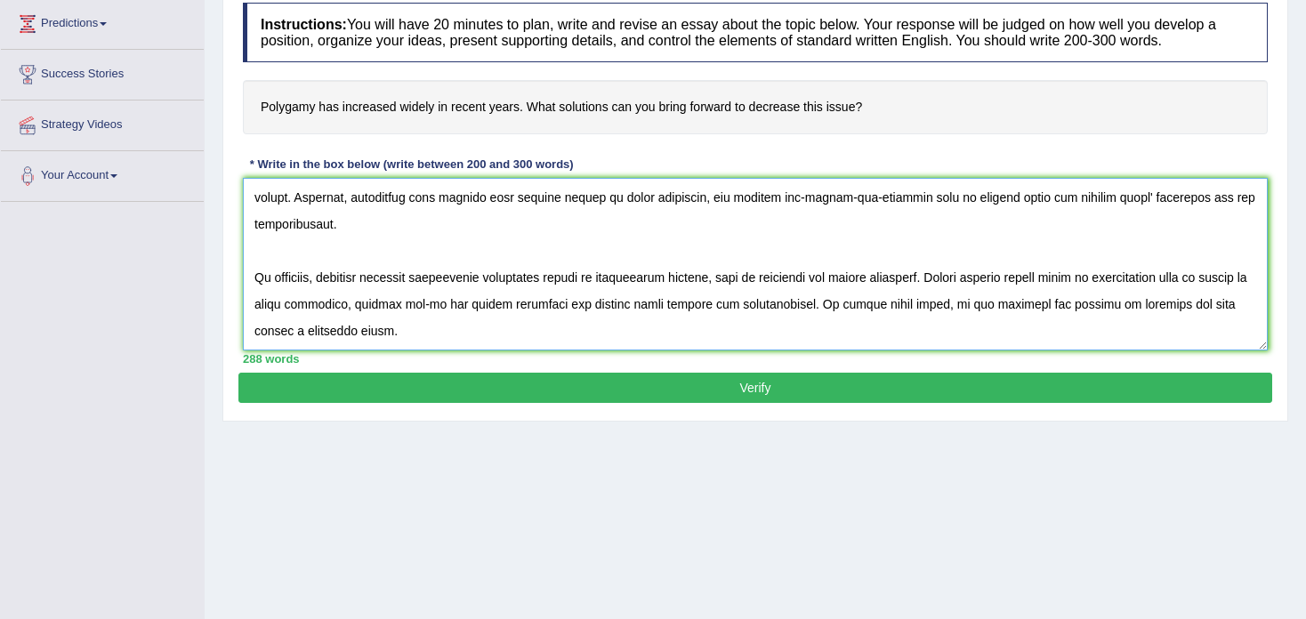
scroll to position [242, 0]
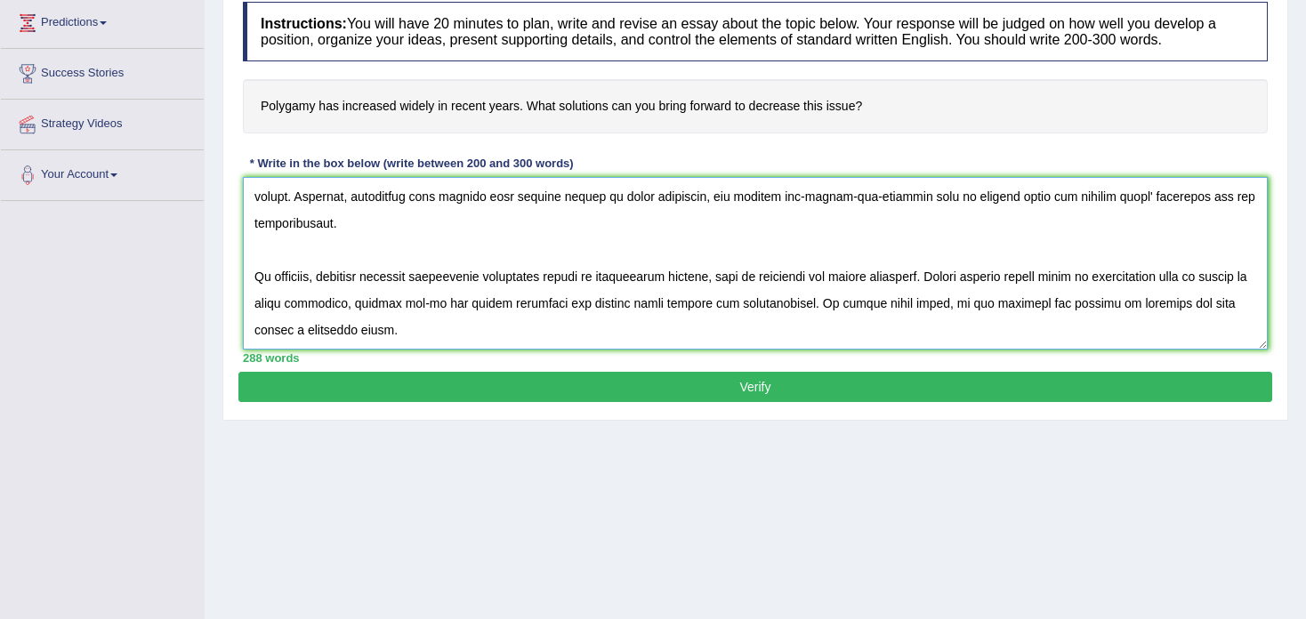
click at [486, 301] on textarea at bounding box center [755, 263] width 1024 height 173
click at [479, 305] on textarea at bounding box center [755, 263] width 1024 height 173
drag, startPoint x: 735, startPoint y: 301, endPoint x: 778, endPoint y: 301, distance: 42.7
click at [778, 301] on textarea at bounding box center [755, 263] width 1024 height 173
drag, startPoint x: 778, startPoint y: 301, endPoint x: 739, endPoint y: 296, distance: 39.4
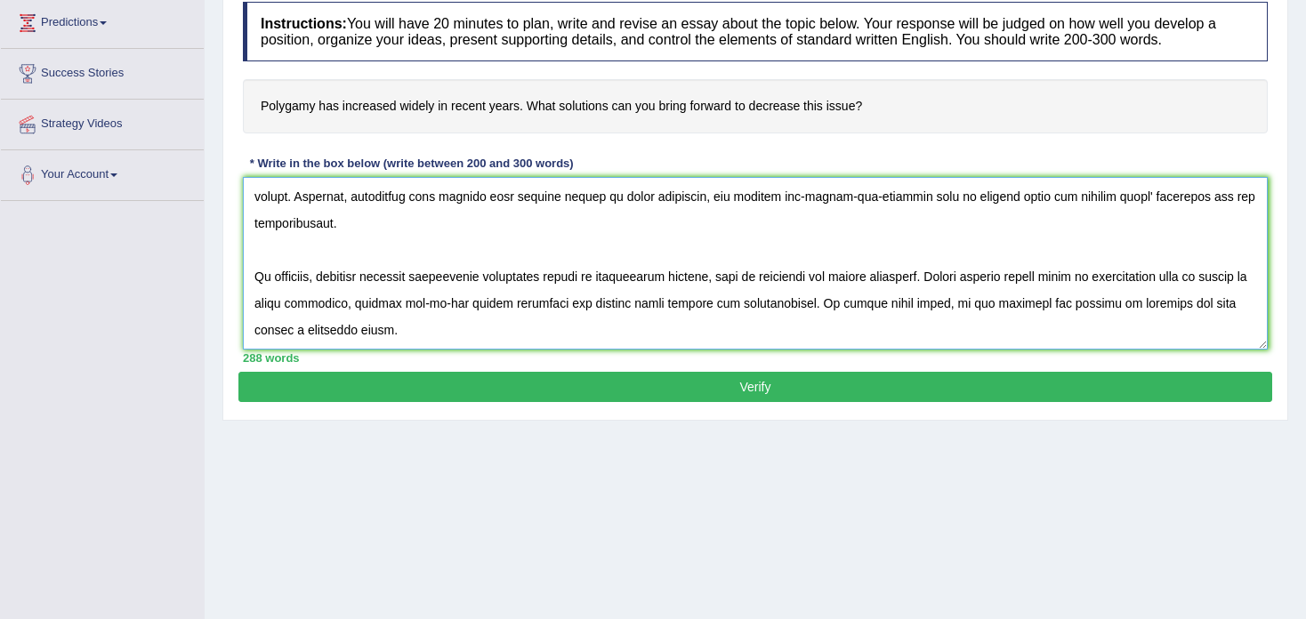
click at [739, 296] on textarea at bounding box center [755, 263] width 1024 height 173
drag, startPoint x: 389, startPoint y: 331, endPoint x: 414, endPoint y: 329, distance: 25.9
click at [414, 329] on textarea at bounding box center [755, 263] width 1024 height 173
click at [616, 319] on textarea at bounding box center [755, 263] width 1024 height 173
type textarea "The increasing concern of polygamy has ignited numerous discussions. This matte…"
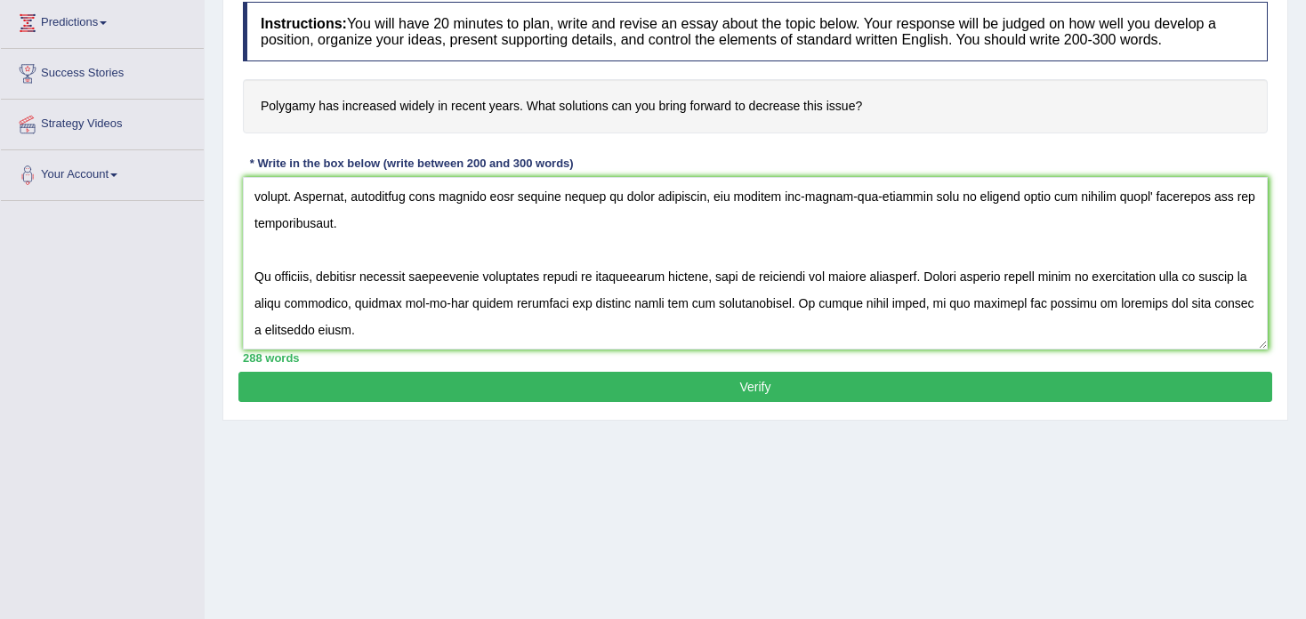
click at [718, 382] on button "Verify" at bounding box center [754, 387] width 1033 height 30
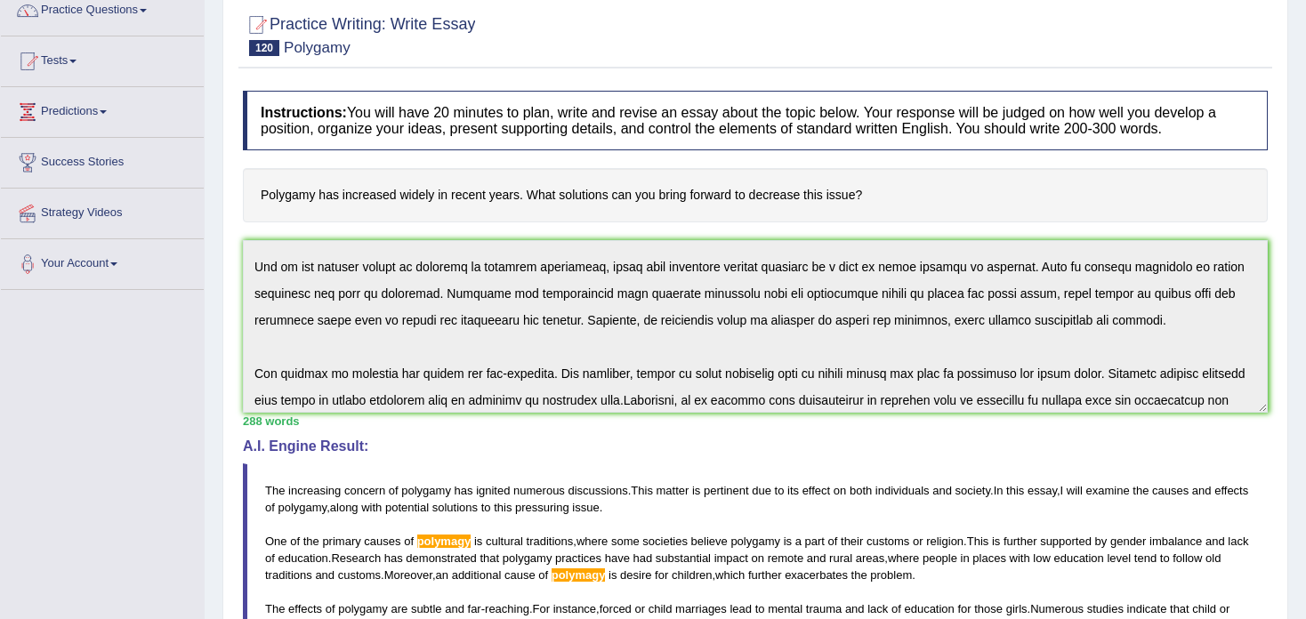
scroll to position [267, 0]
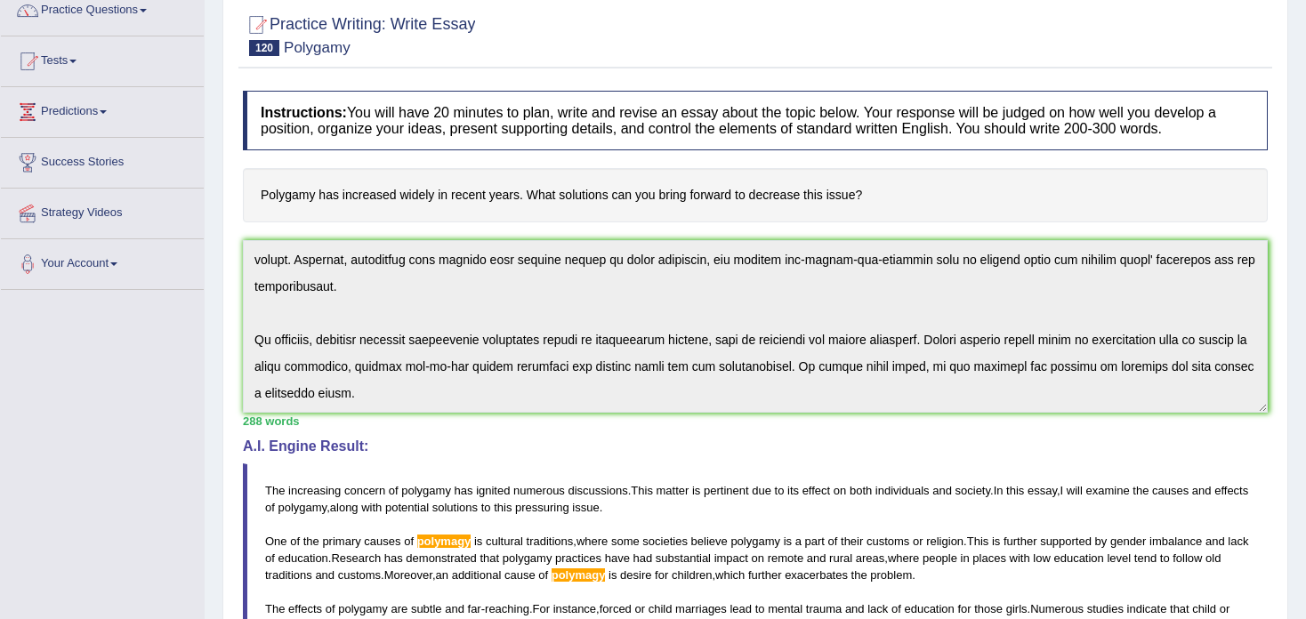
click at [772, 485] on div "Instructions: You will have 20 minutes to plan, write and revise an essay about…" at bounding box center [754, 495] width 1033 height 827
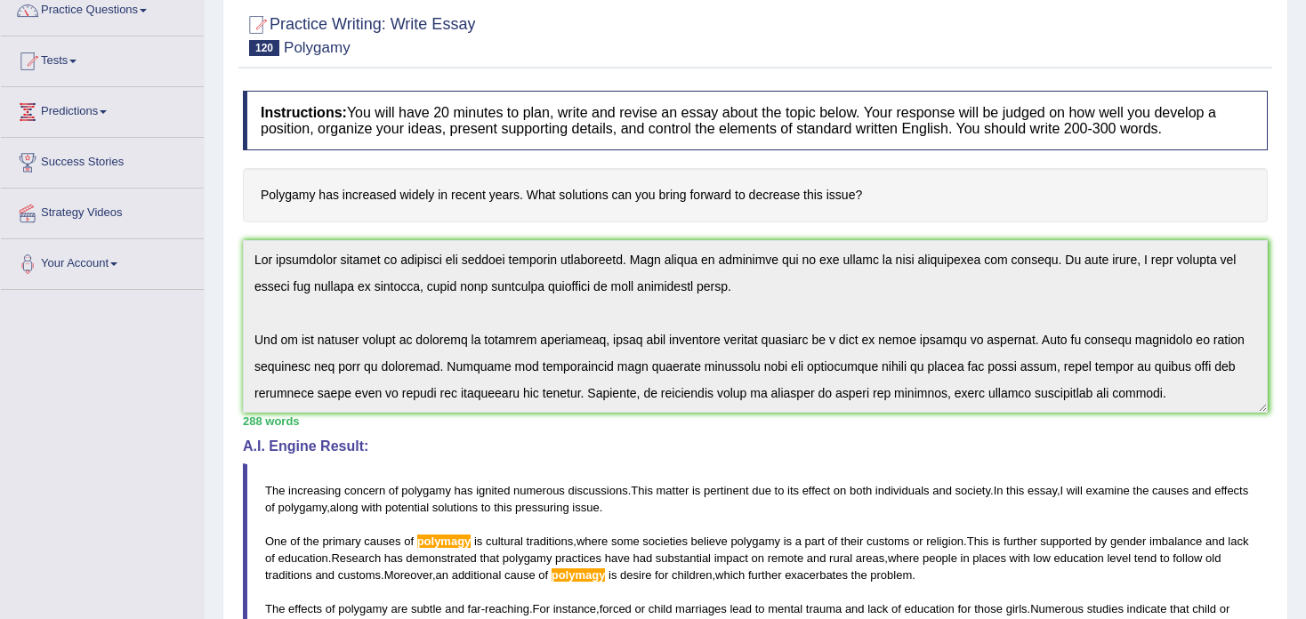
scroll to position [0, 0]
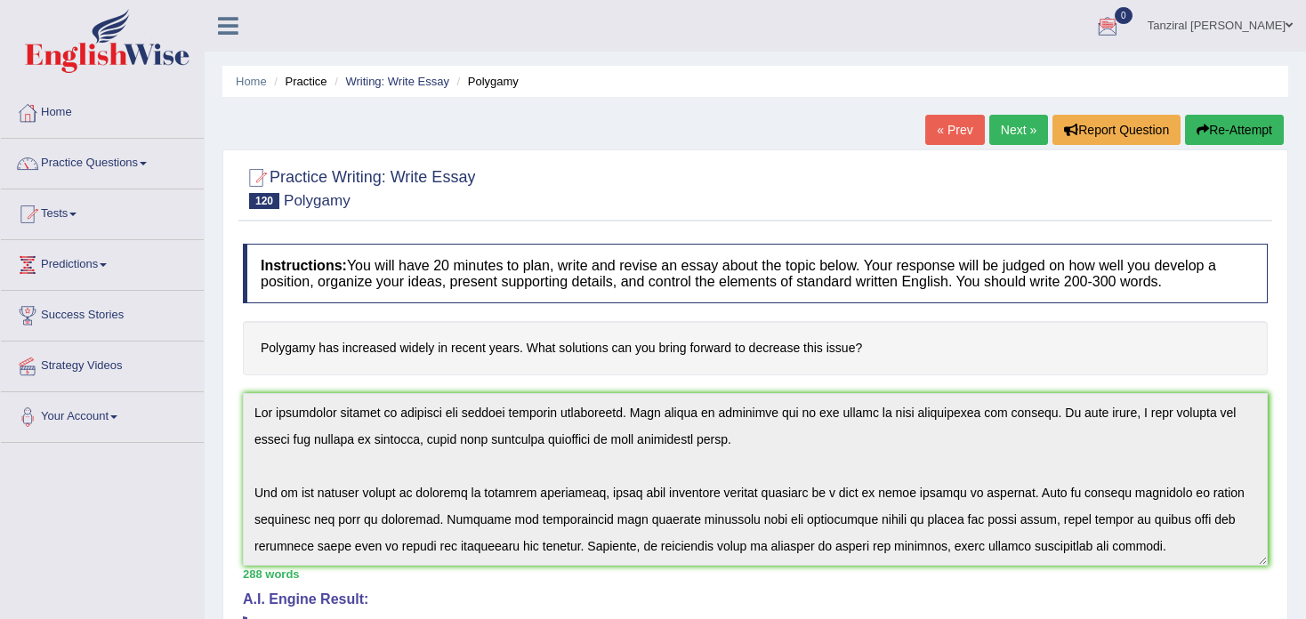
click at [1241, 135] on button "Re-Attempt" at bounding box center [1234, 130] width 99 height 30
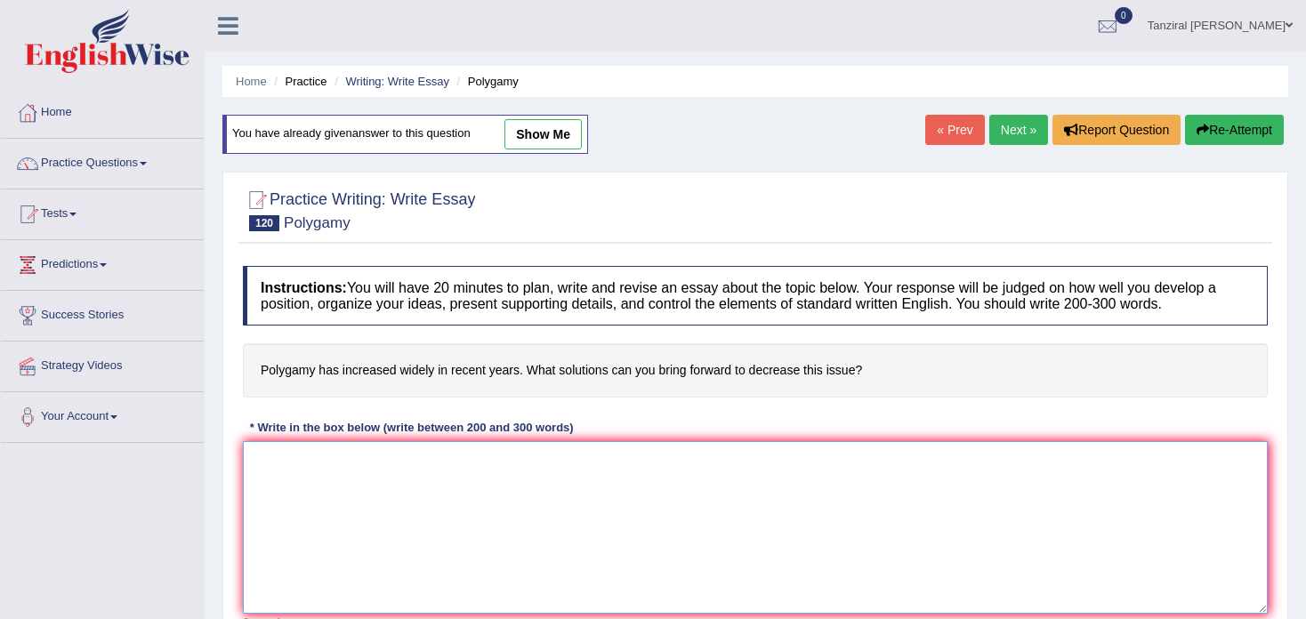
click at [304, 441] on textarea at bounding box center [755, 527] width 1024 height 173
paste textarea "The increasing concern of polygamy has ignited numerous discussions. This matte…"
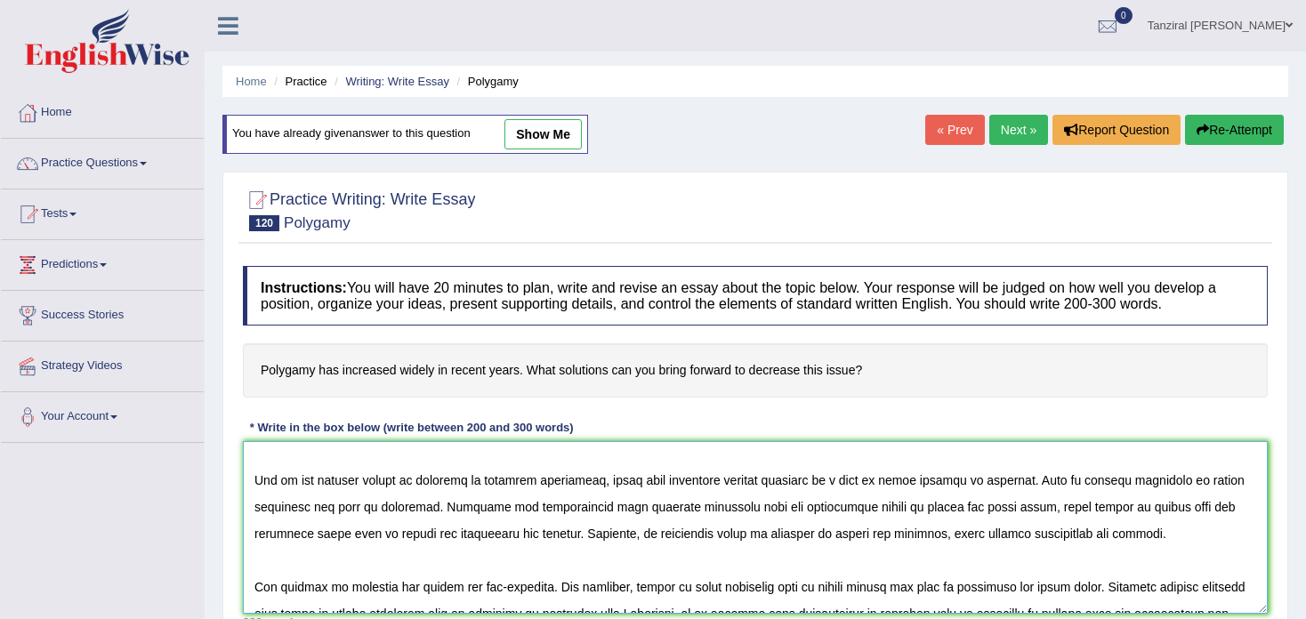
scroll to position [68, 0]
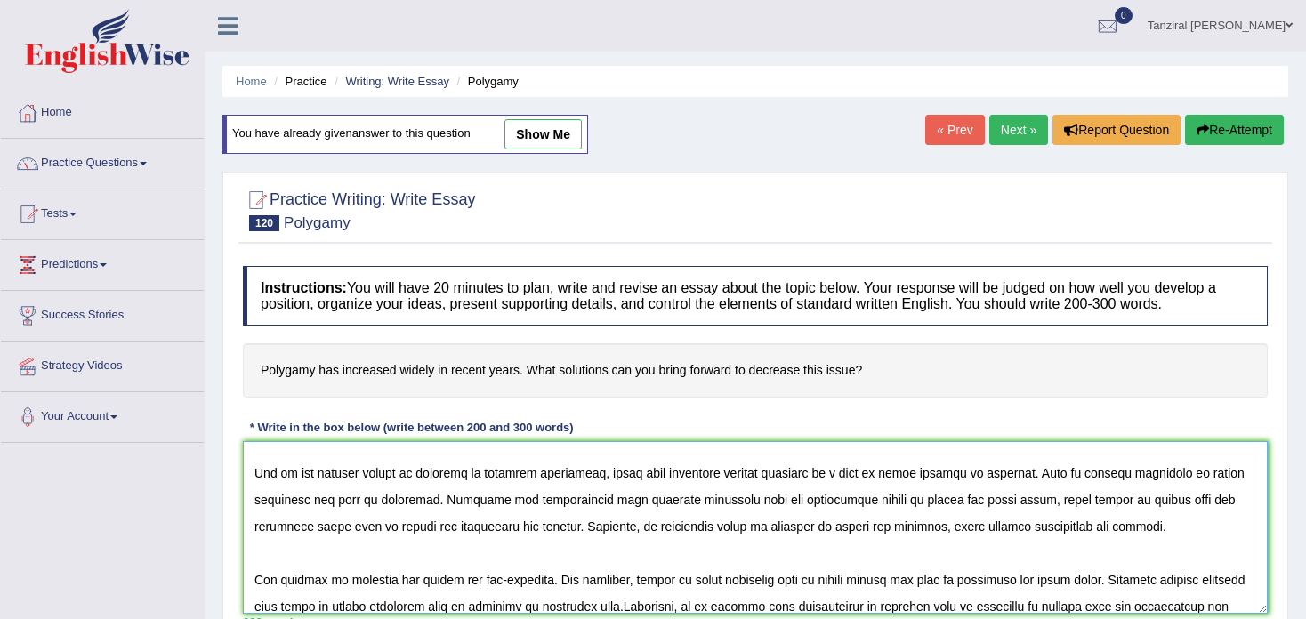
click at [462, 471] on textarea at bounding box center [755, 527] width 1024 height 173
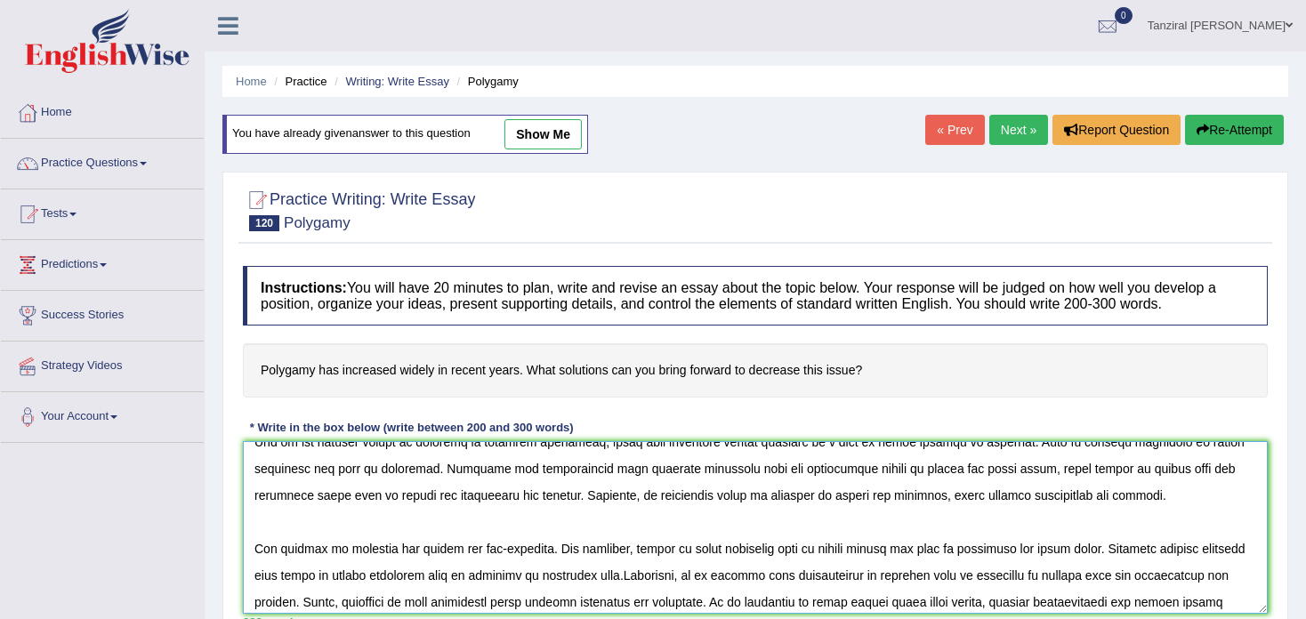
scroll to position [100, 0]
click at [798, 500] on textarea at bounding box center [755, 527] width 1024 height 173
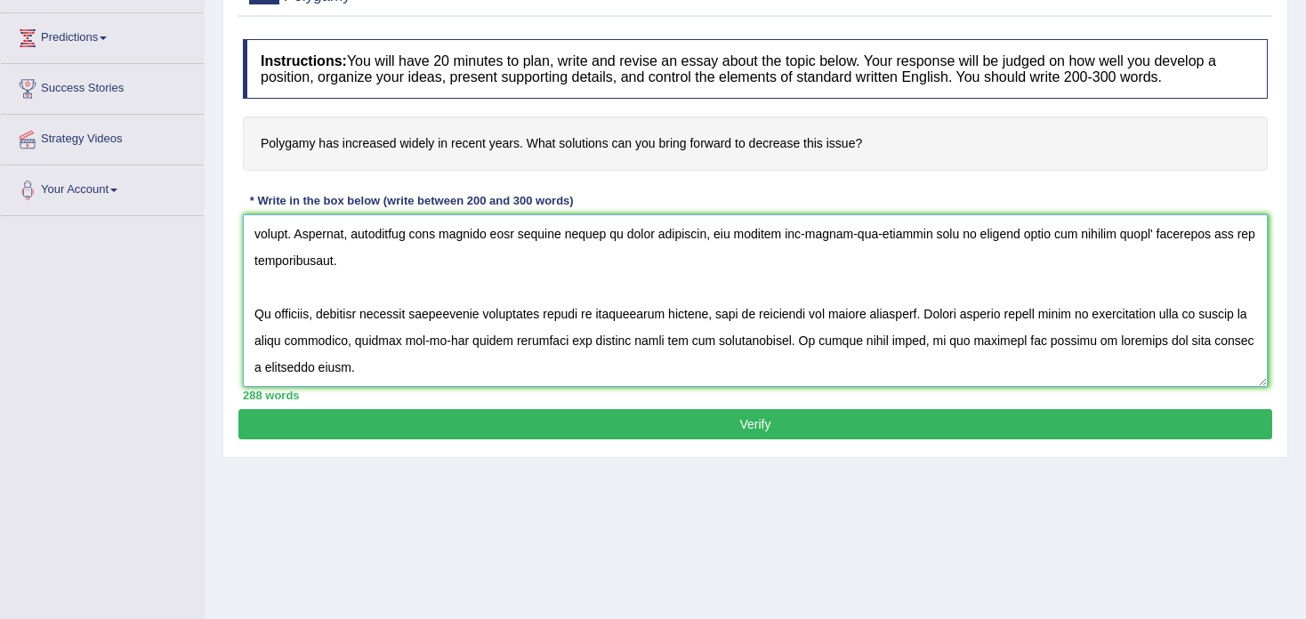
scroll to position [228, 0]
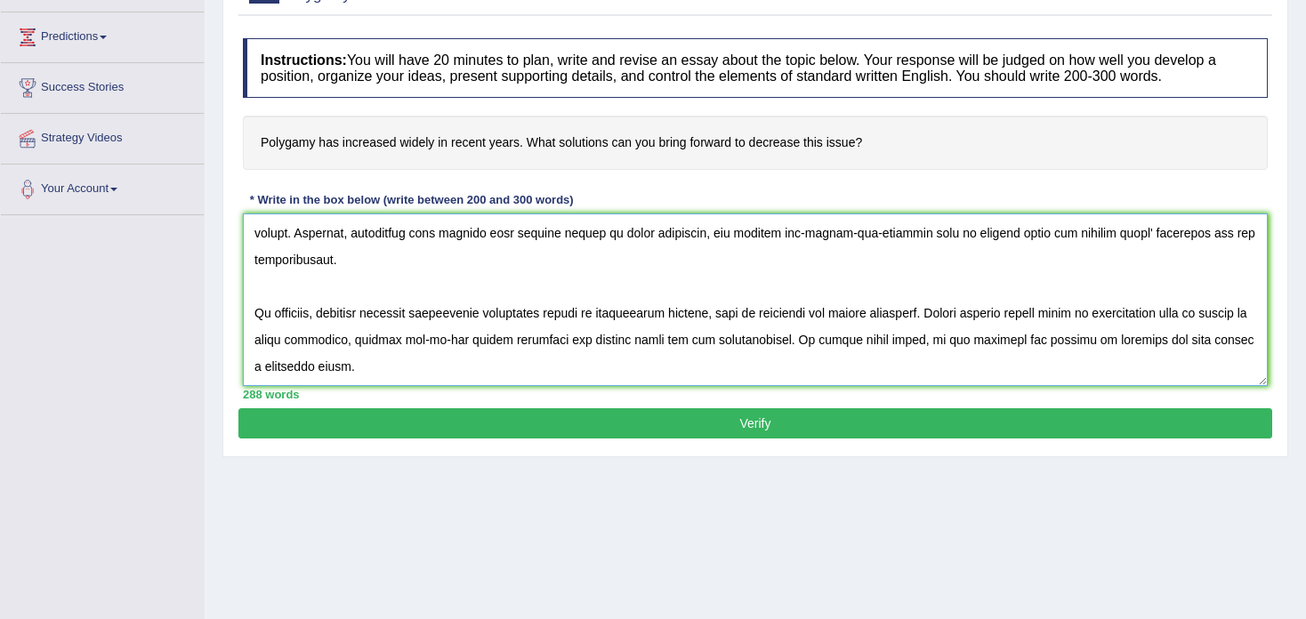
type textarea "The increasing concern of polygamy has ignited numerous discussions. This matte…"
click at [726, 418] on button "Verify" at bounding box center [754, 423] width 1033 height 30
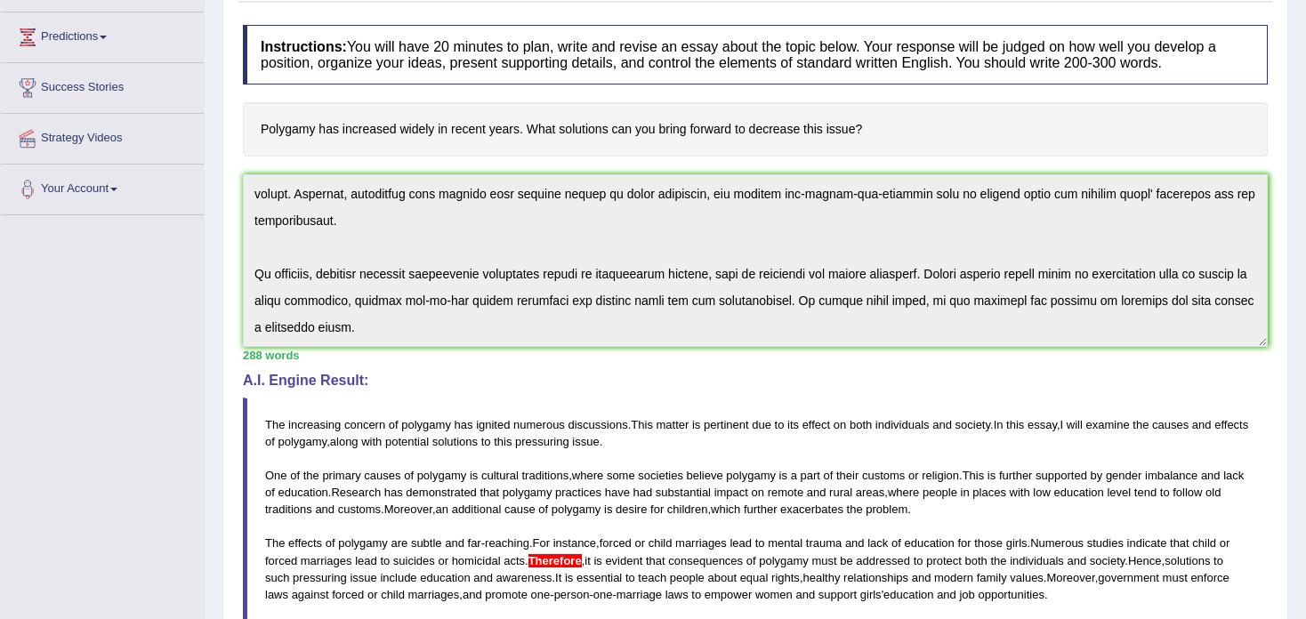
click at [848, 574] on span "relationships" at bounding box center [875, 577] width 65 height 13
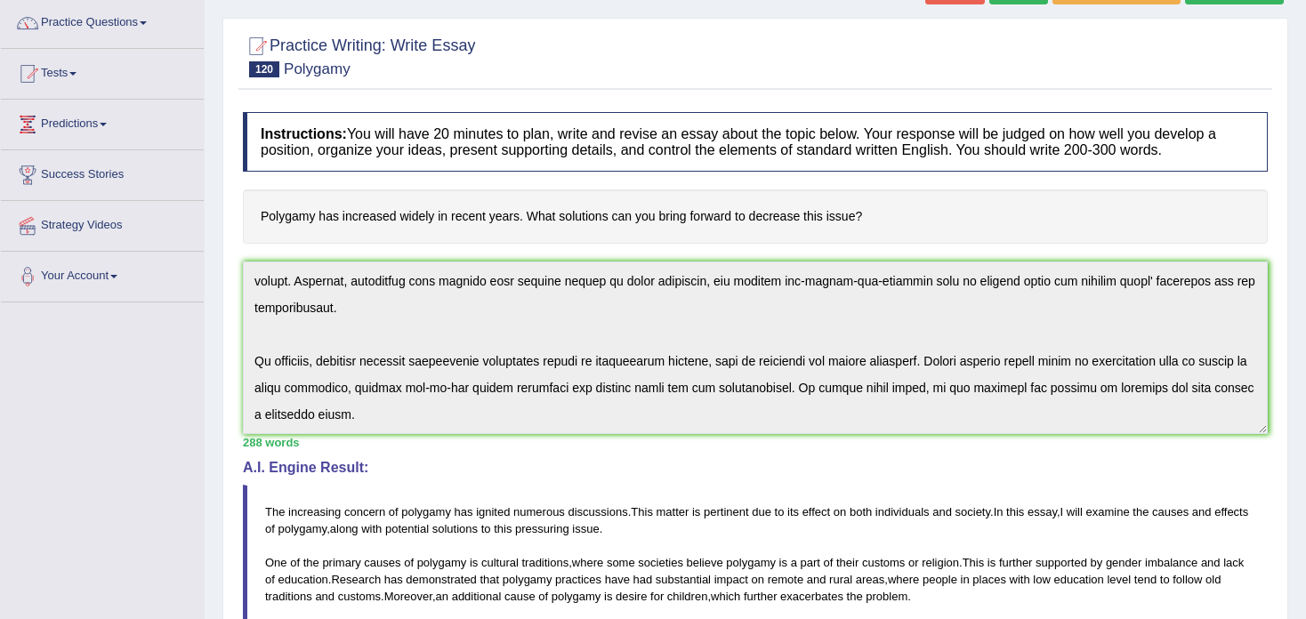
scroll to position [140, 0]
